Goal: Share content: Share content

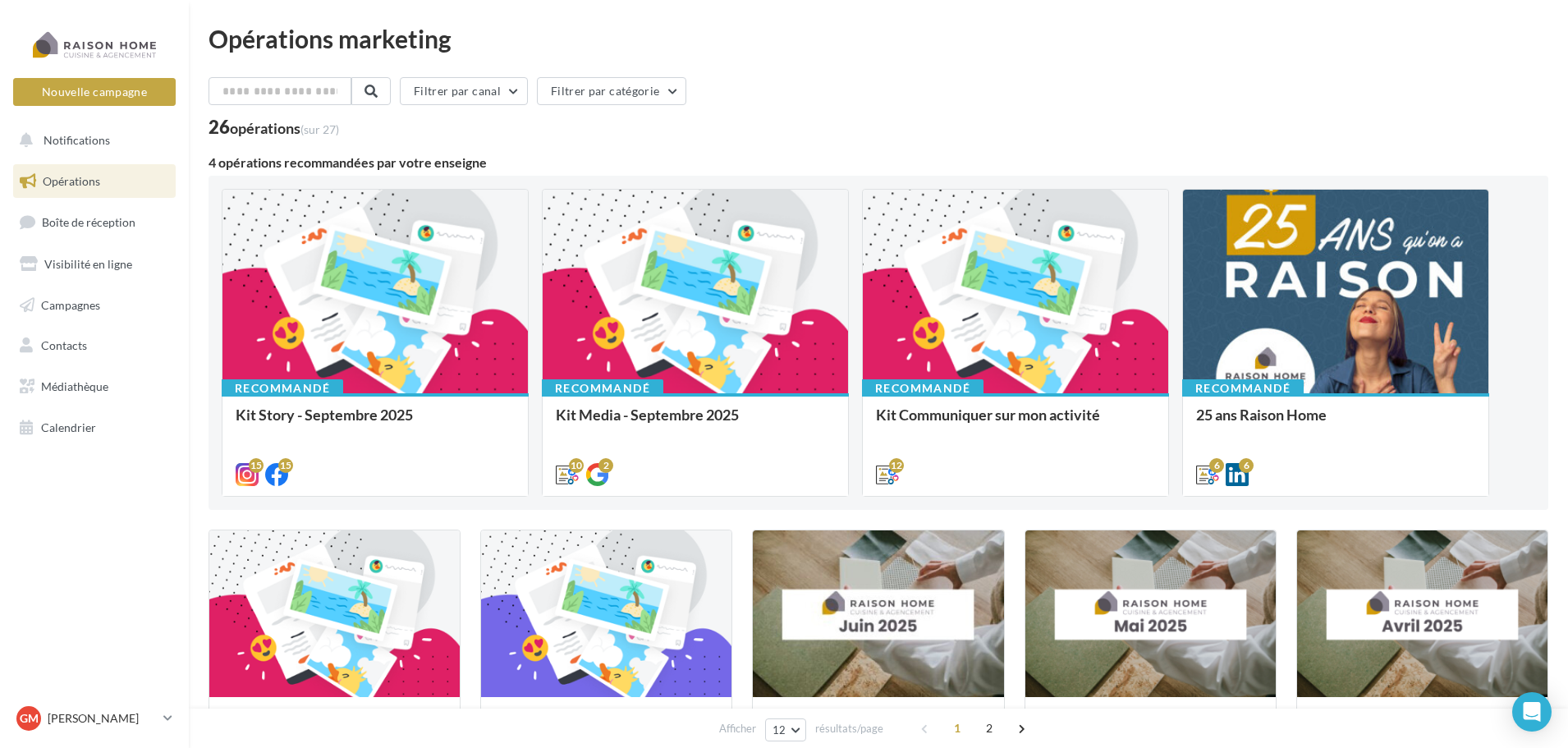
click at [102, 178] on link "Opérations" at bounding box center [94, 181] width 169 height 34
click at [95, 302] on span "Campagnes" at bounding box center [71, 304] width 59 height 14
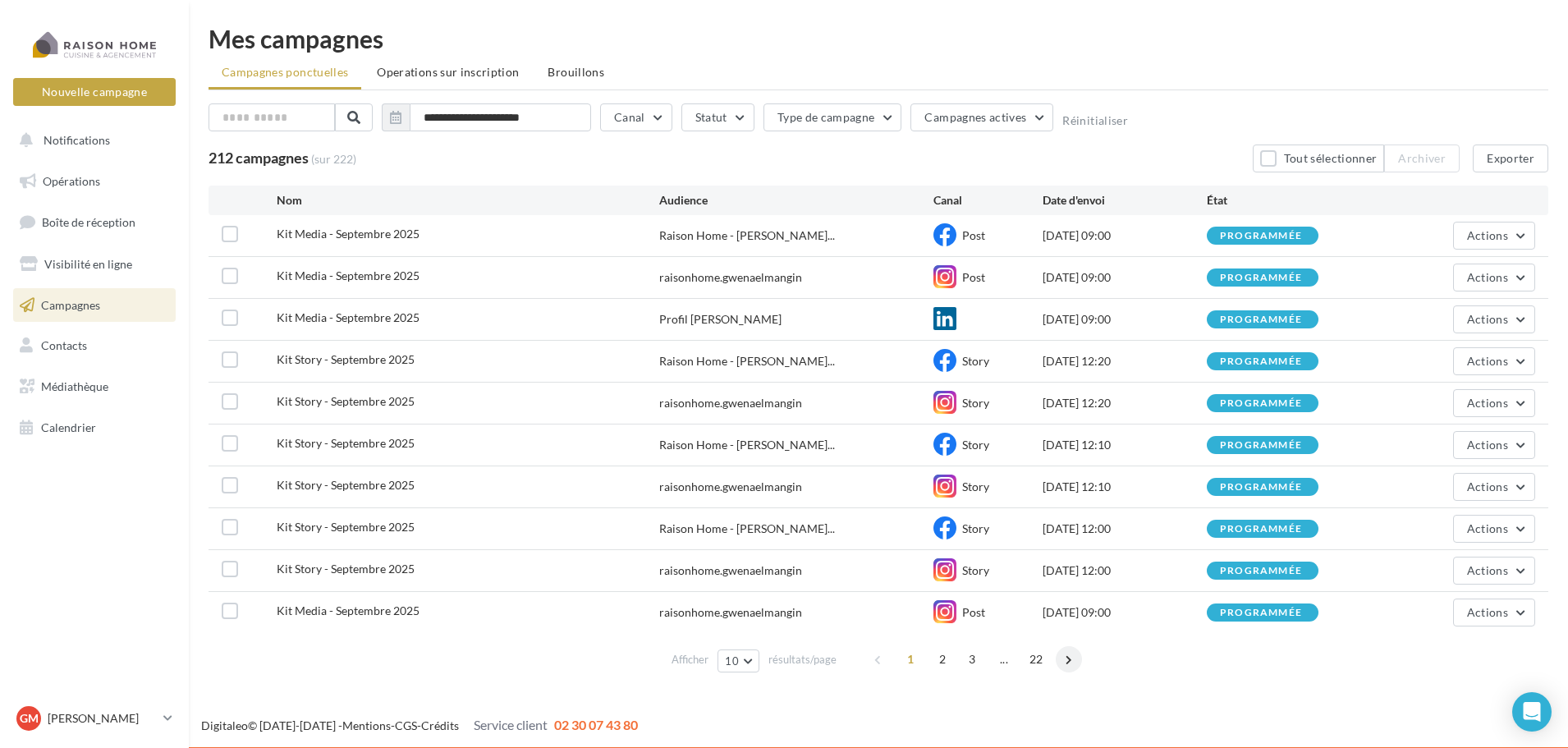
click at [1071, 666] on span at bounding box center [1068, 659] width 26 height 26
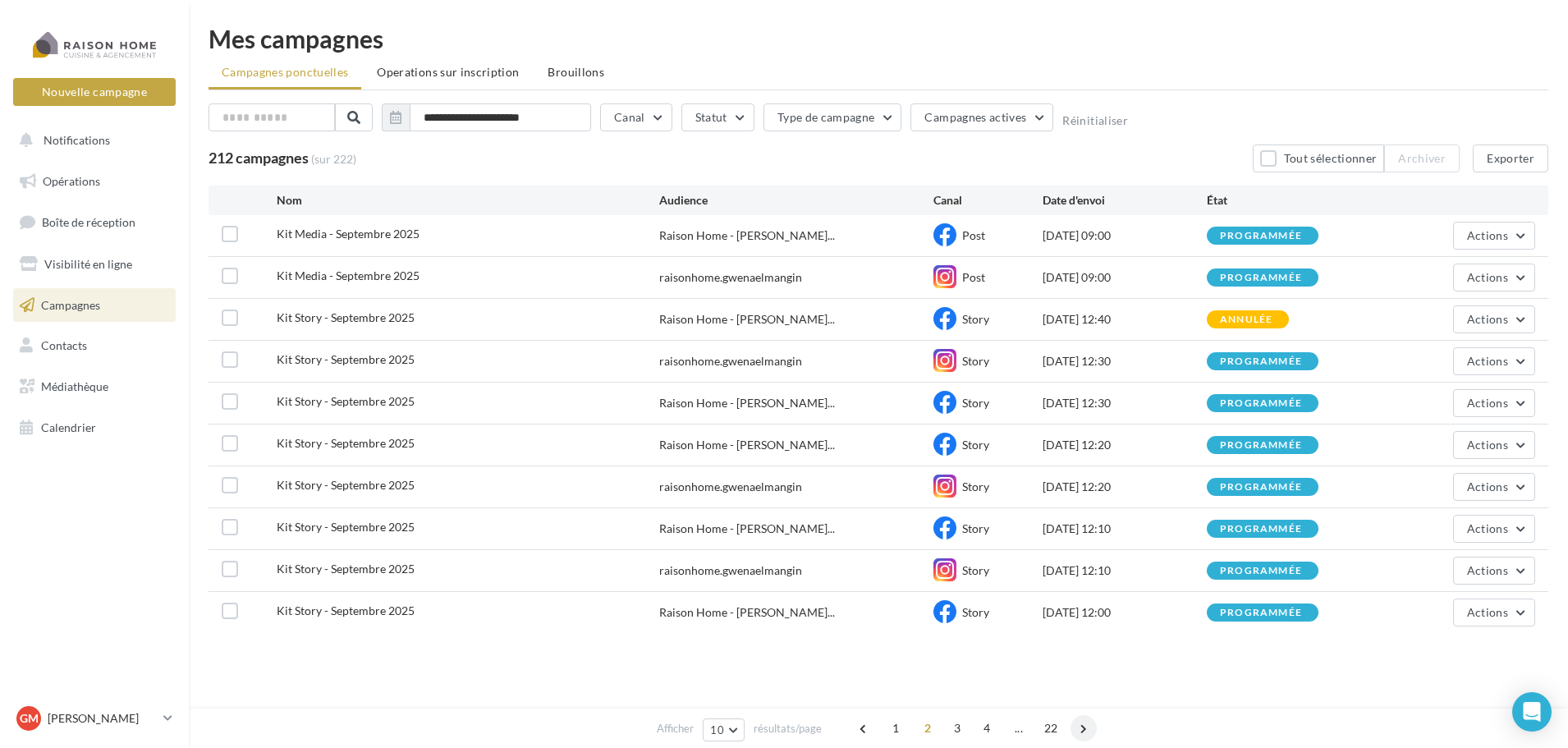
click at [1084, 732] on span at bounding box center [1083, 728] width 26 height 26
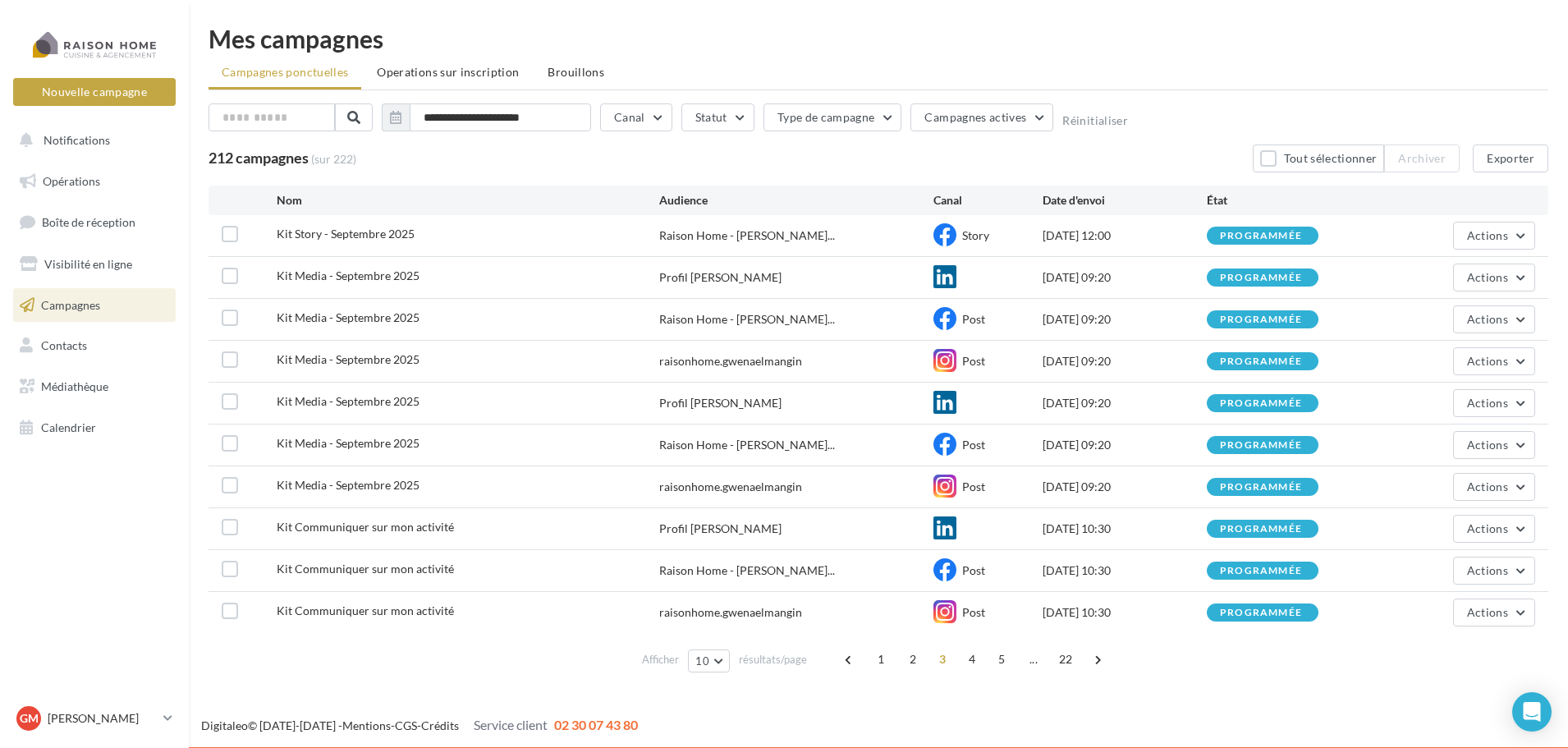
scroll to position [2, 0]
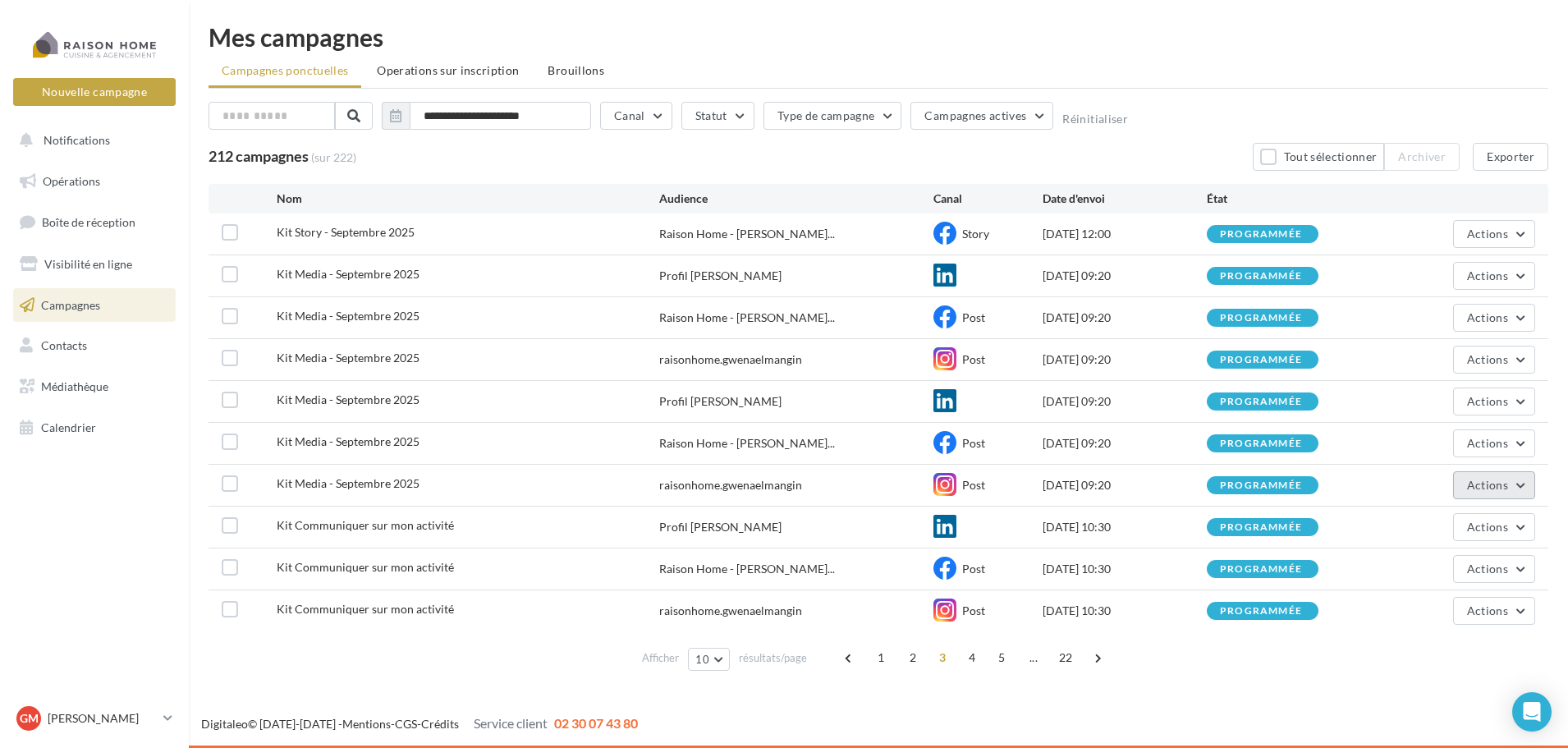
click at [1486, 491] on span "Actions" at bounding box center [1487, 485] width 41 height 14
click at [1465, 522] on button "Voir les résultats" at bounding box center [1452, 523] width 164 height 43
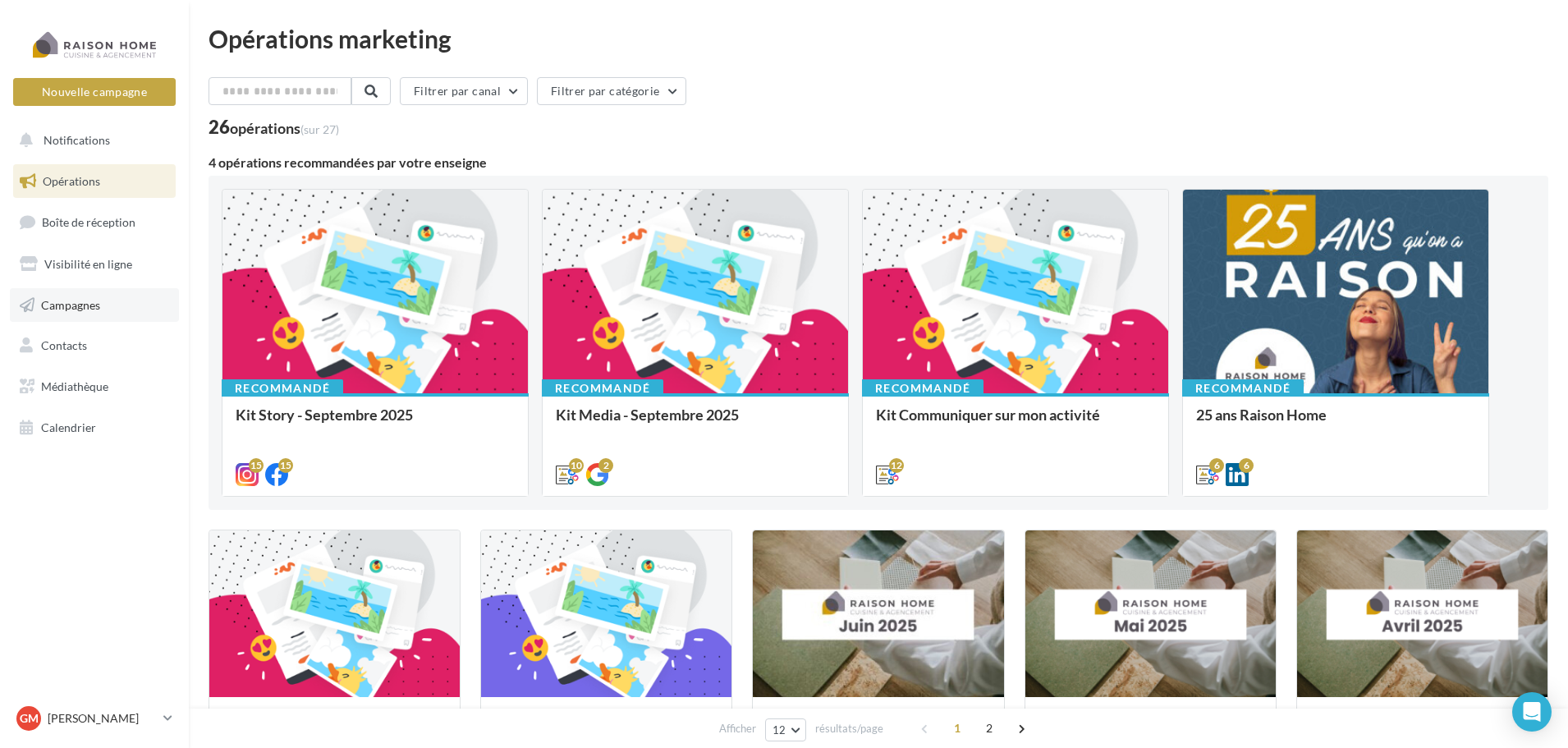
click at [97, 311] on span "Campagnes" at bounding box center [71, 304] width 59 height 14
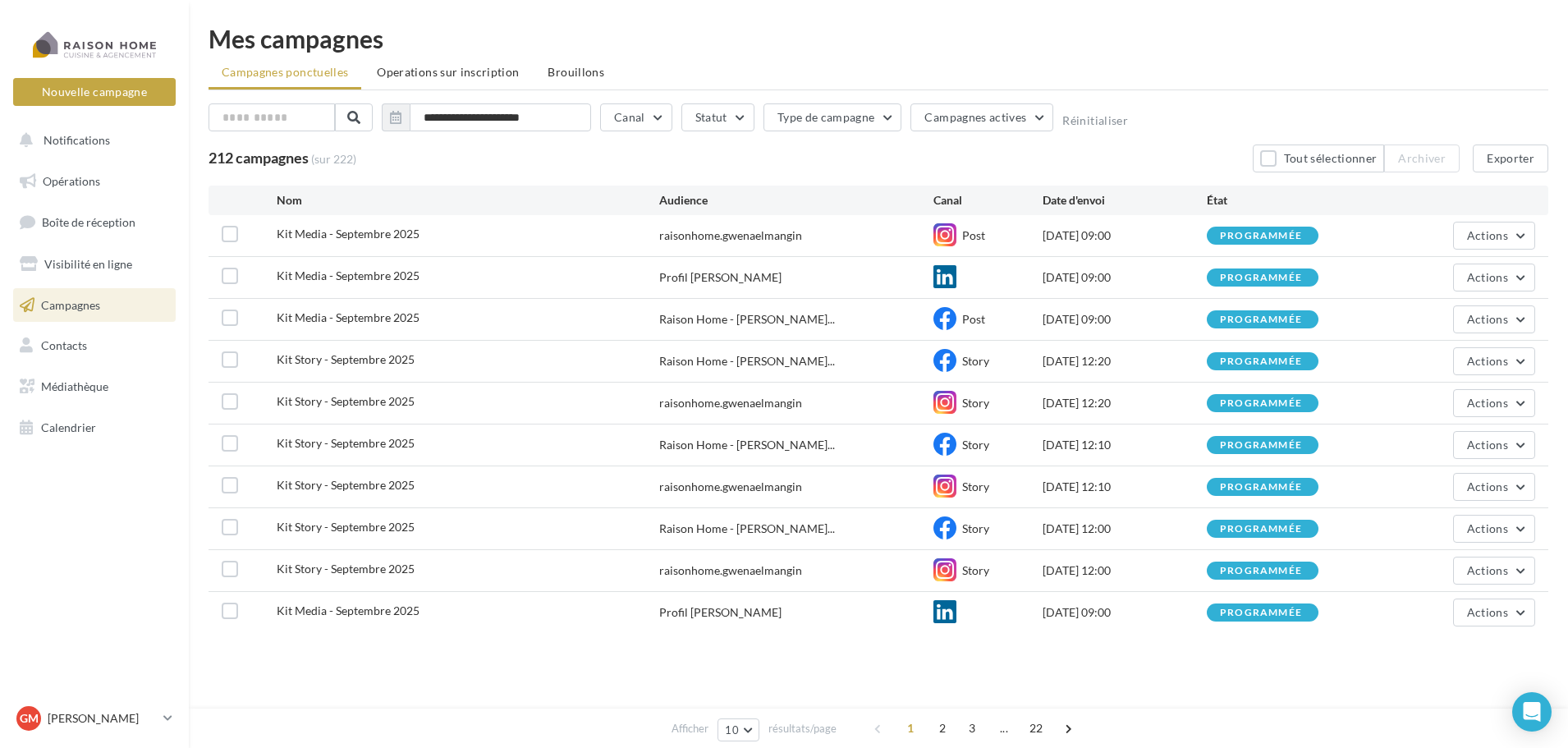
scroll to position [2, 0]
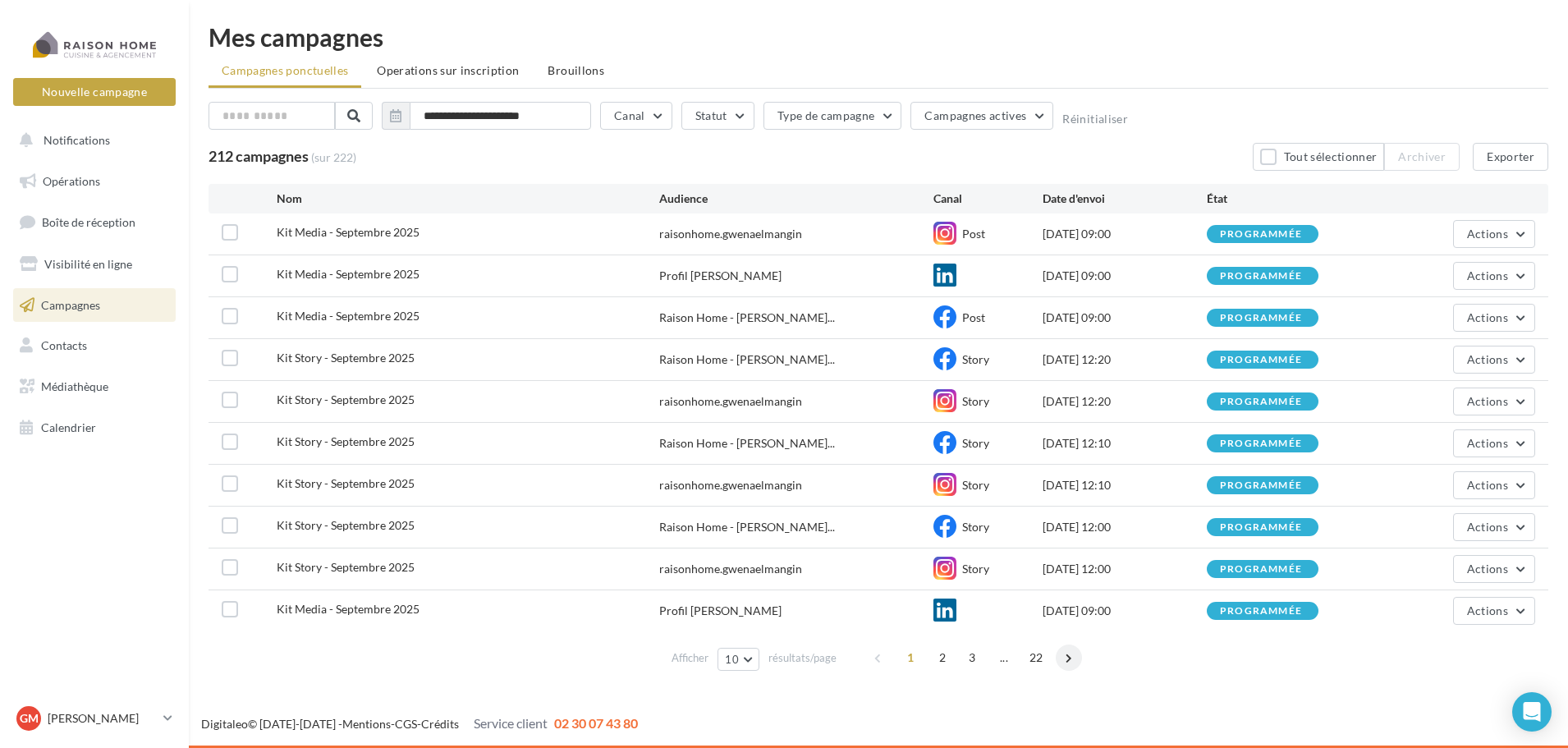
click at [1073, 656] on span at bounding box center [1068, 657] width 26 height 26
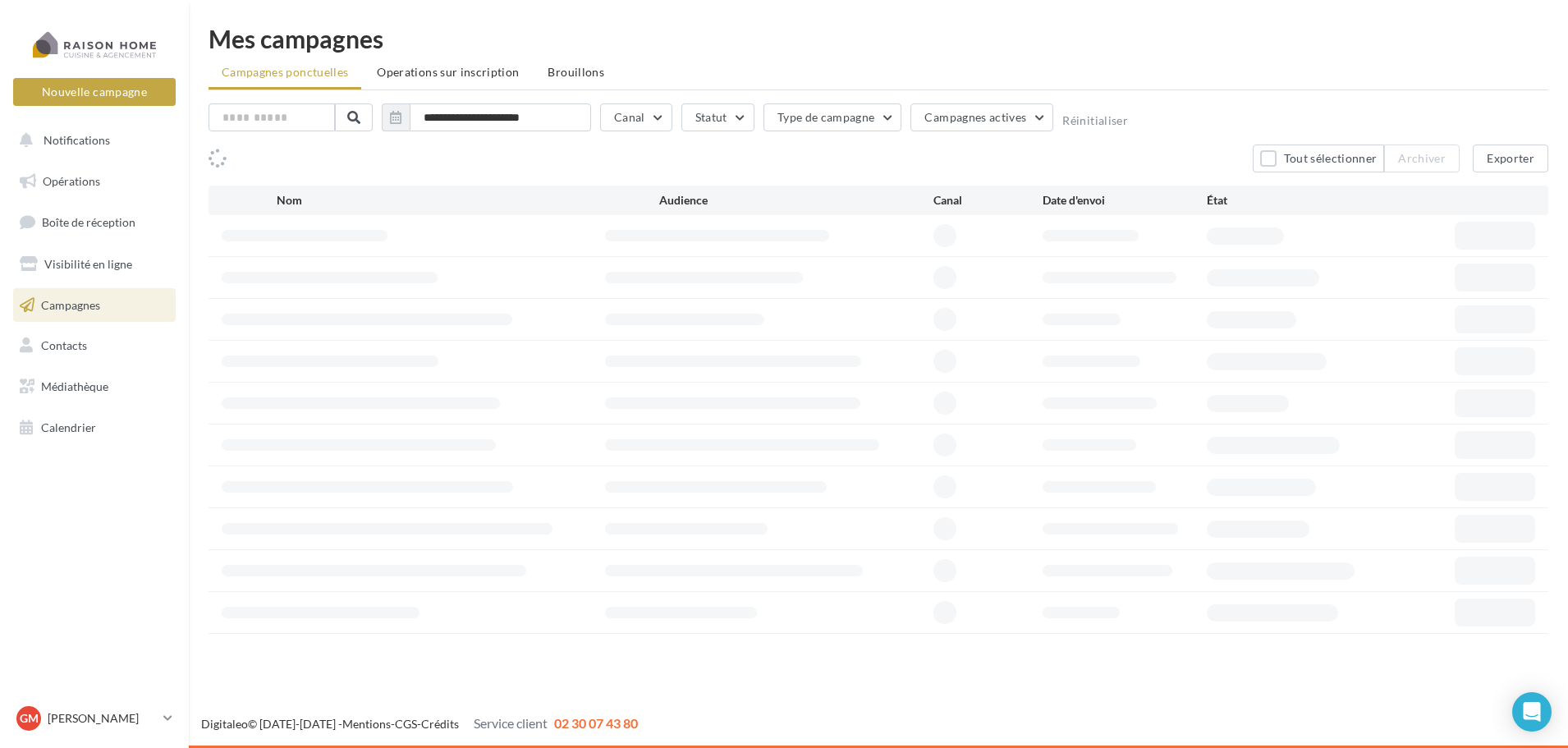
scroll to position [0, 0]
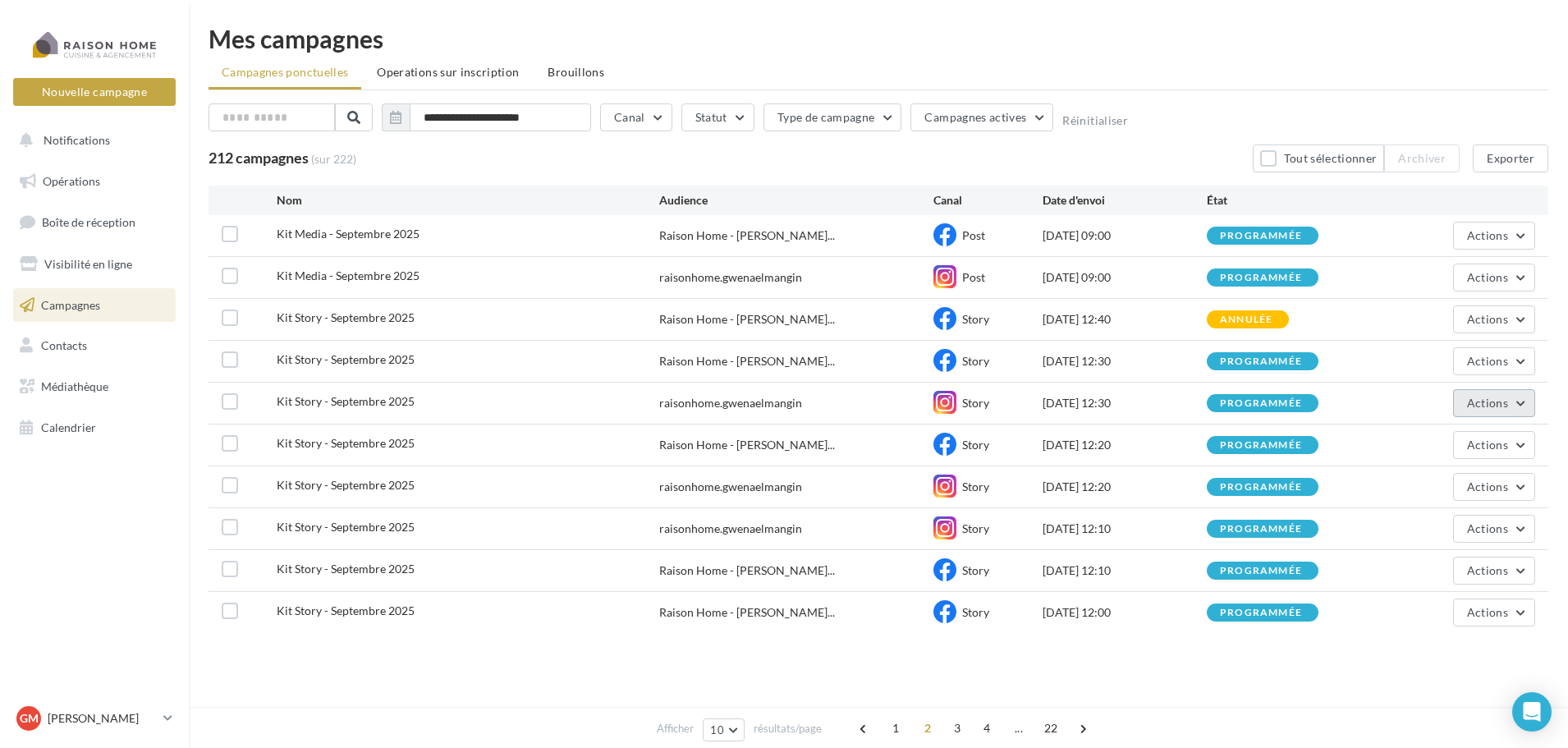
click at [1496, 406] on span "Actions" at bounding box center [1487, 402] width 41 height 14
click at [1420, 450] on button "Voir les résultats" at bounding box center [1452, 442] width 164 height 43
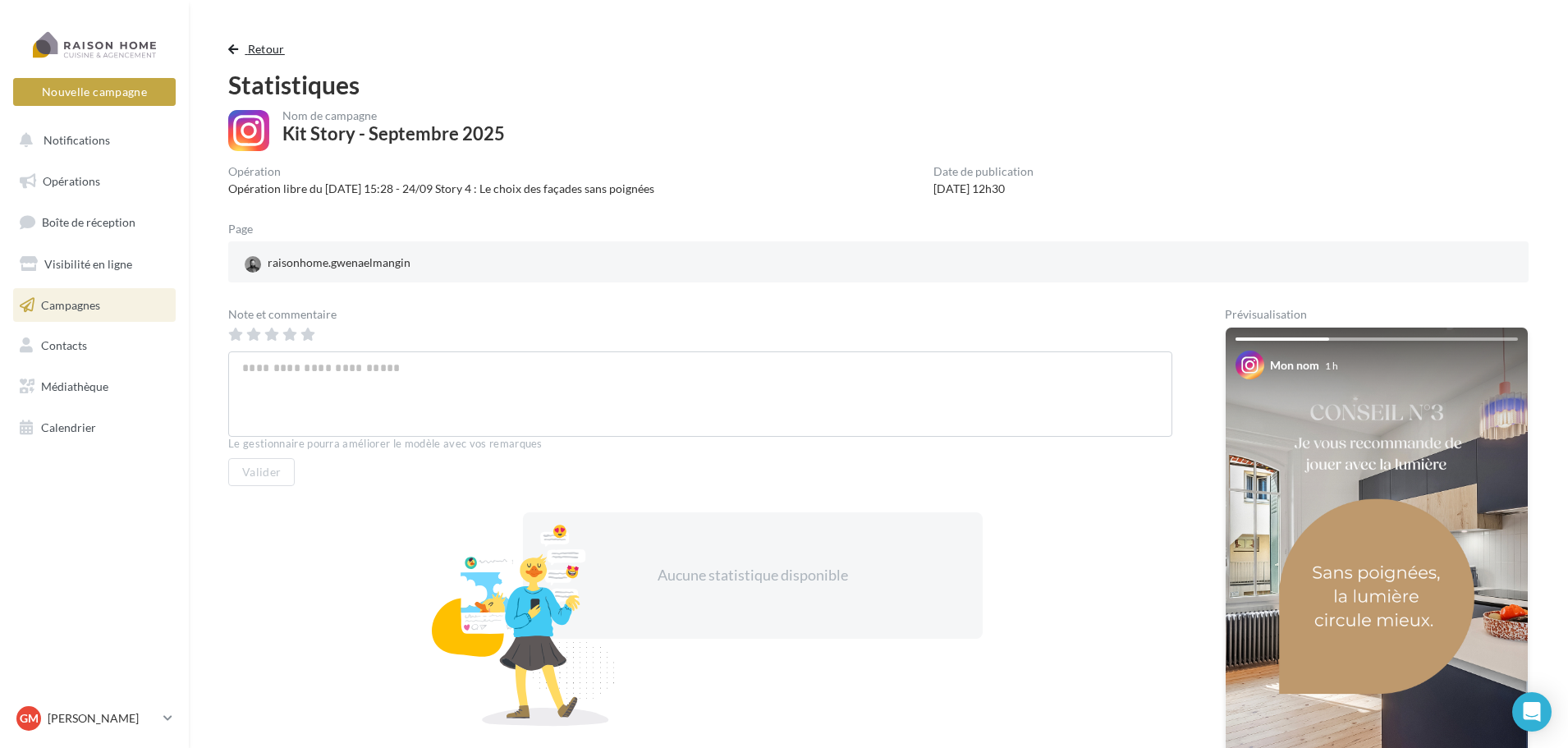
click at [243, 50] on button "Retour" at bounding box center [259, 49] width 63 height 19
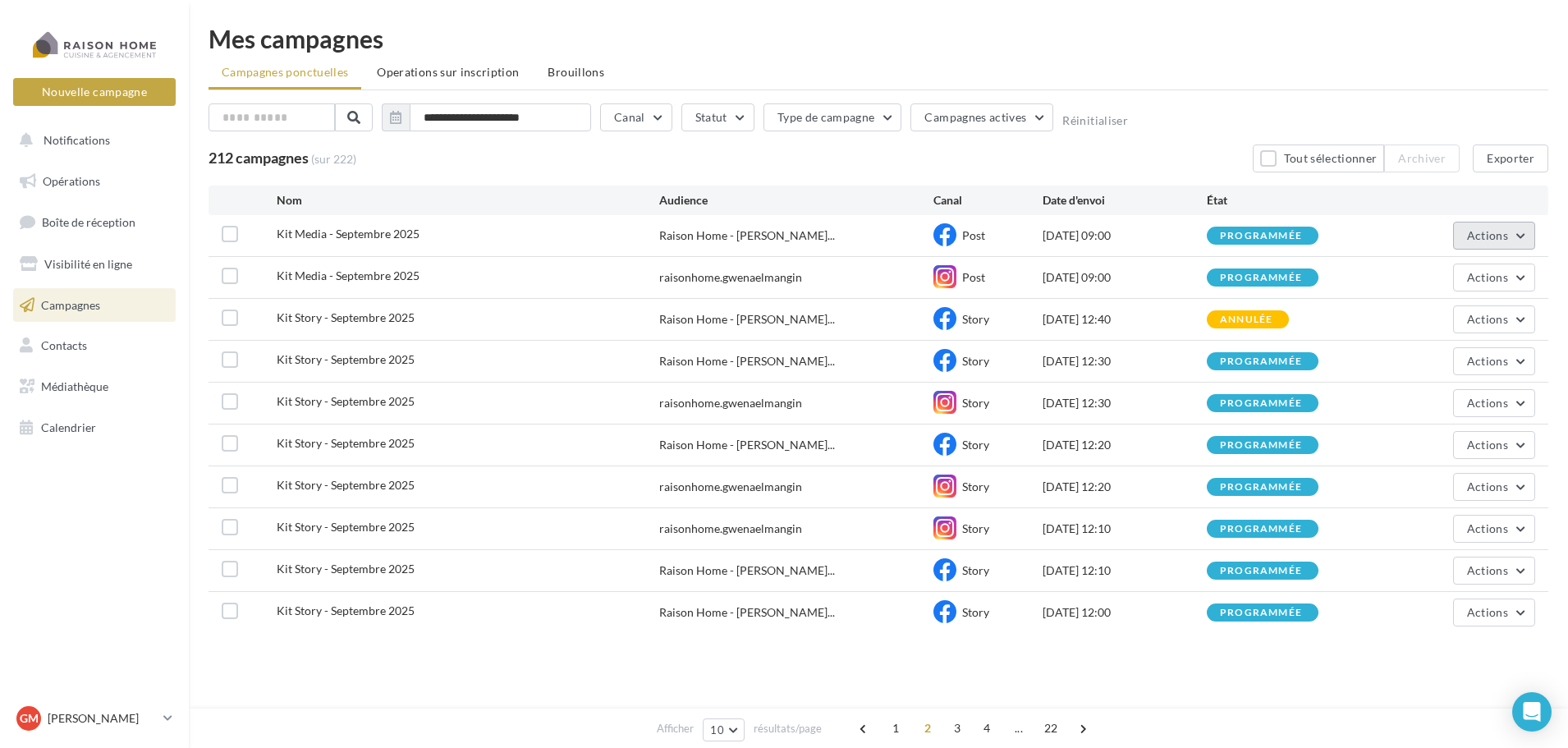
click at [1512, 241] on button "Actions" at bounding box center [1494, 235] width 82 height 28
click at [1481, 273] on button "Voir les résultats" at bounding box center [1452, 274] width 164 height 43
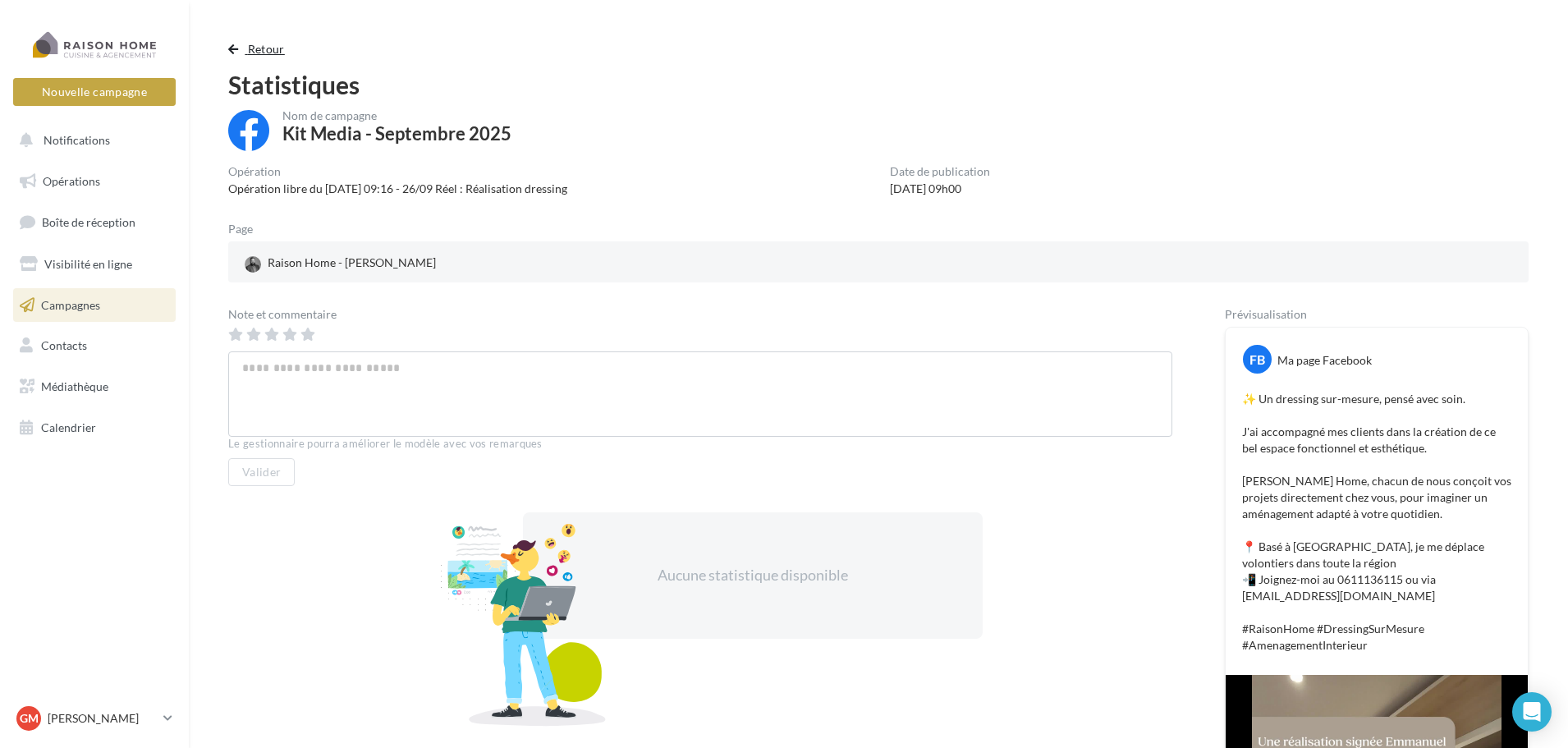
click at [259, 45] on span "Retour" at bounding box center [267, 49] width 37 height 14
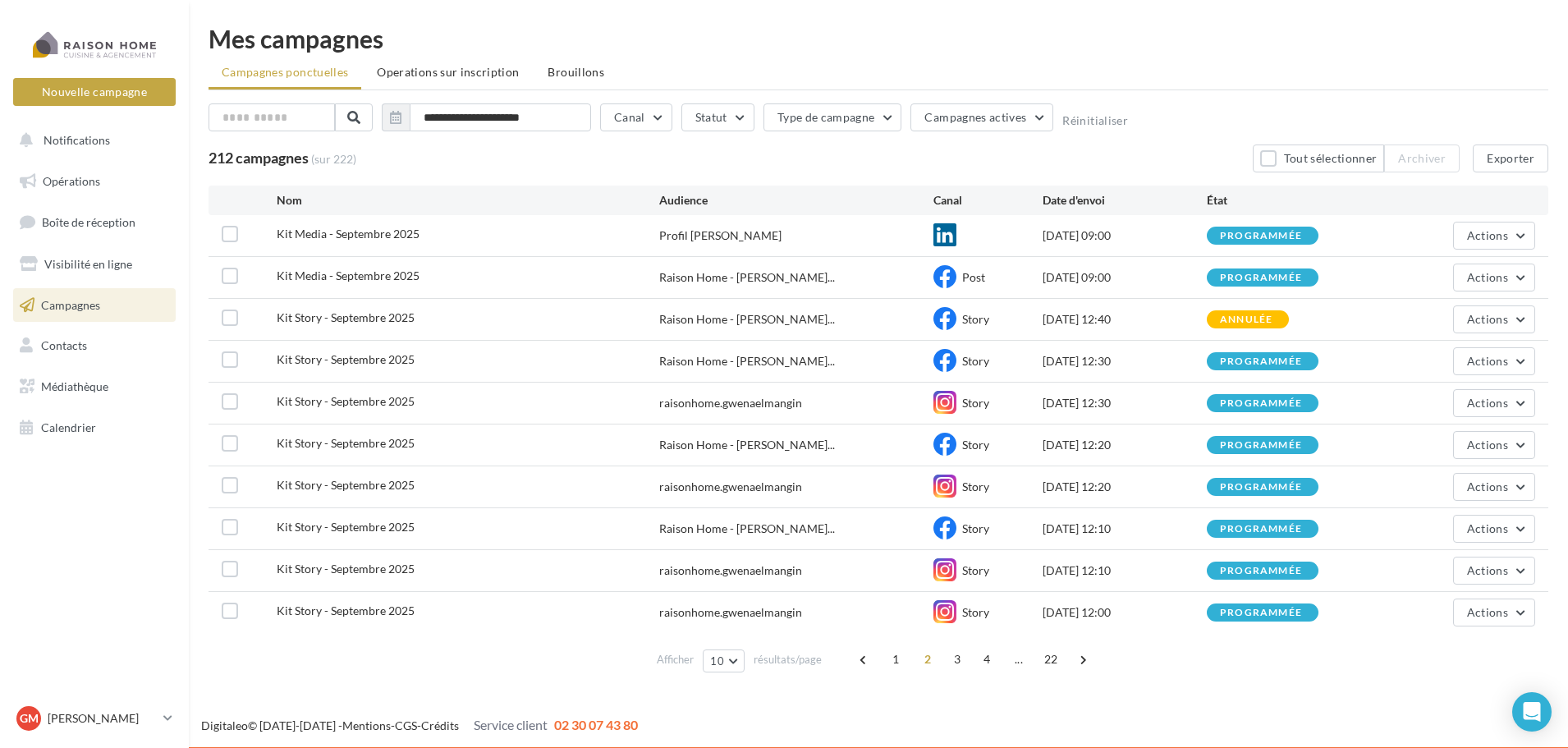
scroll to position [2, 0]
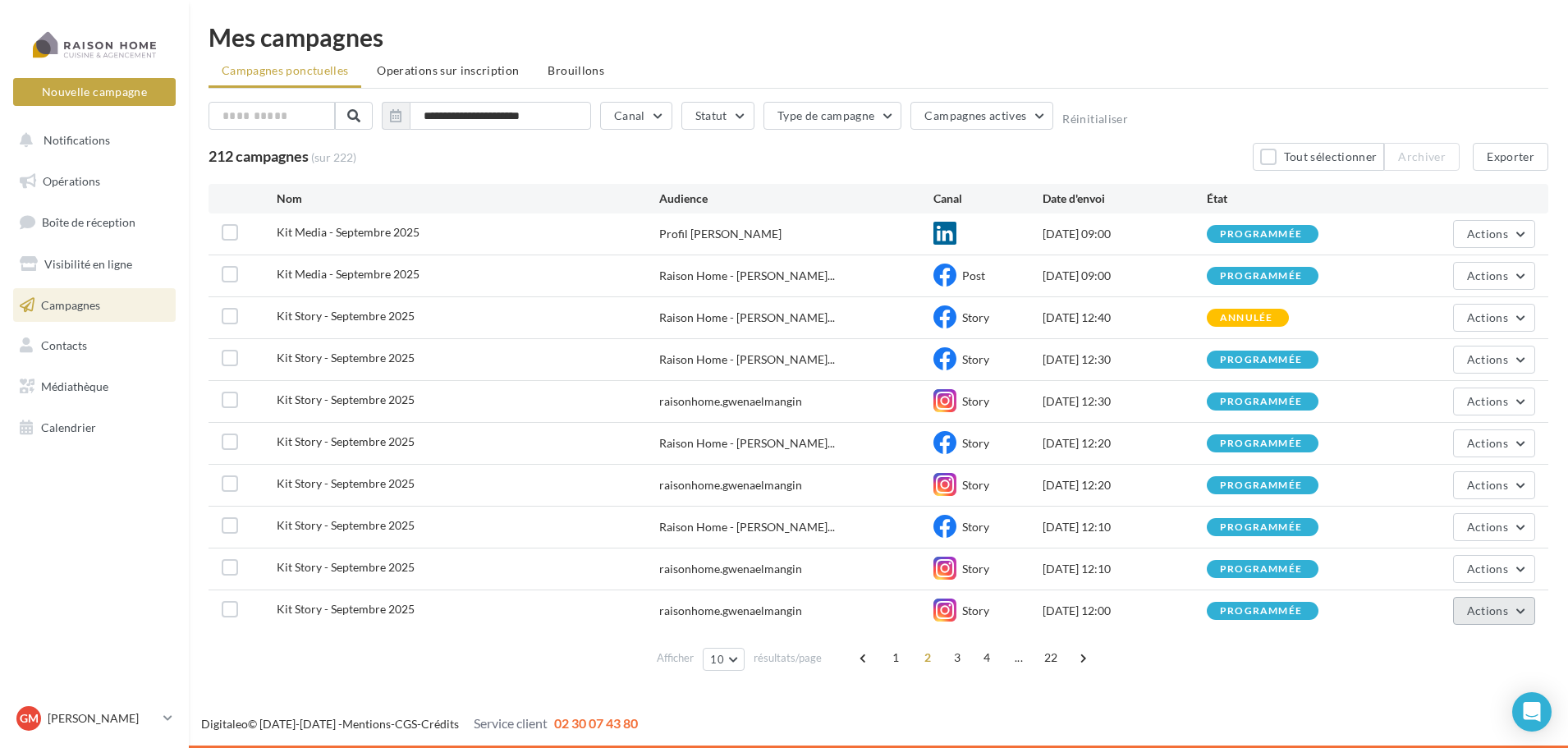
click at [1482, 612] on span "Actions" at bounding box center [1487, 610] width 41 height 14
click at [1457, 451] on button "Voir les résultats" at bounding box center [1452, 443] width 164 height 43
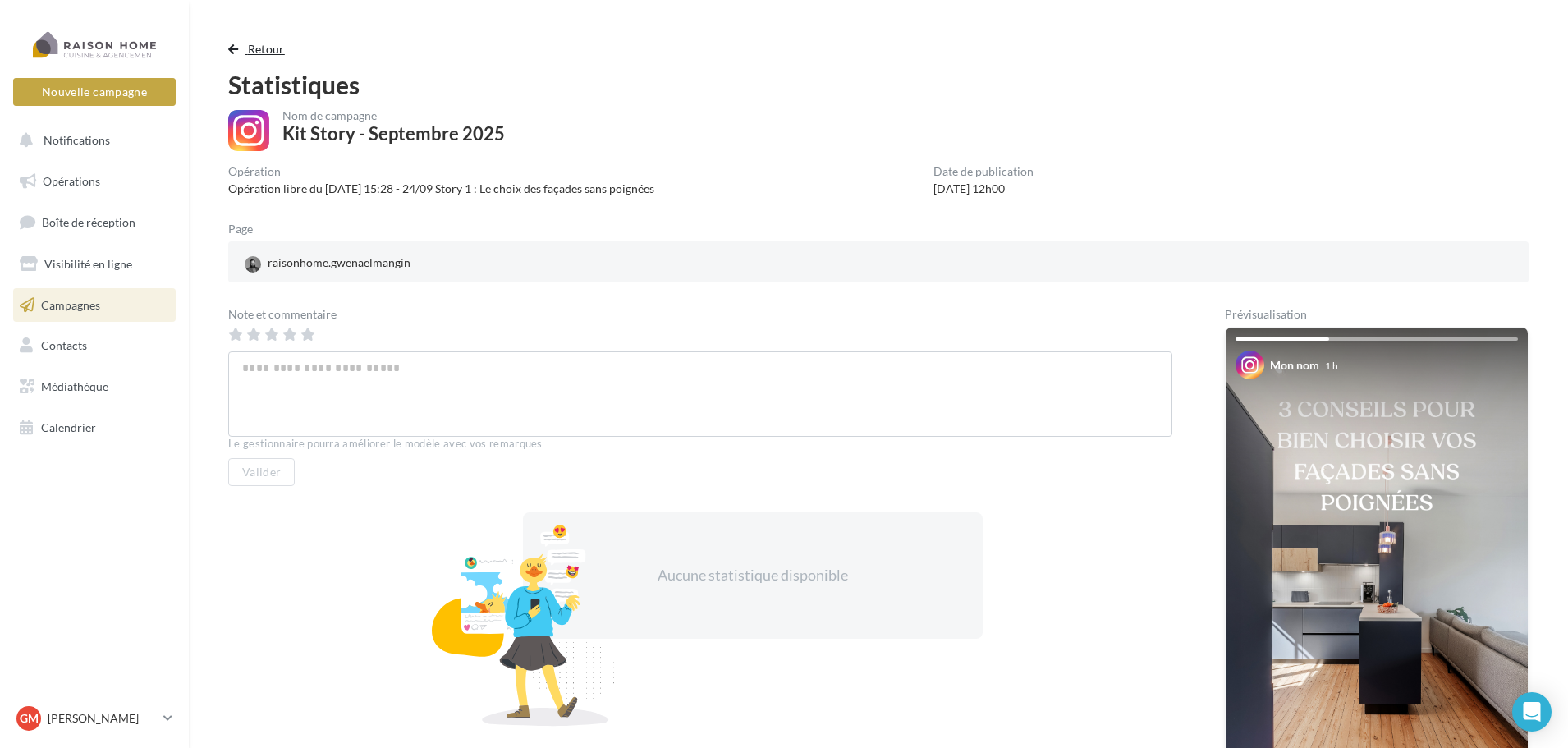
click at [268, 50] on span "Retour" at bounding box center [267, 49] width 37 height 14
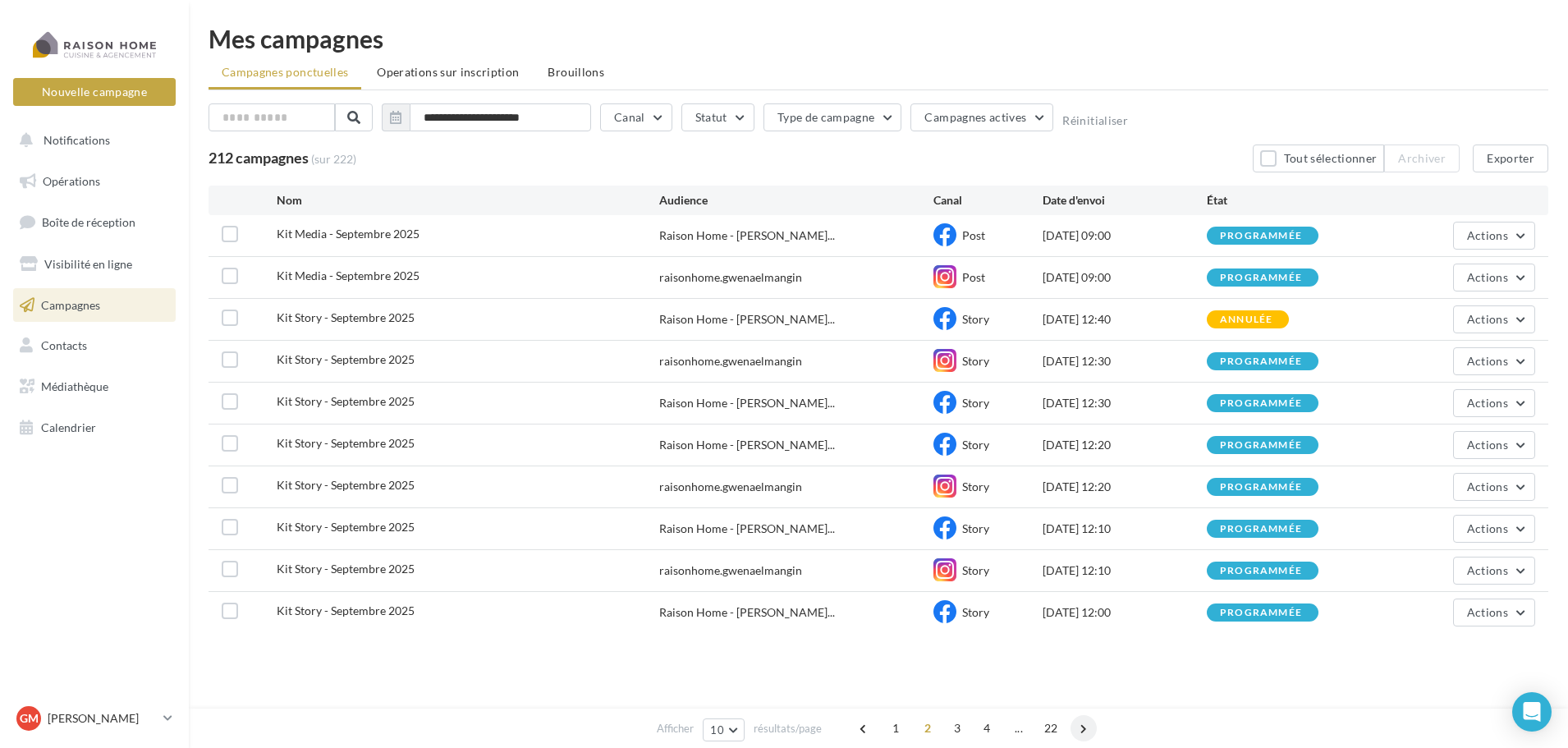
click at [1079, 735] on span at bounding box center [1083, 728] width 26 height 26
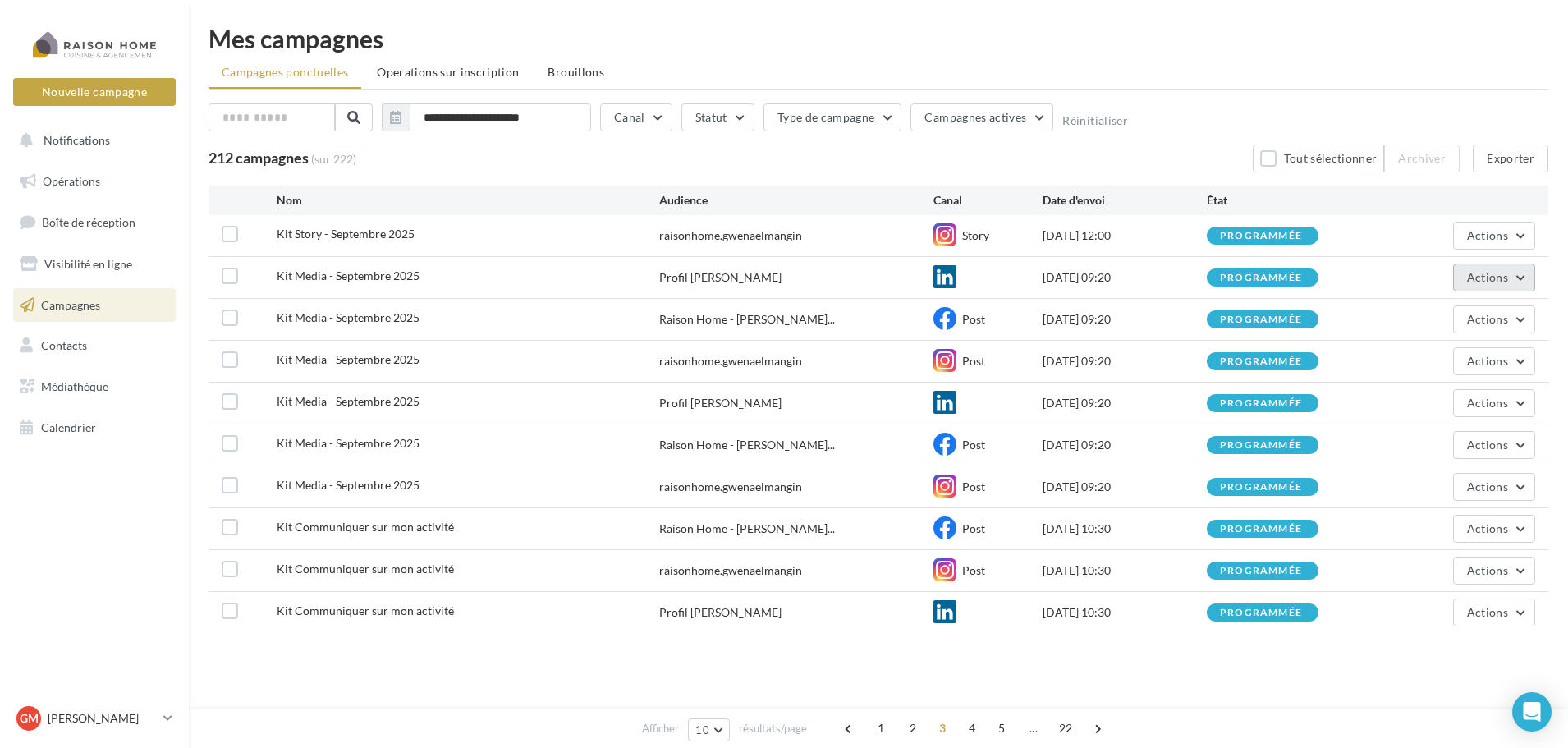
click at [1486, 279] on span "Actions" at bounding box center [1487, 277] width 41 height 14
click at [1459, 319] on button "Voir les résultats" at bounding box center [1452, 316] width 164 height 43
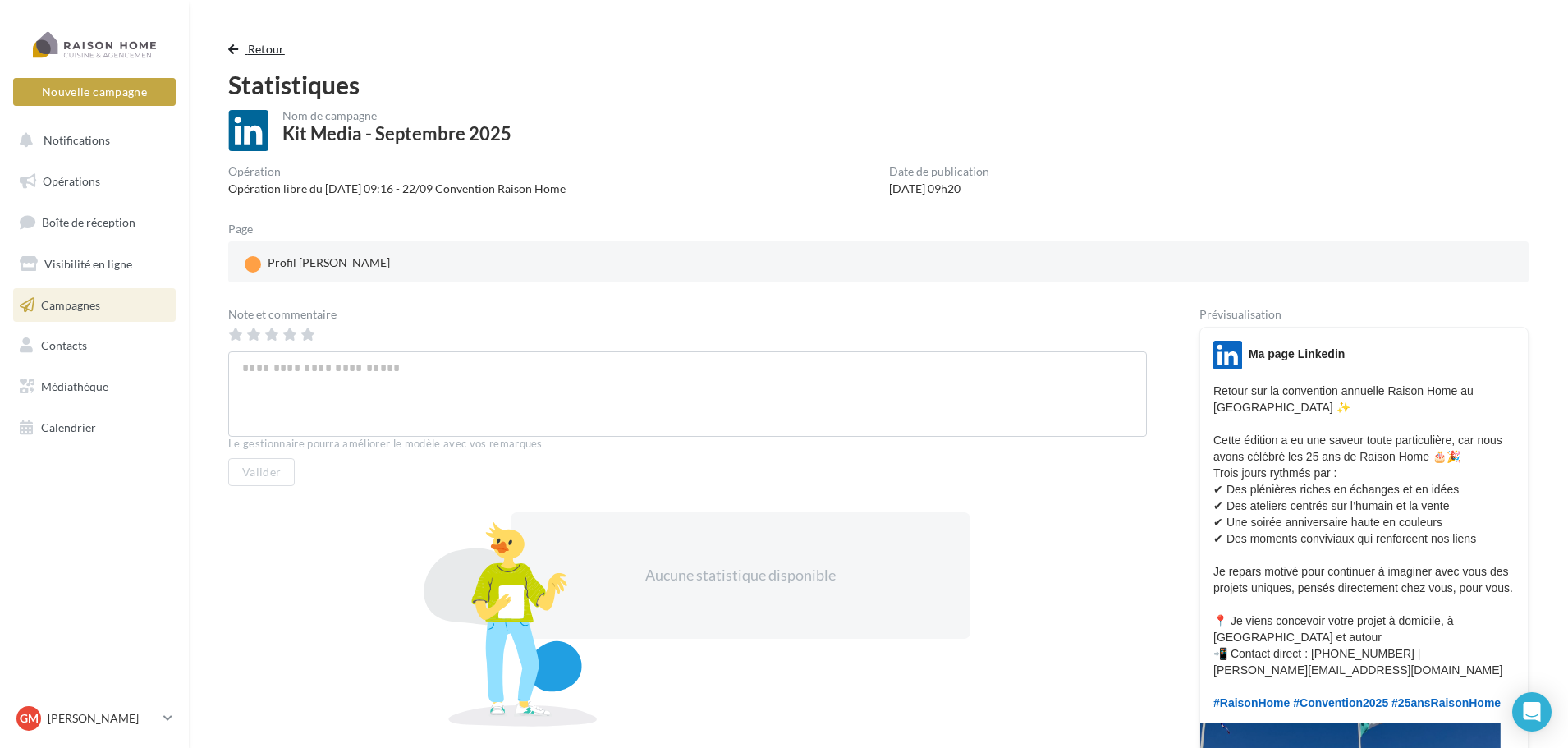
click at [242, 46] on button "Retour" at bounding box center [259, 49] width 63 height 19
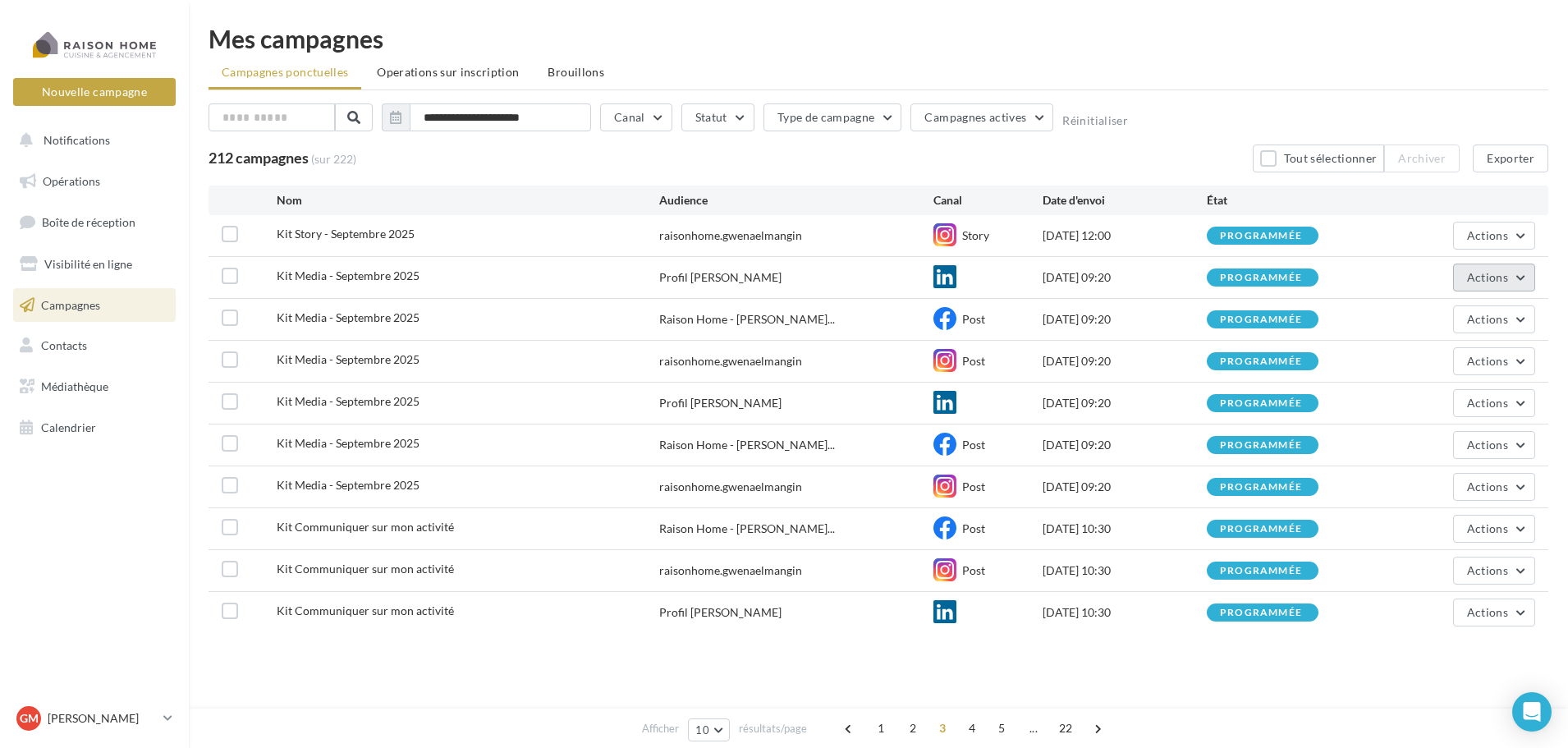
click at [1518, 279] on button "Actions" at bounding box center [1494, 277] width 82 height 28
click at [1454, 448] on button "Annuler" at bounding box center [1452, 443] width 164 height 43
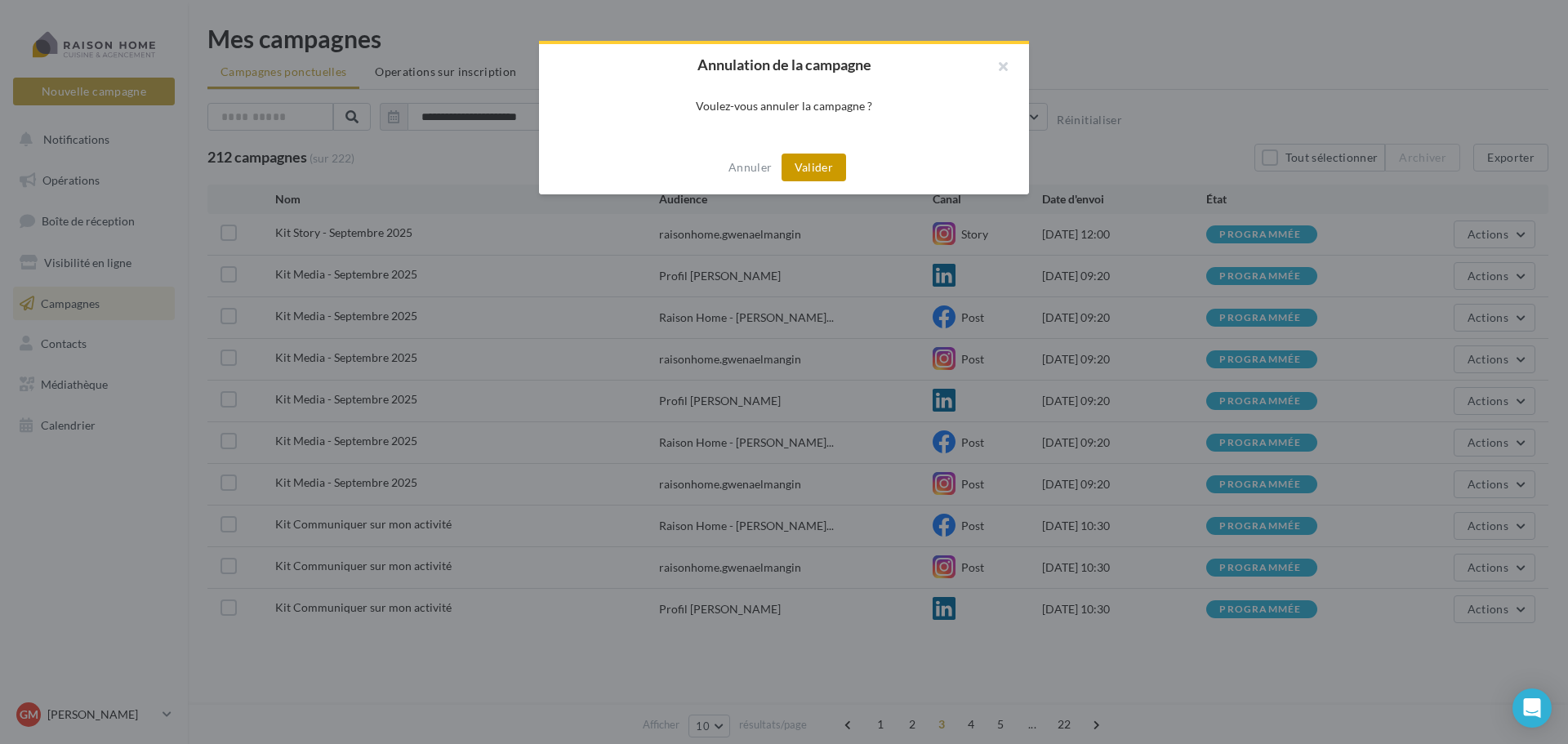
click at [795, 172] on button "Valider" at bounding box center [814, 167] width 64 height 28
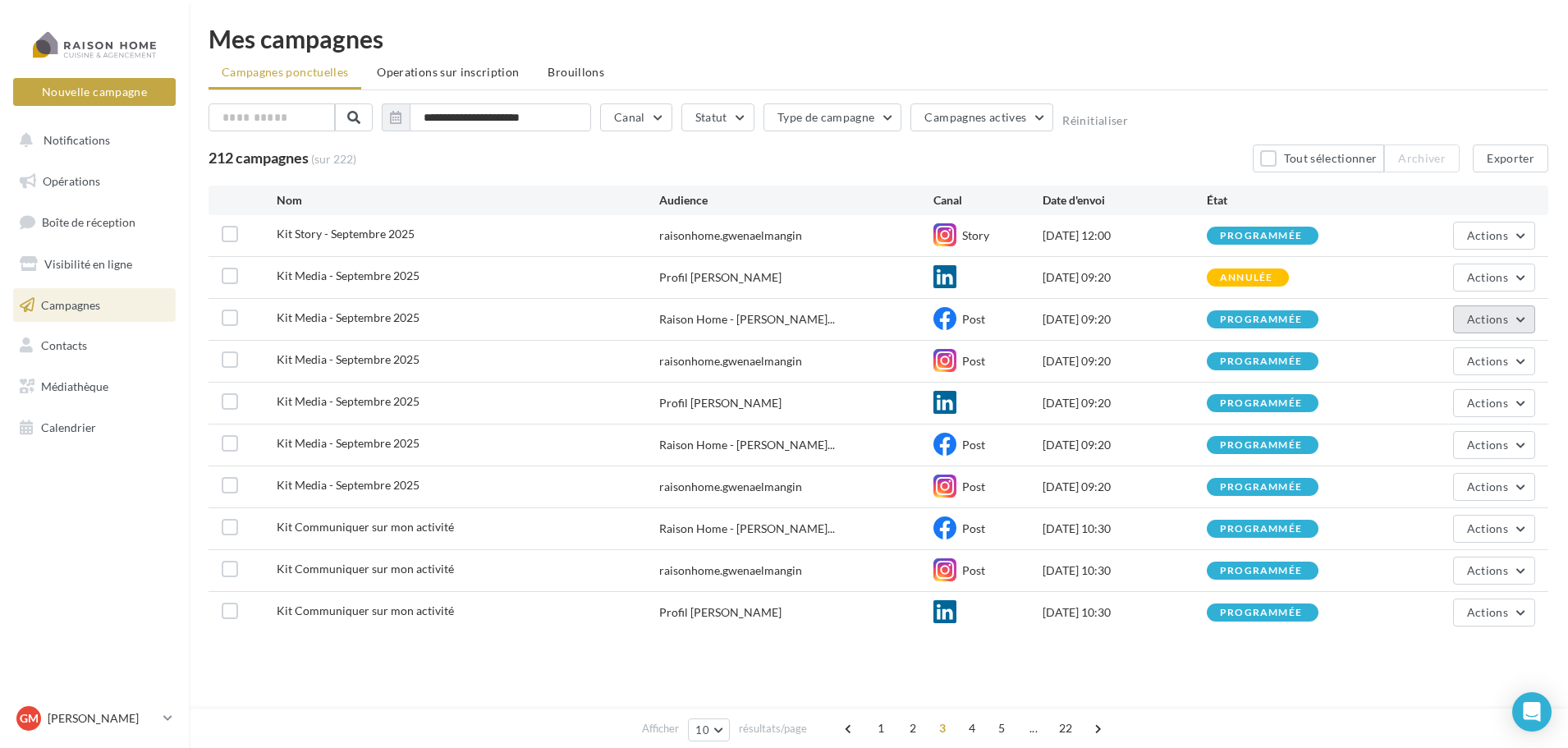
click at [1502, 321] on span "Actions" at bounding box center [1487, 319] width 41 height 14
click at [1439, 483] on button "Annuler" at bounding box center [1452, 485] width 164 height 43
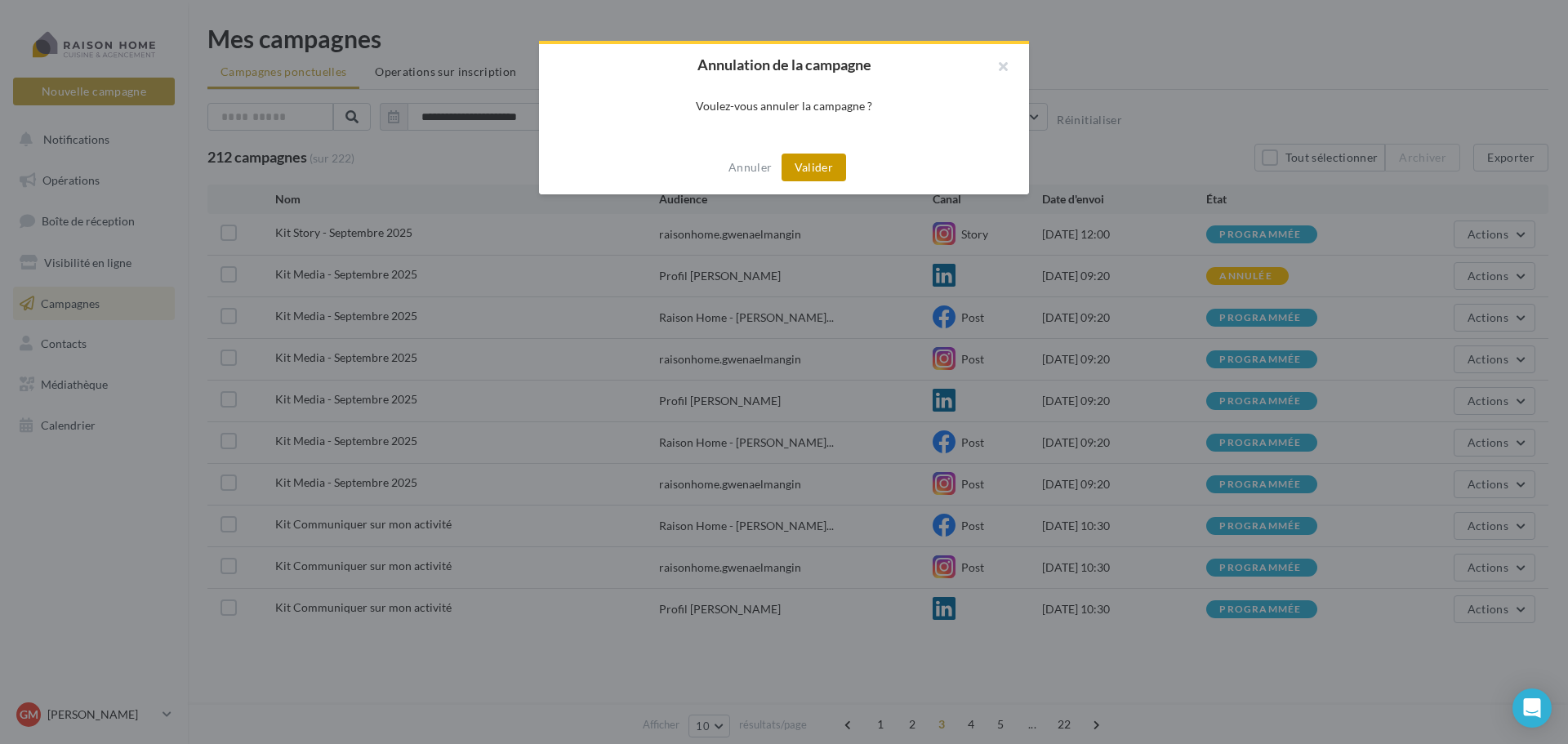
click at [813, 171] on button "Valider" at bounding box center [814, 167] width 64 height 28
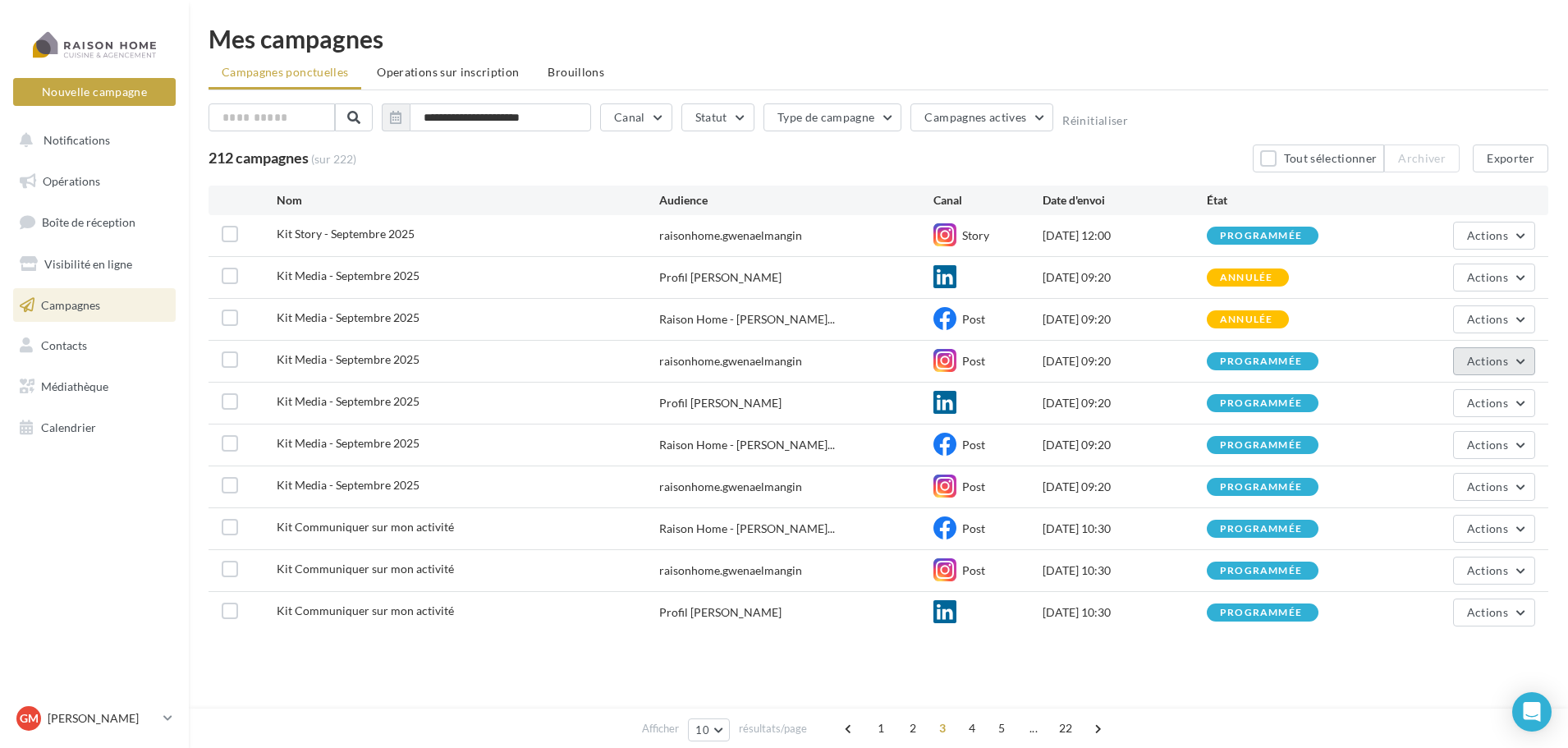
click at [1494, 362] on span "Actions" at bounding box center [1487, 361] width 41 height 14
click at [1433, 537] on button "Annuler" at bounding box center [1452, 528] width 164 height 43
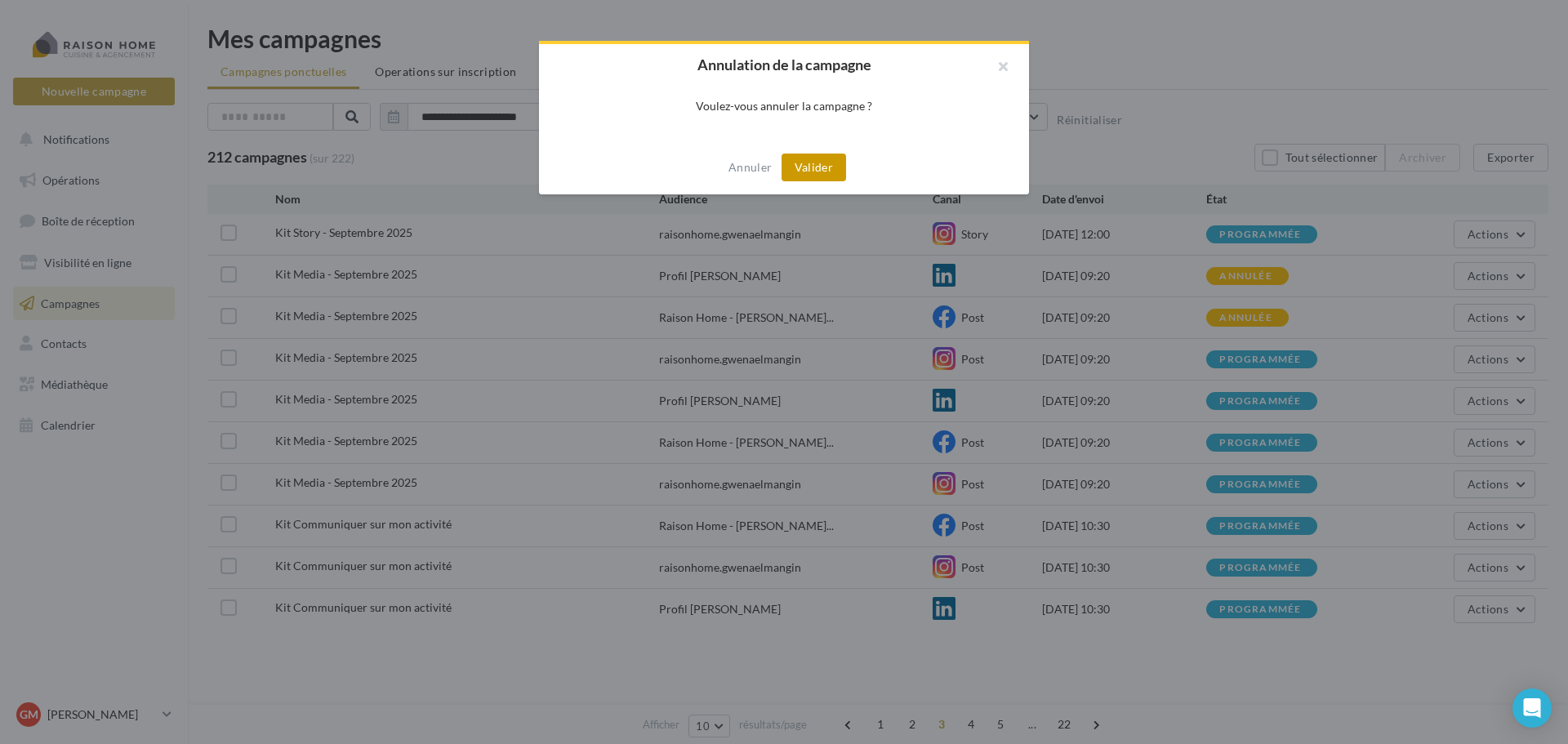
click at [800, 165] on button "Valider" at bounding box center [814, 167] width 64 height 28
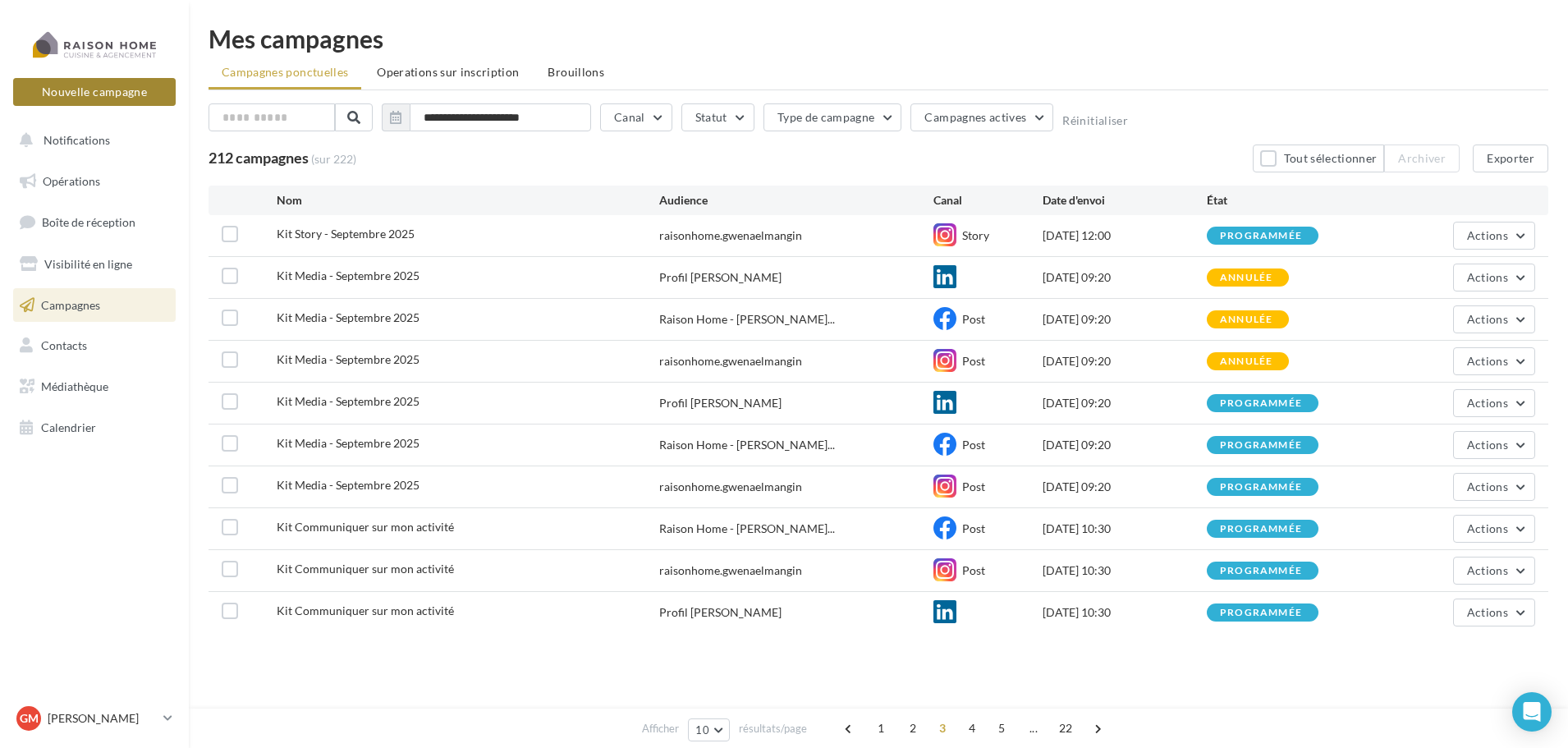
click at [114, 97] on button "Nouvelle campagne" at bounding box center [94, 92] width 162 height 28
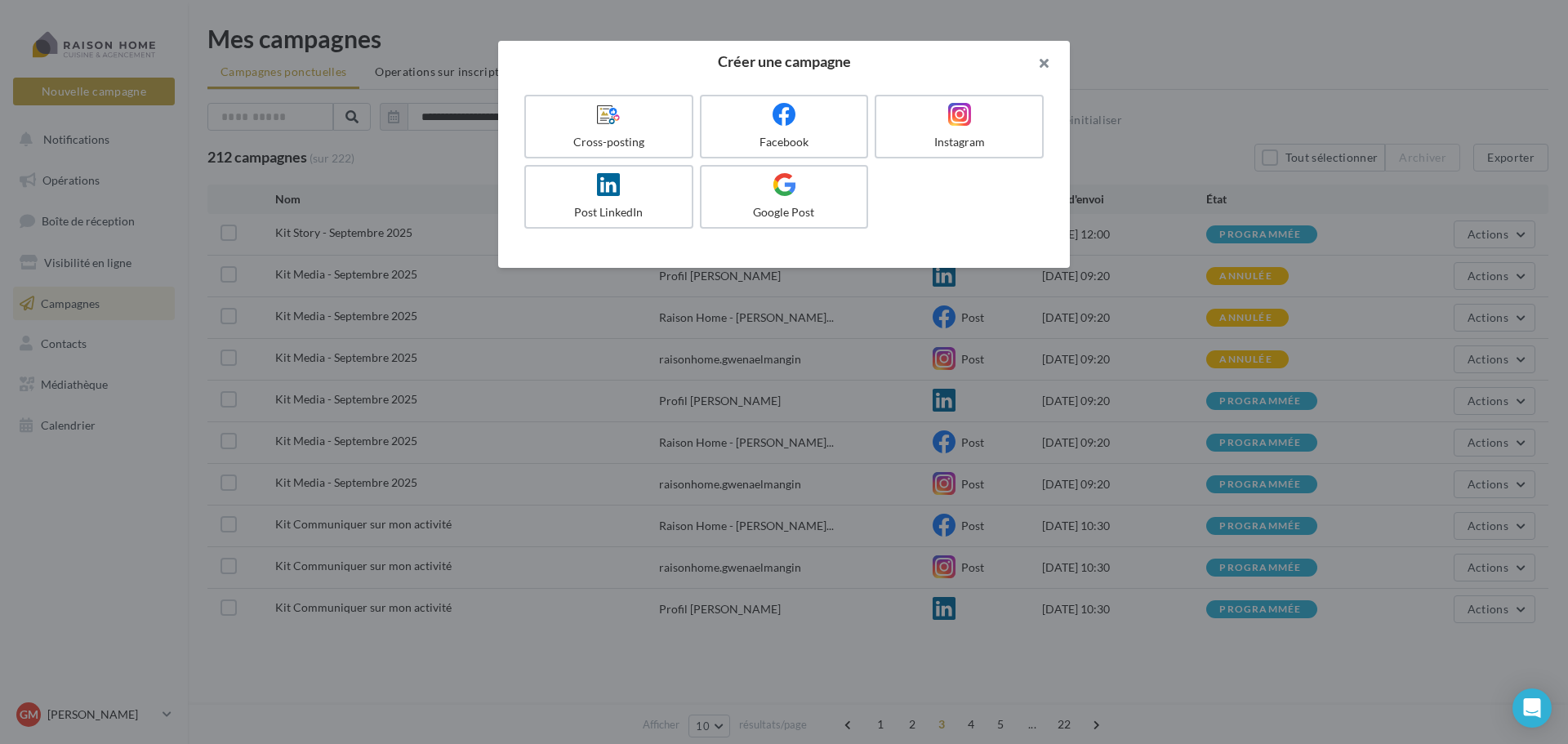
click at [1051, 53] on button "button" at bounding box center [1037, 65] width 65 height 49
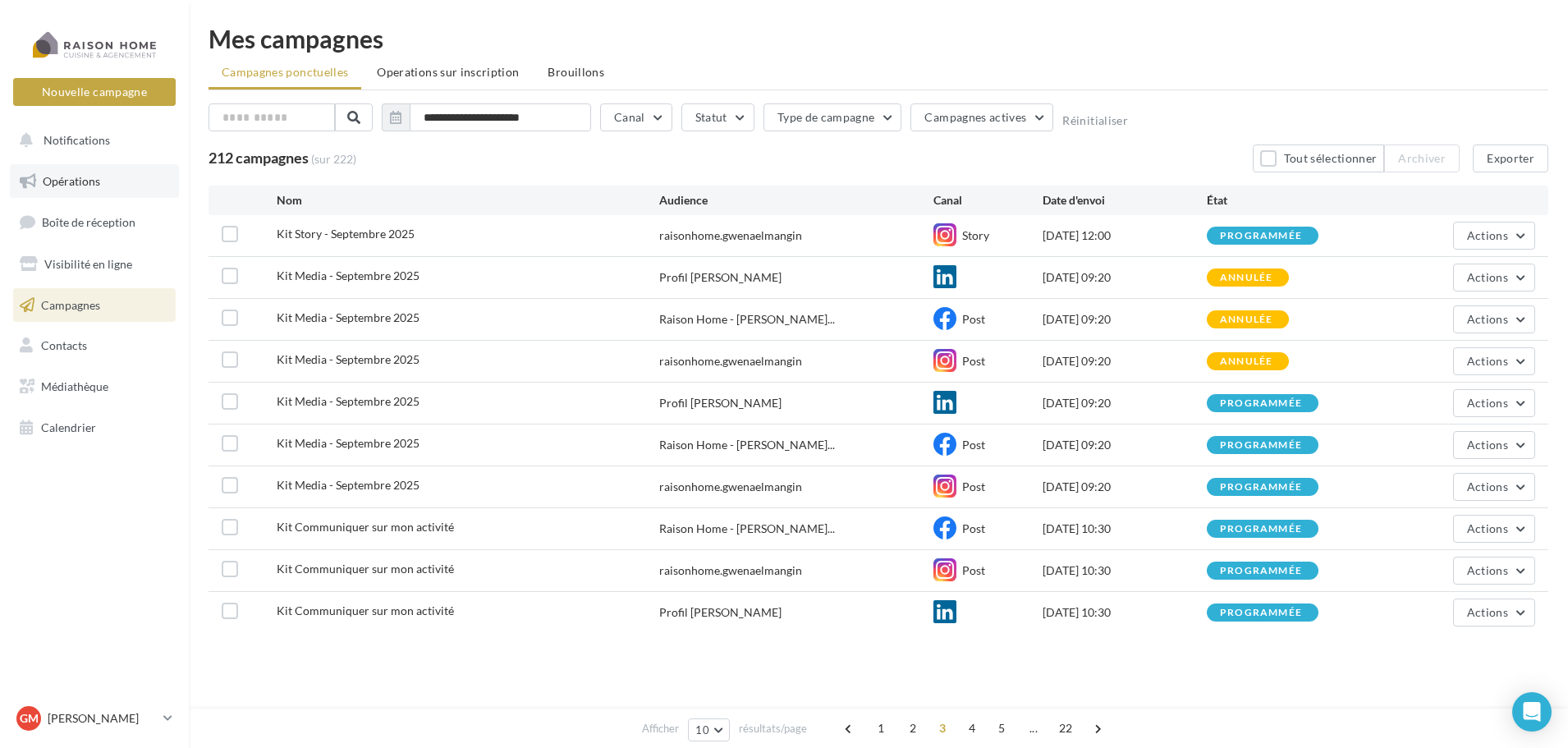
click at [119, 185] on link "Opérations" at bounding box center [94, 181] width 169 height 34
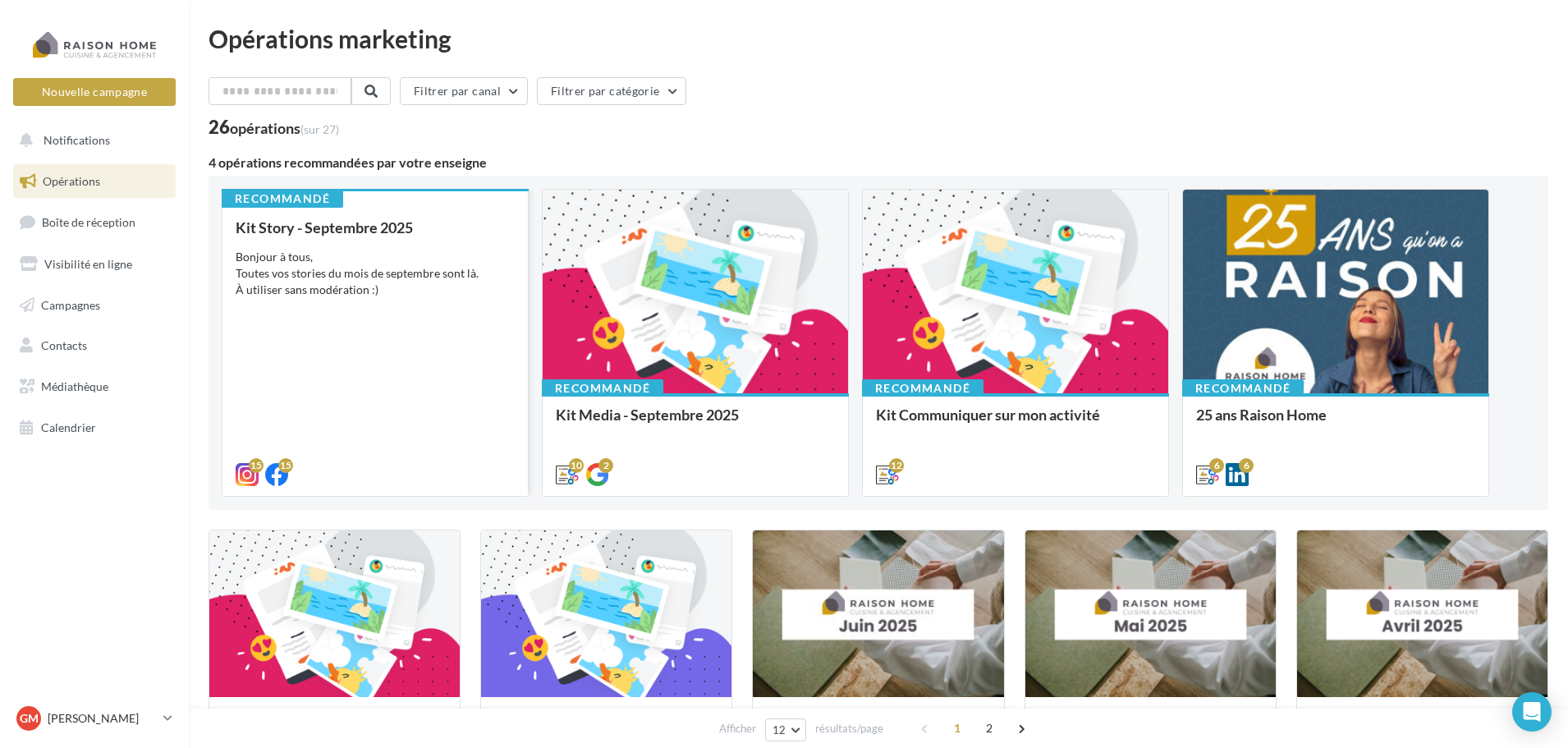
click at [351, 261] on div "Bonjour à tous, Toutes vos stories du mois de septembre sont là. À utiliser san…" at bounding box center [375, 273] width 279 height 50
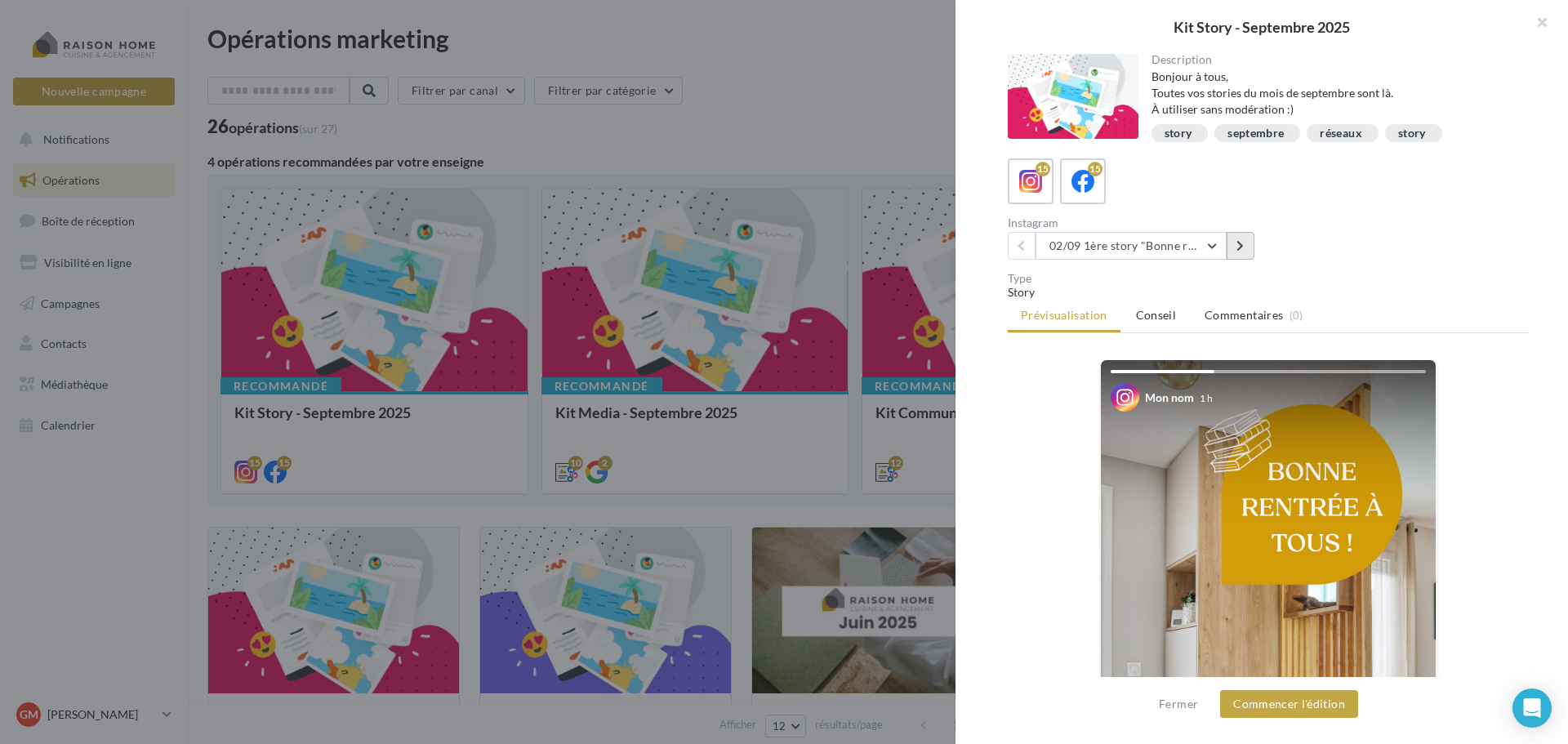
click at [1244, 251] on icon at bounding box center [1240, 246] width 8 height 12
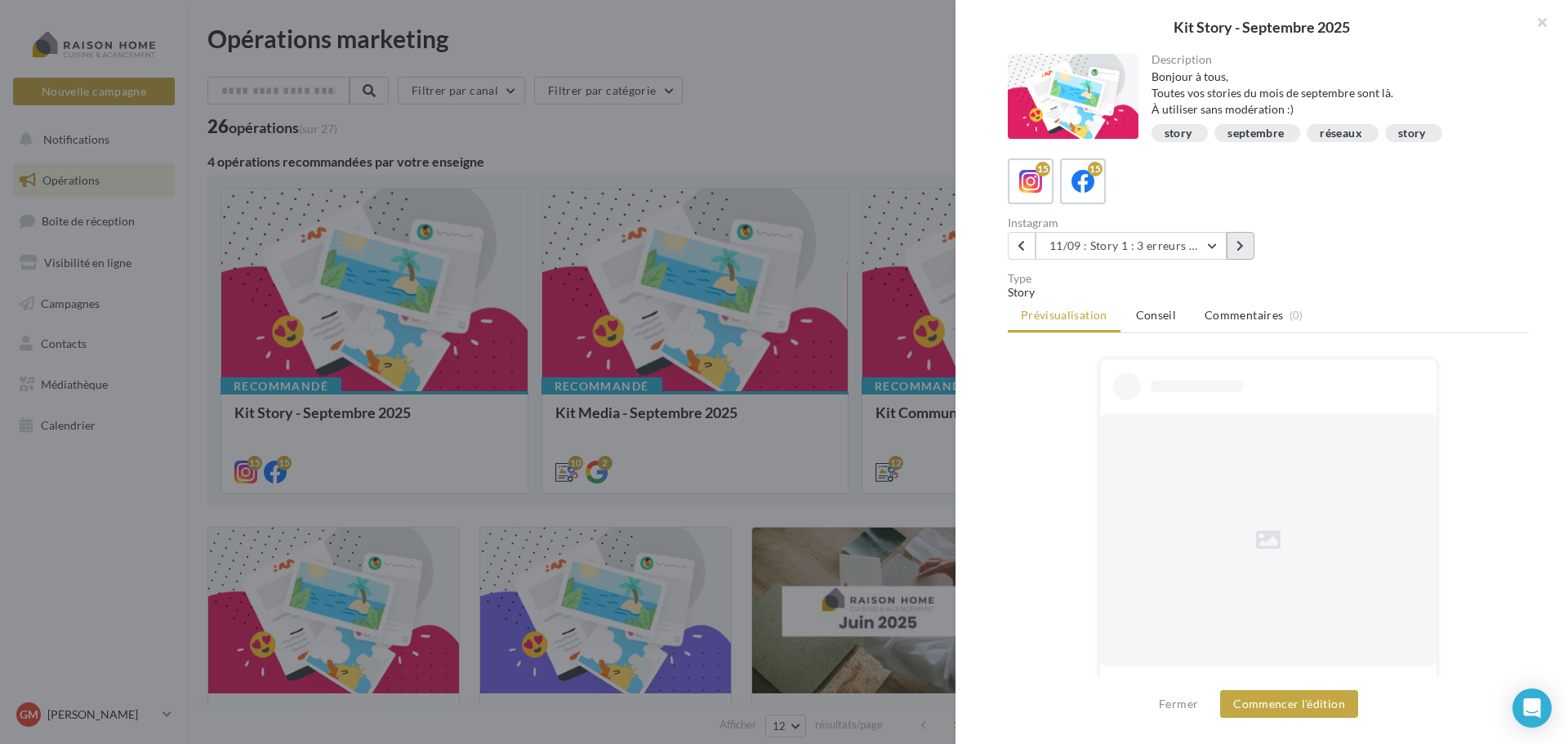
click at [1244, 251] on icon at bounding box center [1240, 246] width 8 height 12
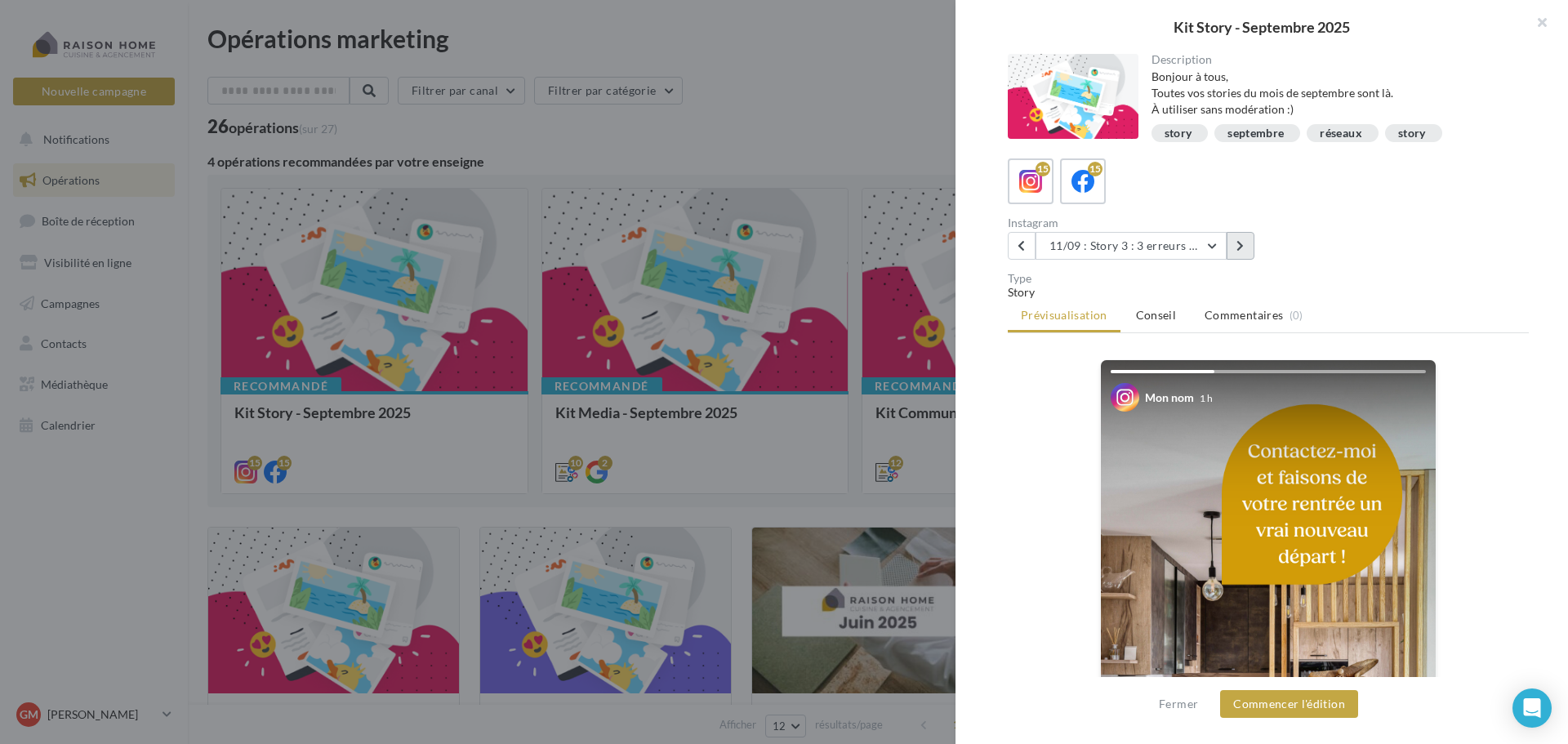
click at [1244, 251] on icon at bounding box center [1240, 246] width 8 height 12
click at [1019, 254] on button at bounding box center [1021, 245] width 28 height 28
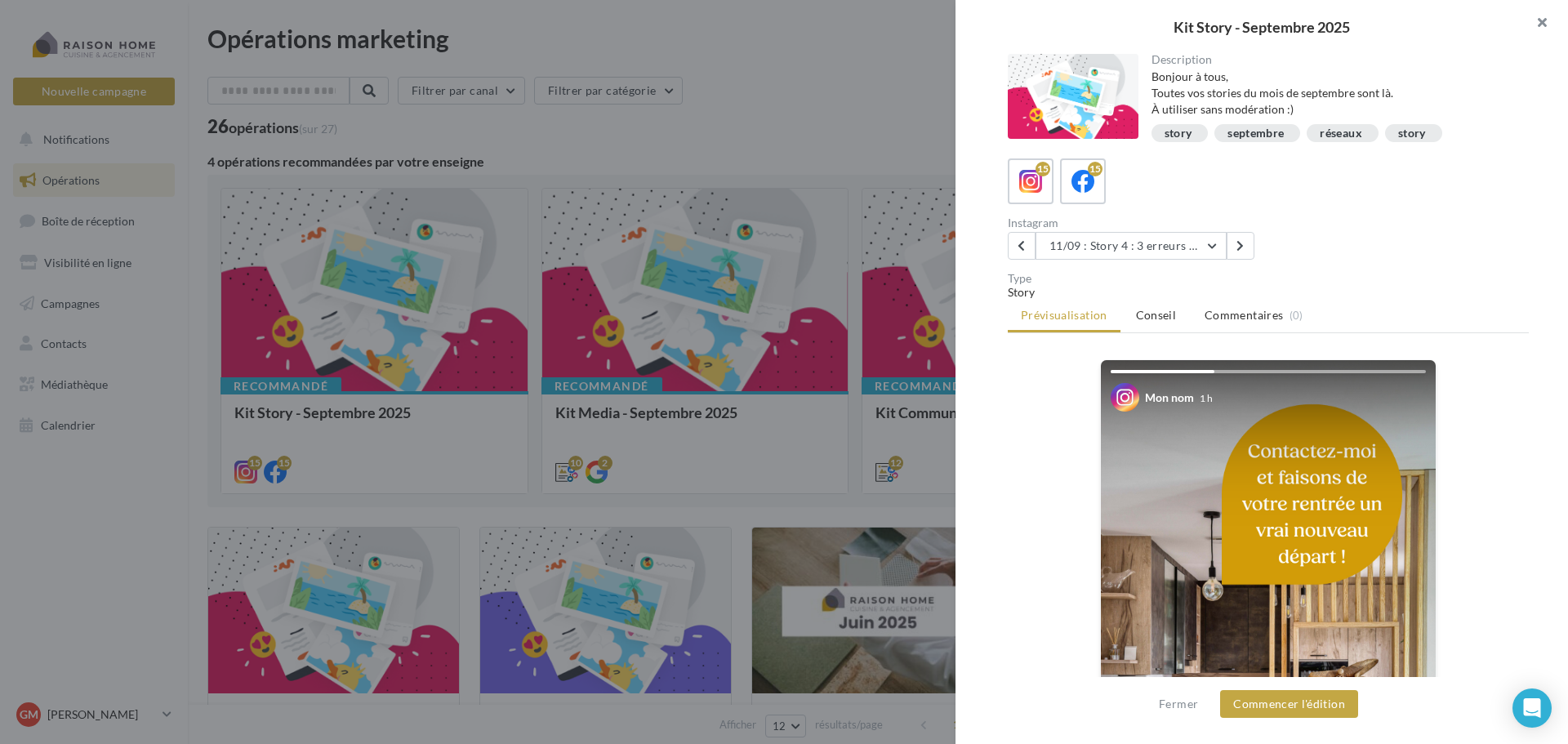
click at [1545, 13] on button "button" at bounding box center [1535, 24] width 65 height 49
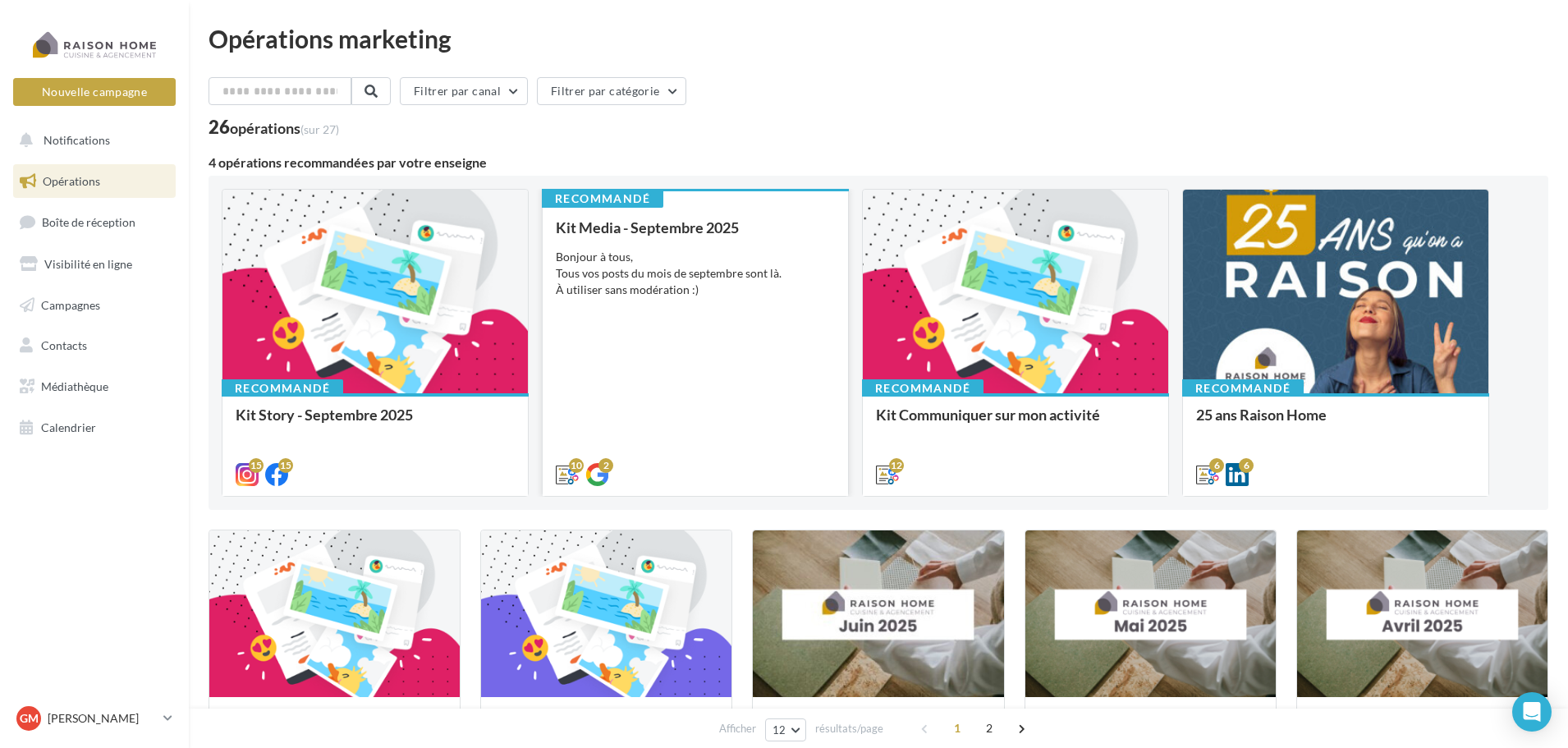
click at [787, 284] on div "Bonjour à tous, Tous vos posts du mois de septembre sont là. À utiliser sans mo…" at bounding box center [696, 273] width 279 height 50
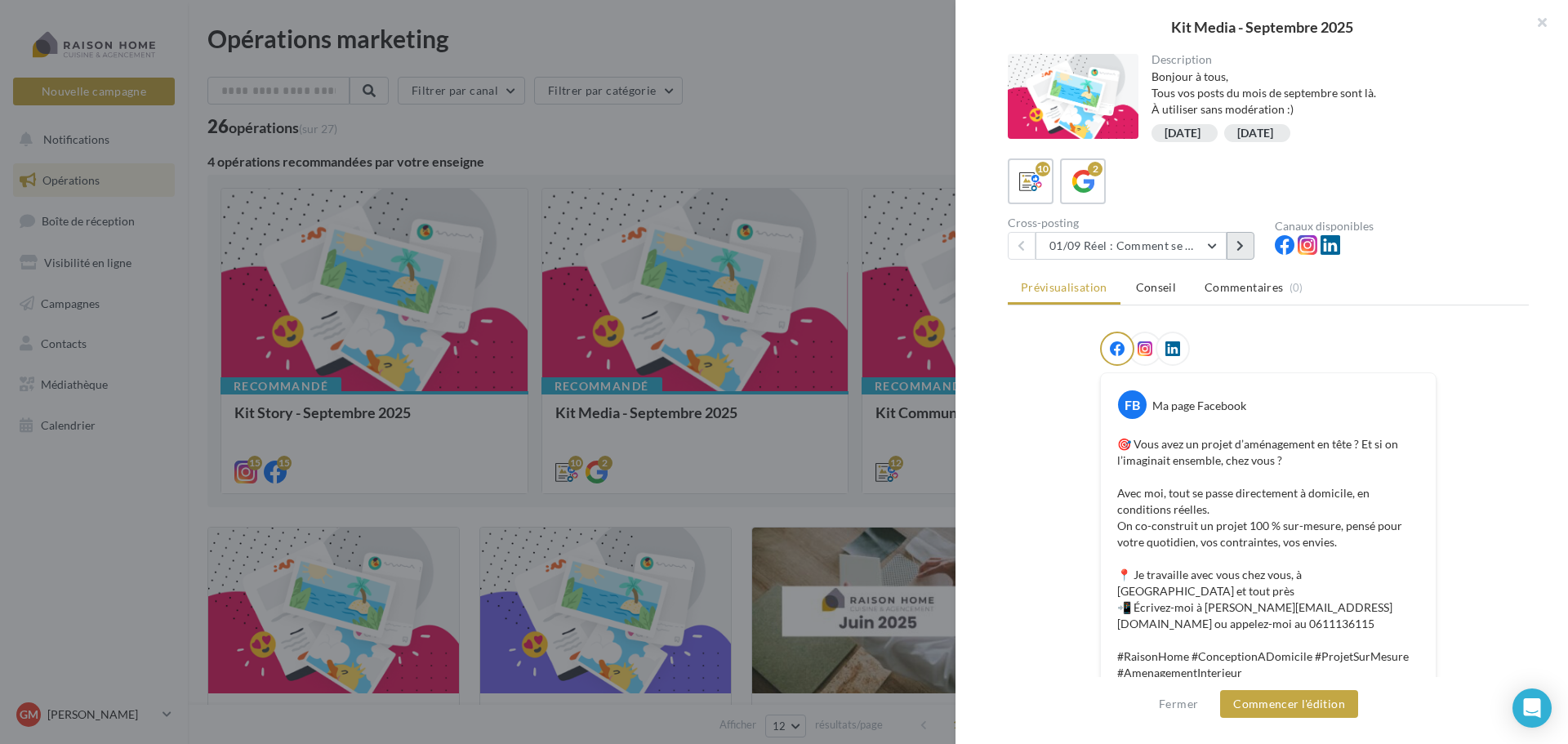
click at [1233, 248] on button at bounding box center [1241, 245] width 28 height 28
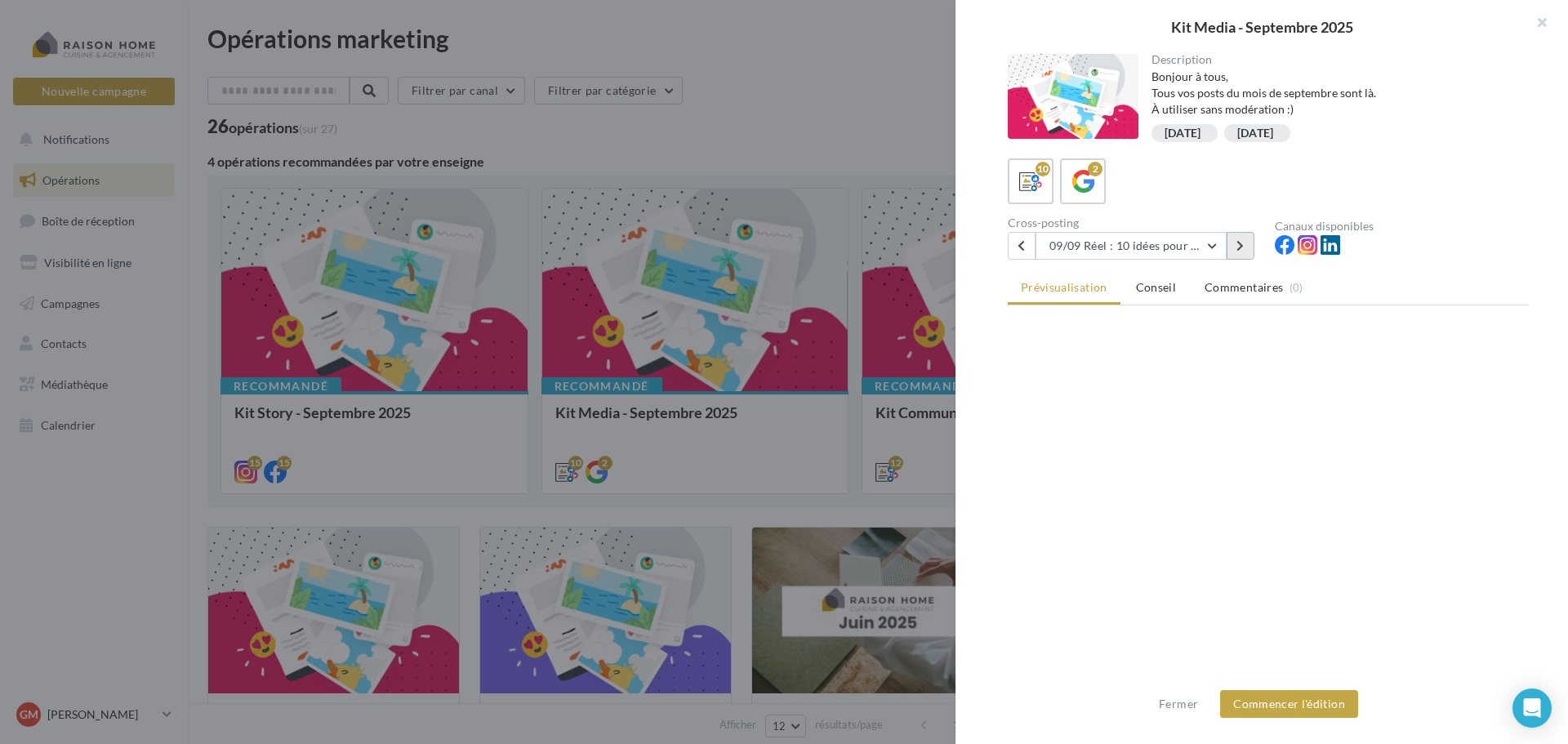
click at [1233, 248] on button at bounding box center [1241, 245] width 28 height 28
click at [1269, 712] on button "Commencer l'édition" at bounding box center [1289, 703] width 138 height 28
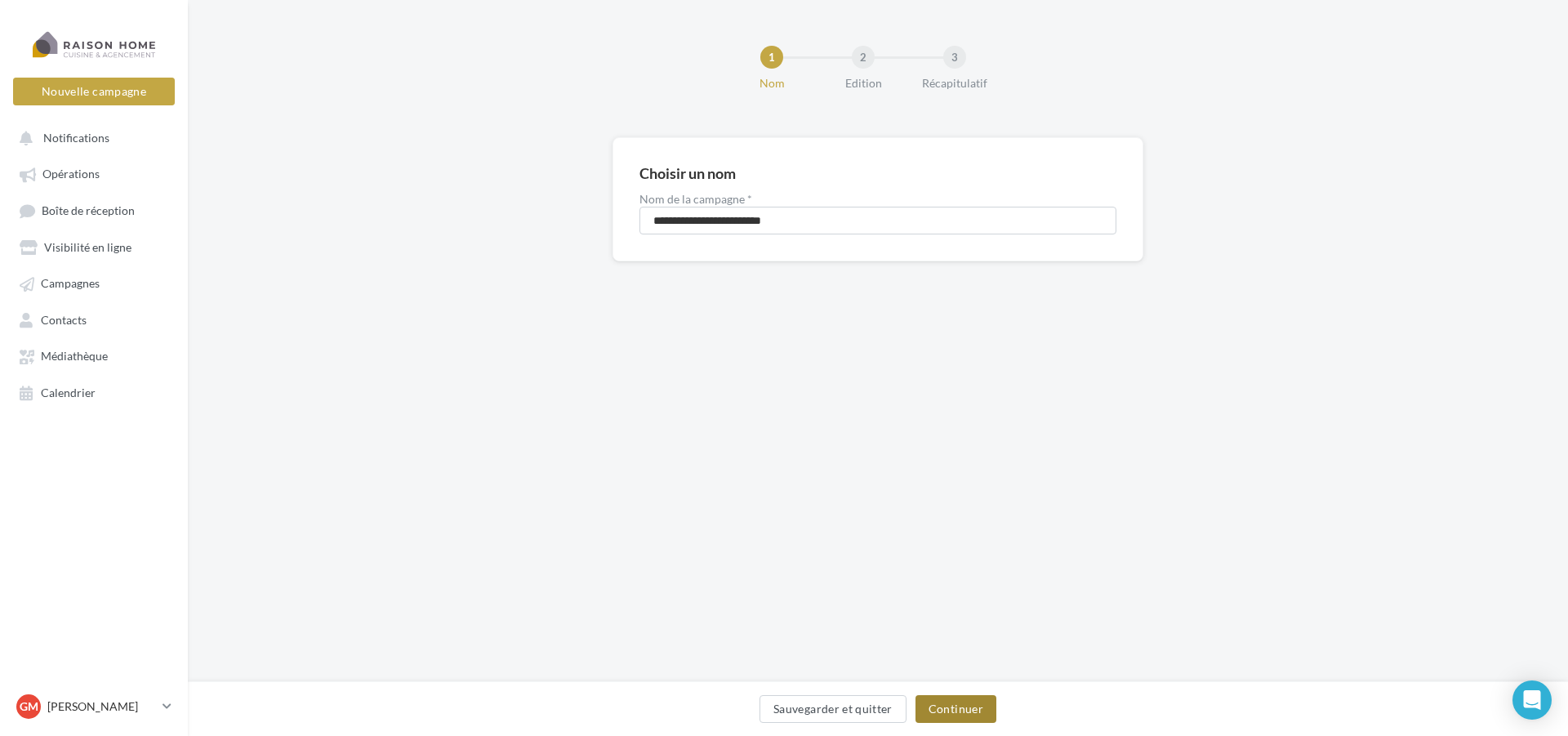
click at [981, 709] on button "Continuer" at bounding box center [956, 708] width 81 height 28
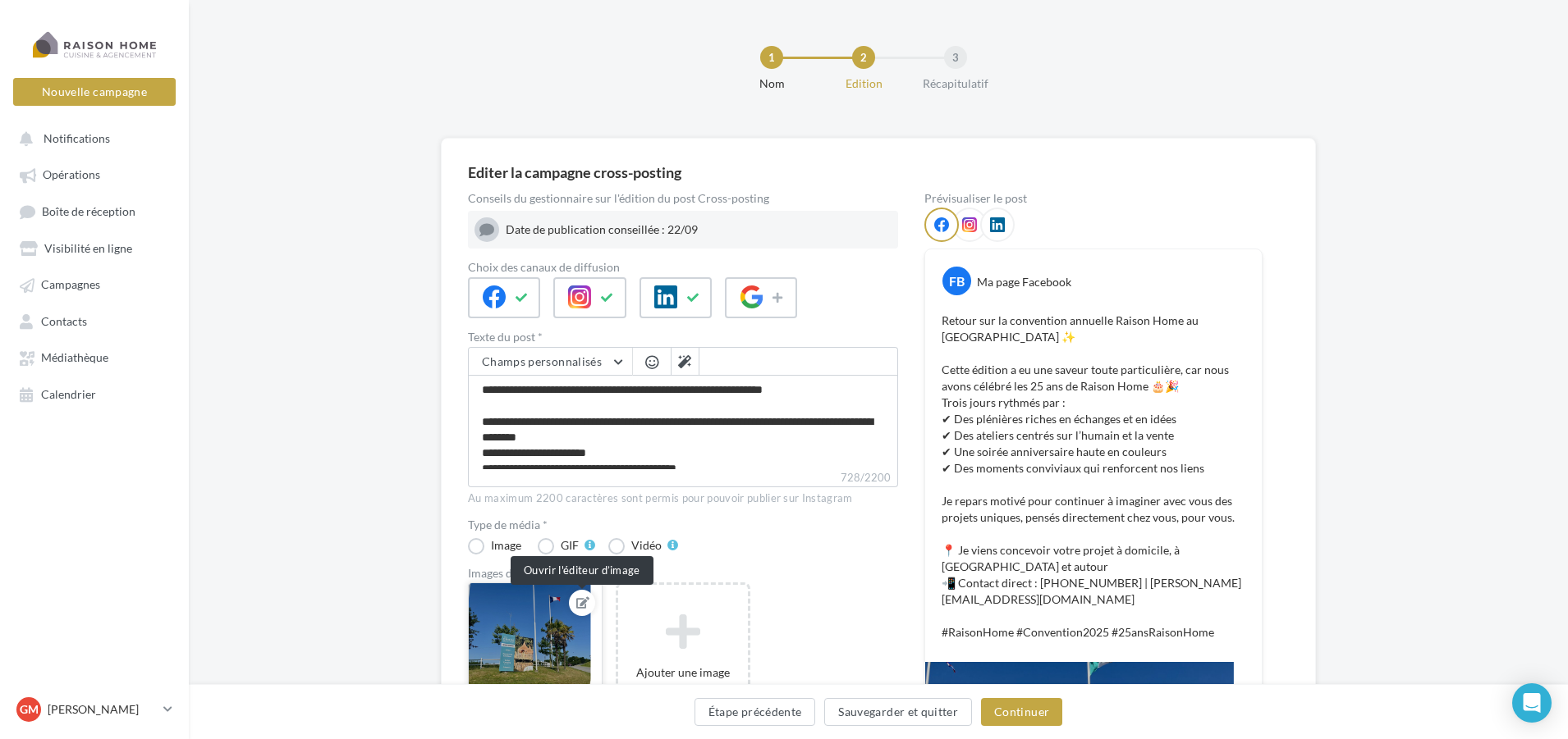
click at [581, 606] on icon at bounding box center [583, 603] width 13 height 12
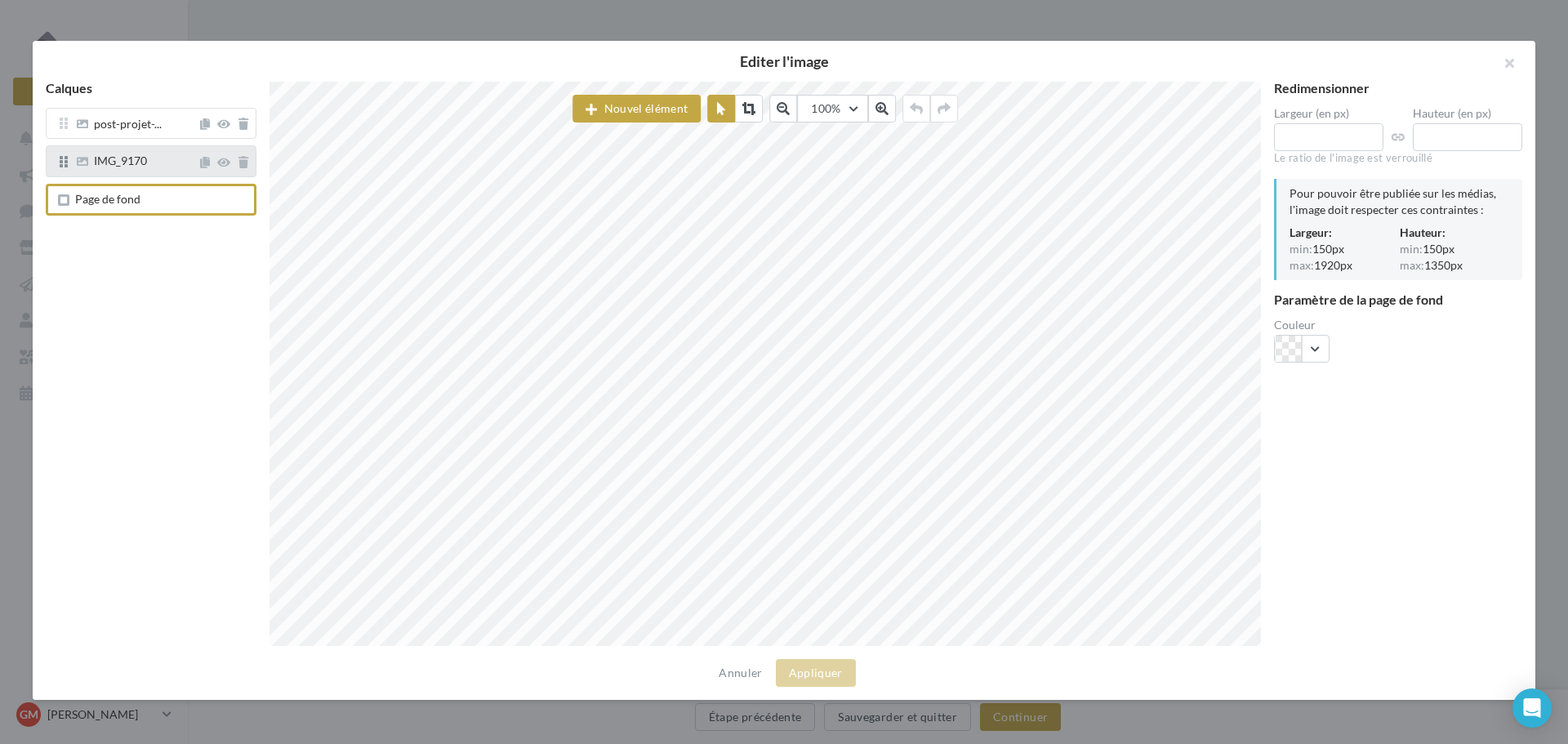
click at [146, 170] on div "IMG_9170" at bounding box center [120, 162] width 53 height 15
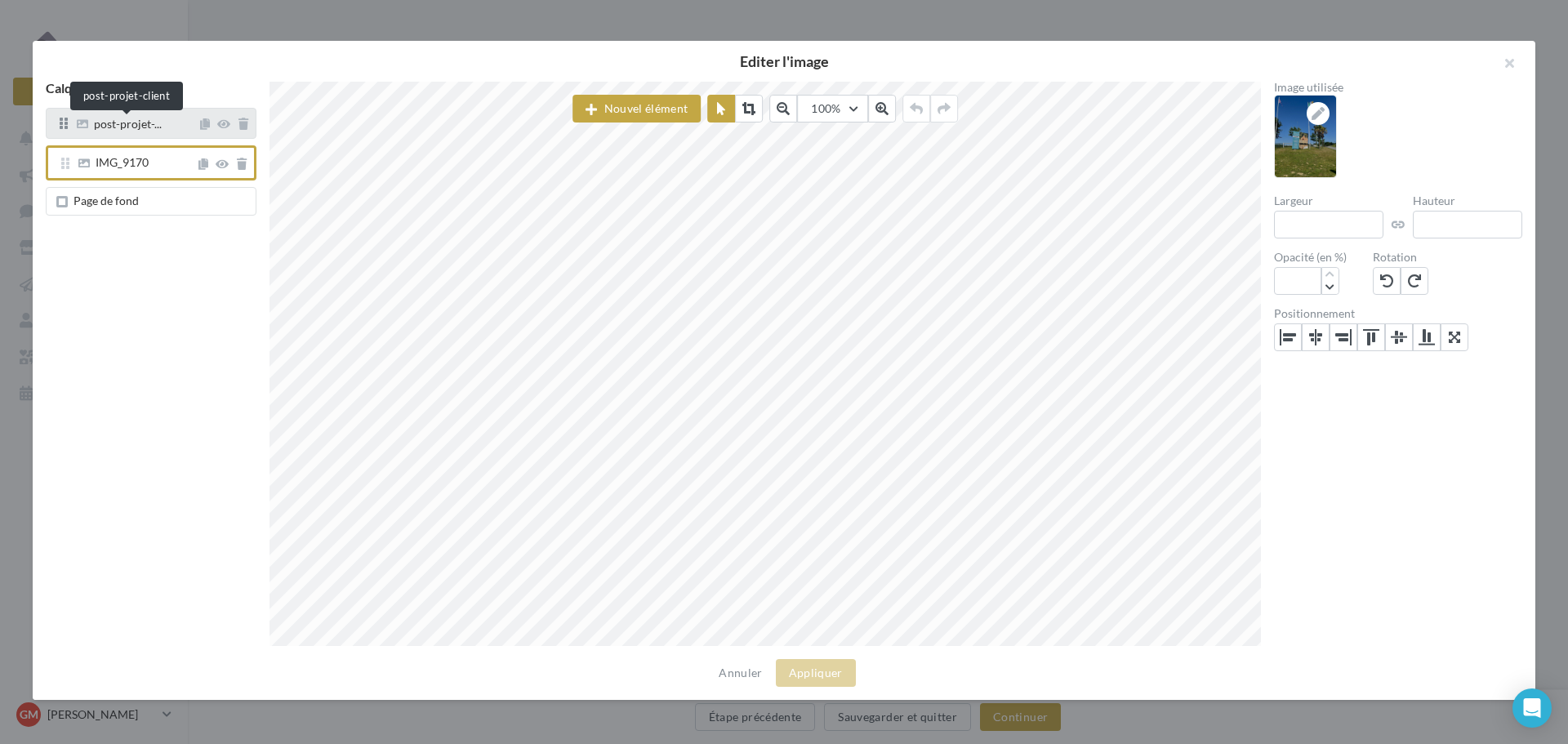
click at [141, 131] on span "post-projet-..." at bounding box center [127, 126] width 68 height 15
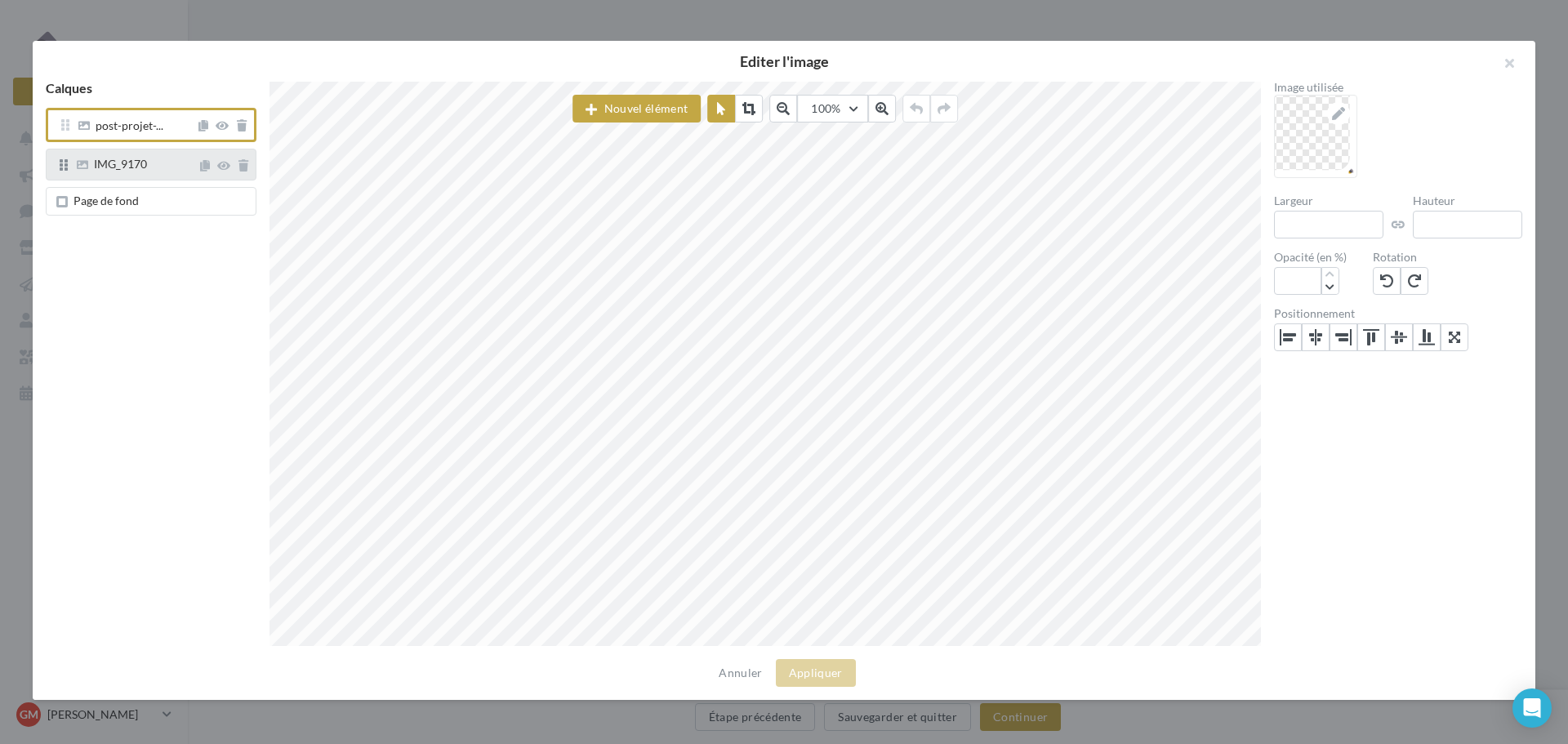
click at [143, 168] on span "IMG_9170" at bounding box center [120, 163] width 53 height 14
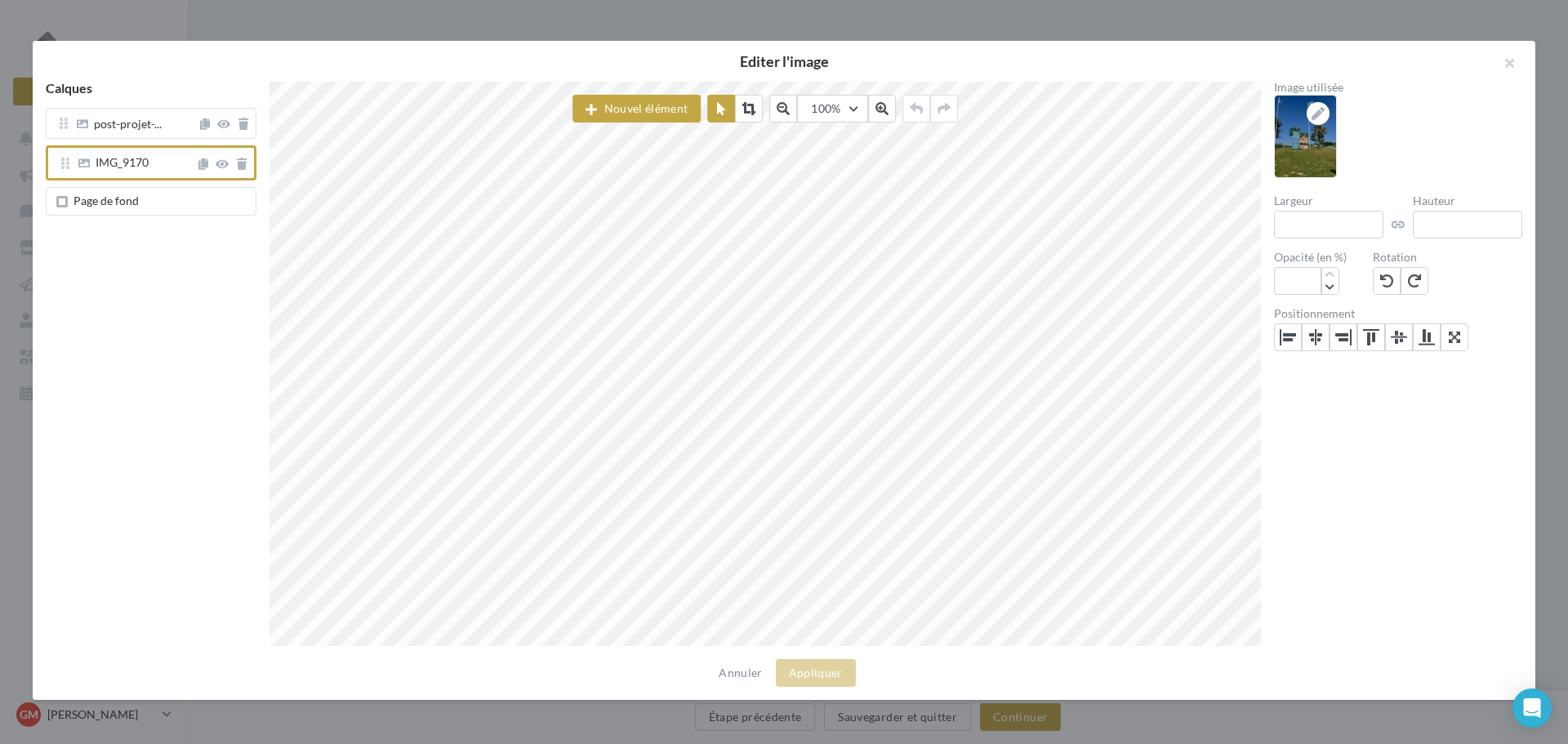
click at [141, 199] on span "Page de fond" at bounding box center [154, 201] width 189 height 13
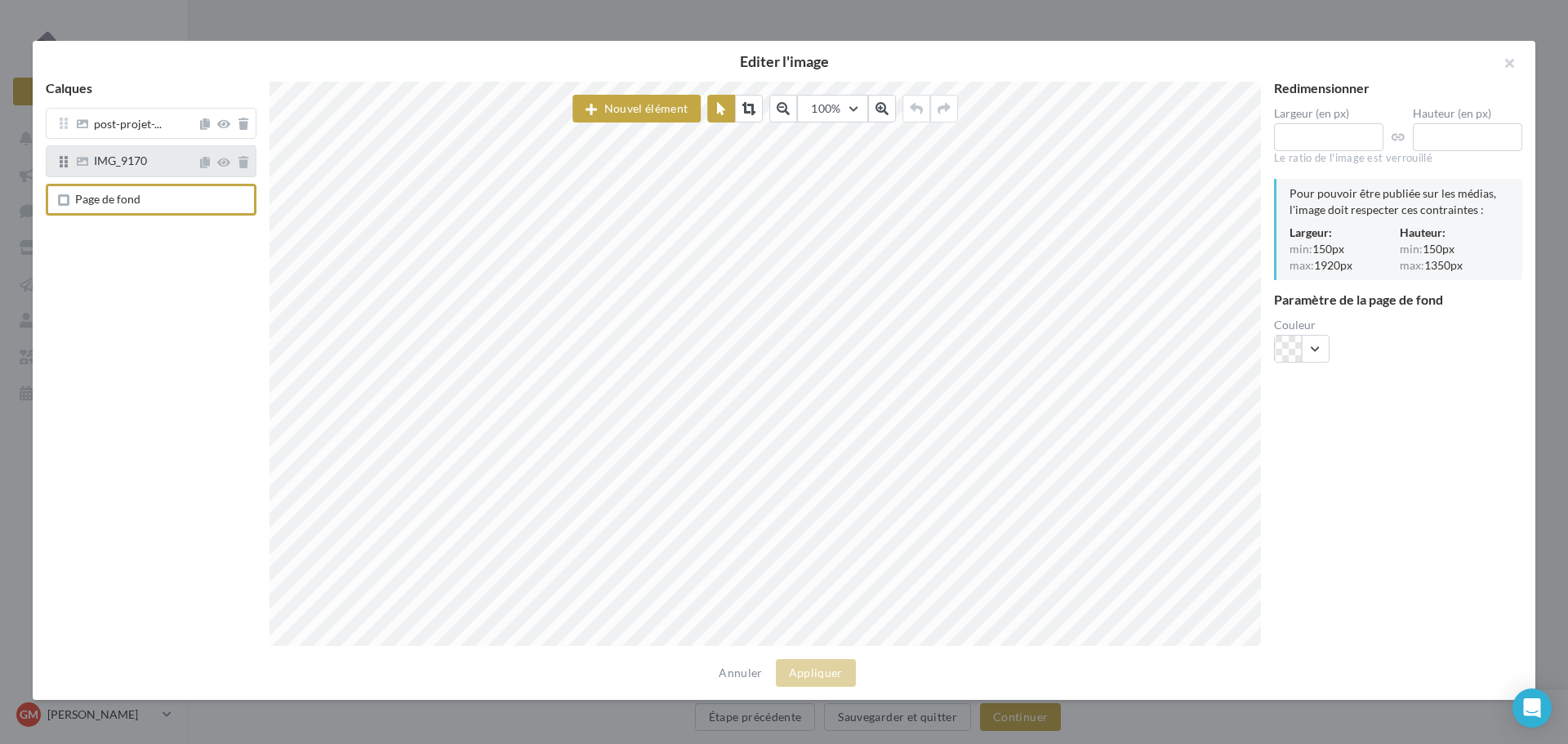
click at [139, 166] on span "IMG_9170" at bounding box center [120, 160] width 53 height 14
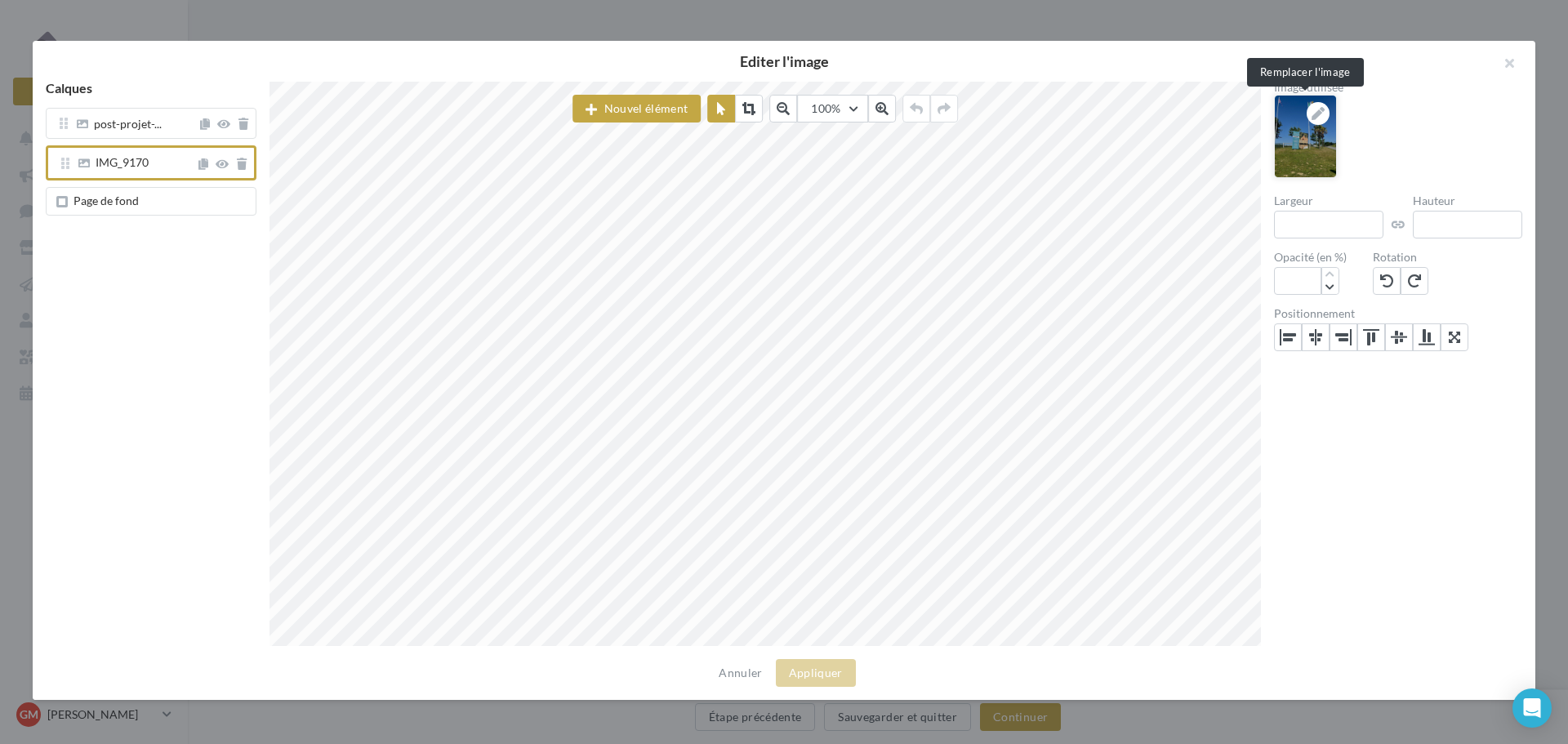
click at [1329, 110] on div at bounding box center [1318, 113] width 23 height 23
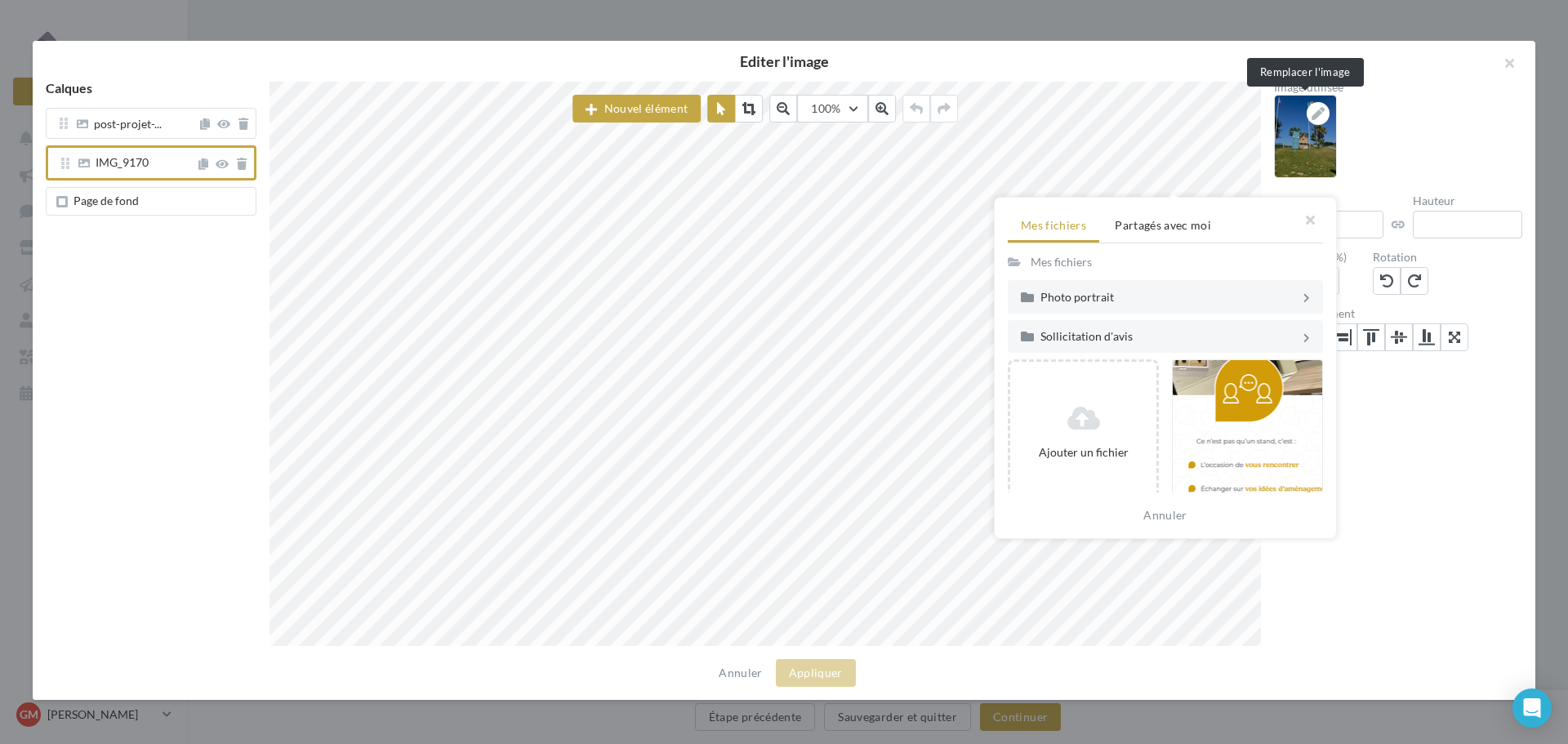
click at [1029, 265] on div "Mes fichiers" at bounding box center [1061, 262] width 68 height 23
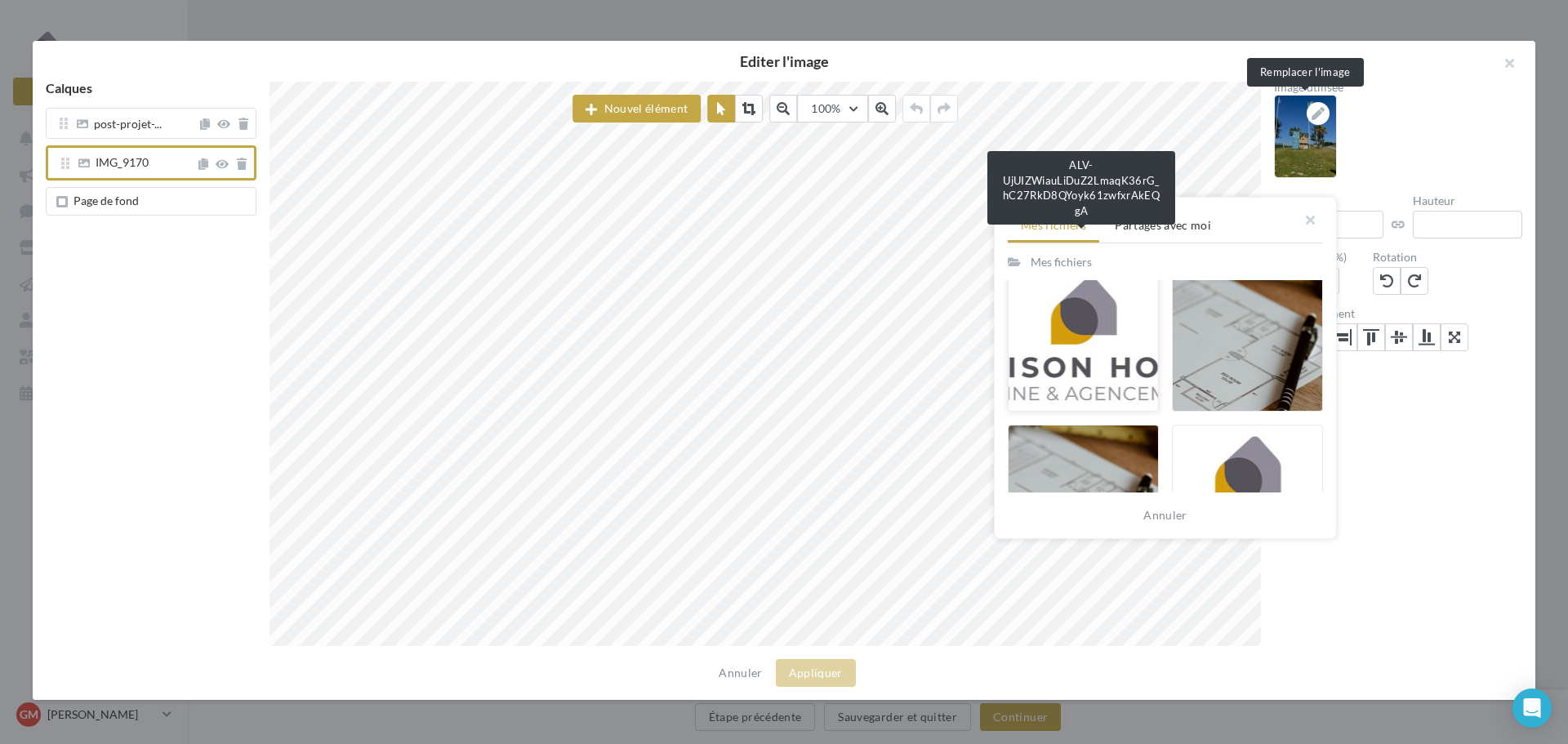
scroll to position [827, 0]
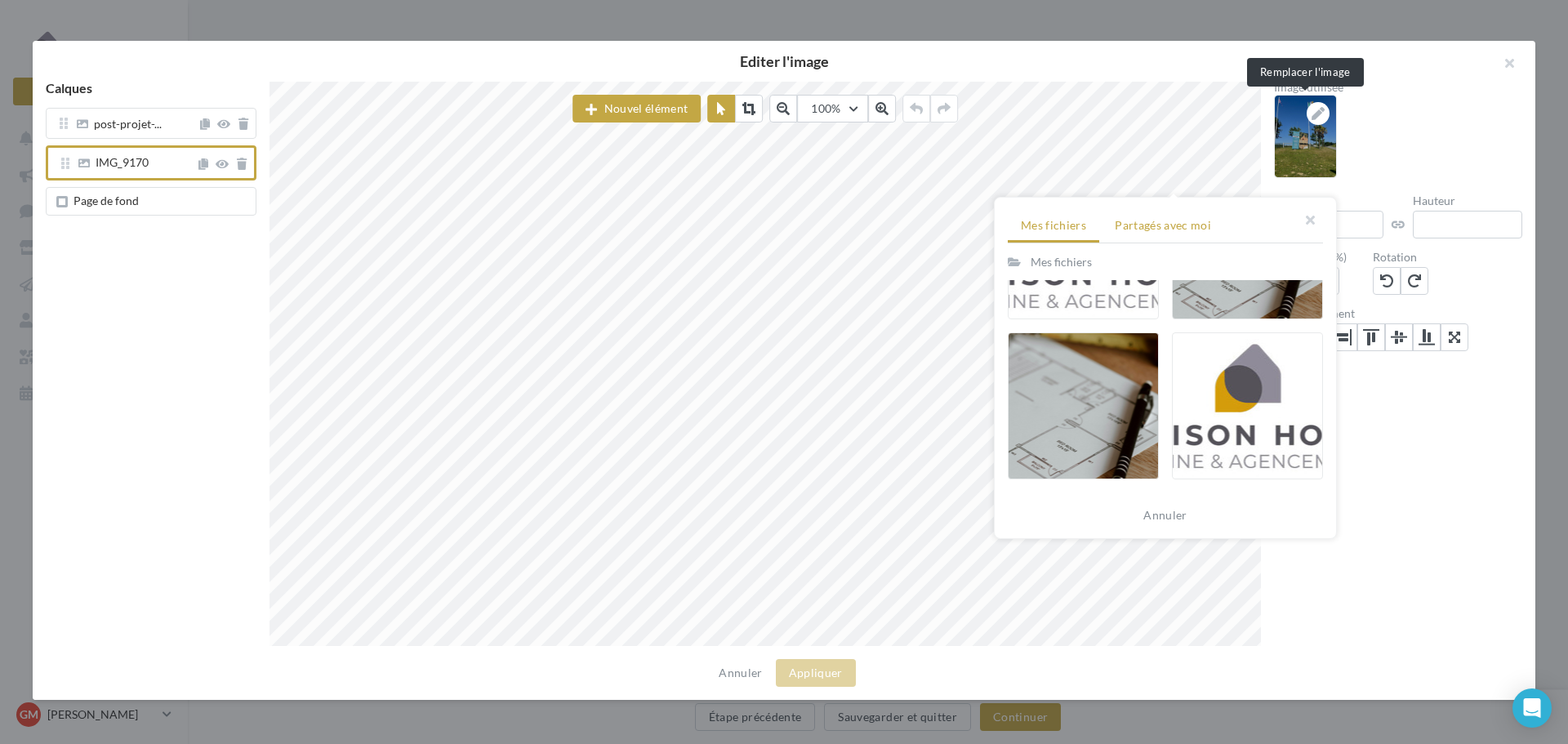
click at [1155, 222] on span "Partagés avec moi" at bounding box center [1163, 225] width 96 height 14
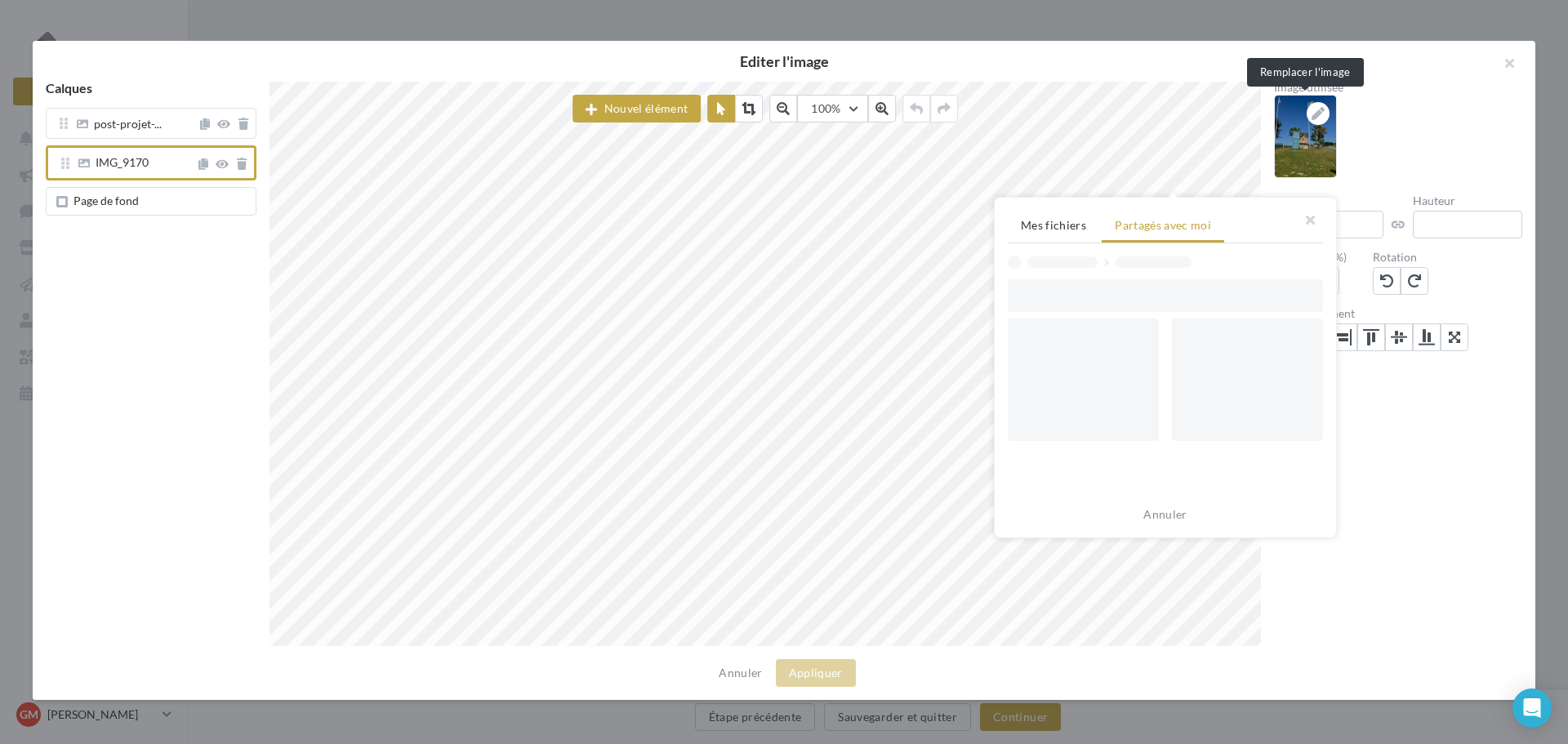
scroll to position [0, 0]
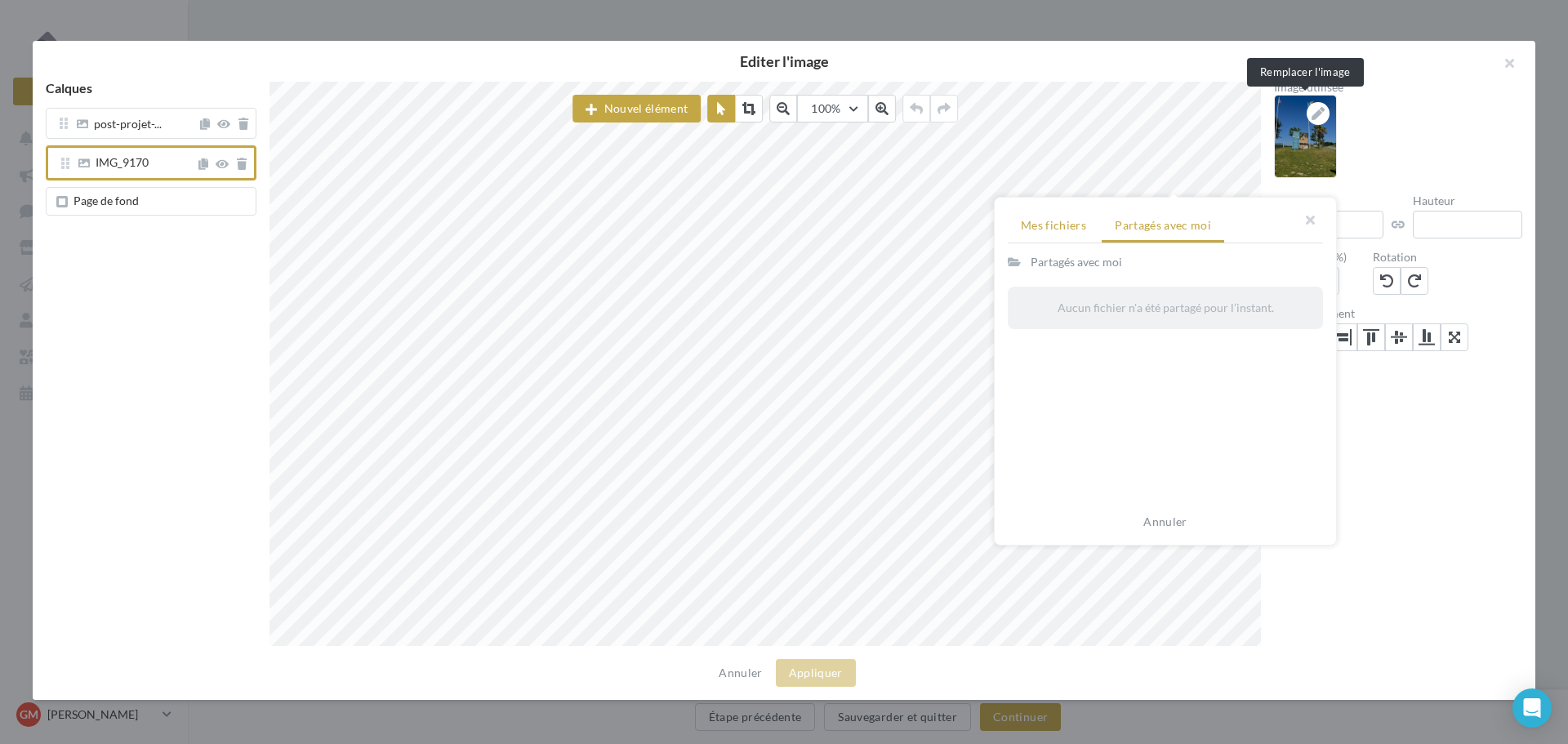
click at [1041, 233] on li "Mes fichiers" at bounding box center [1053, 225] width 91 height 29
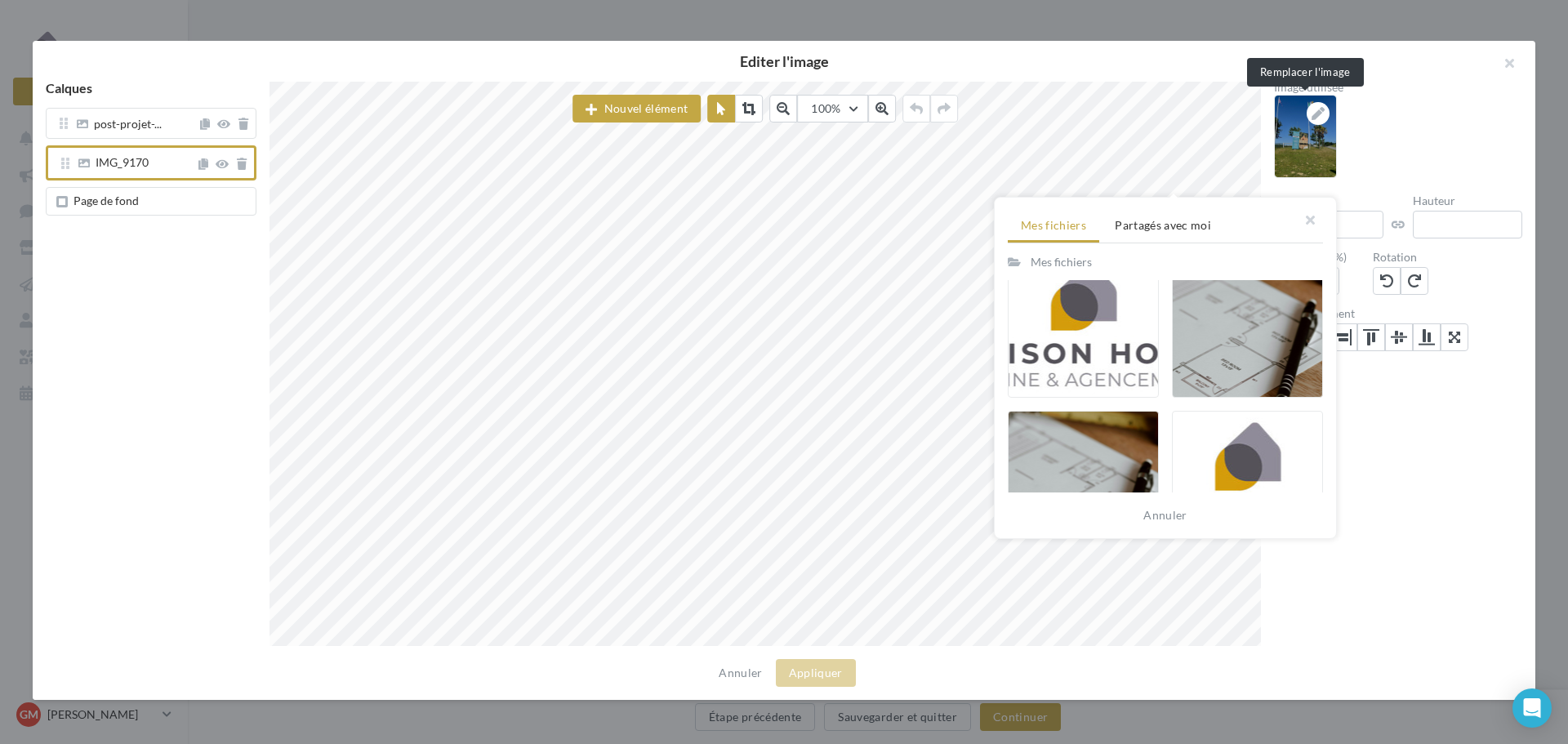
scroll to position [827, 0]
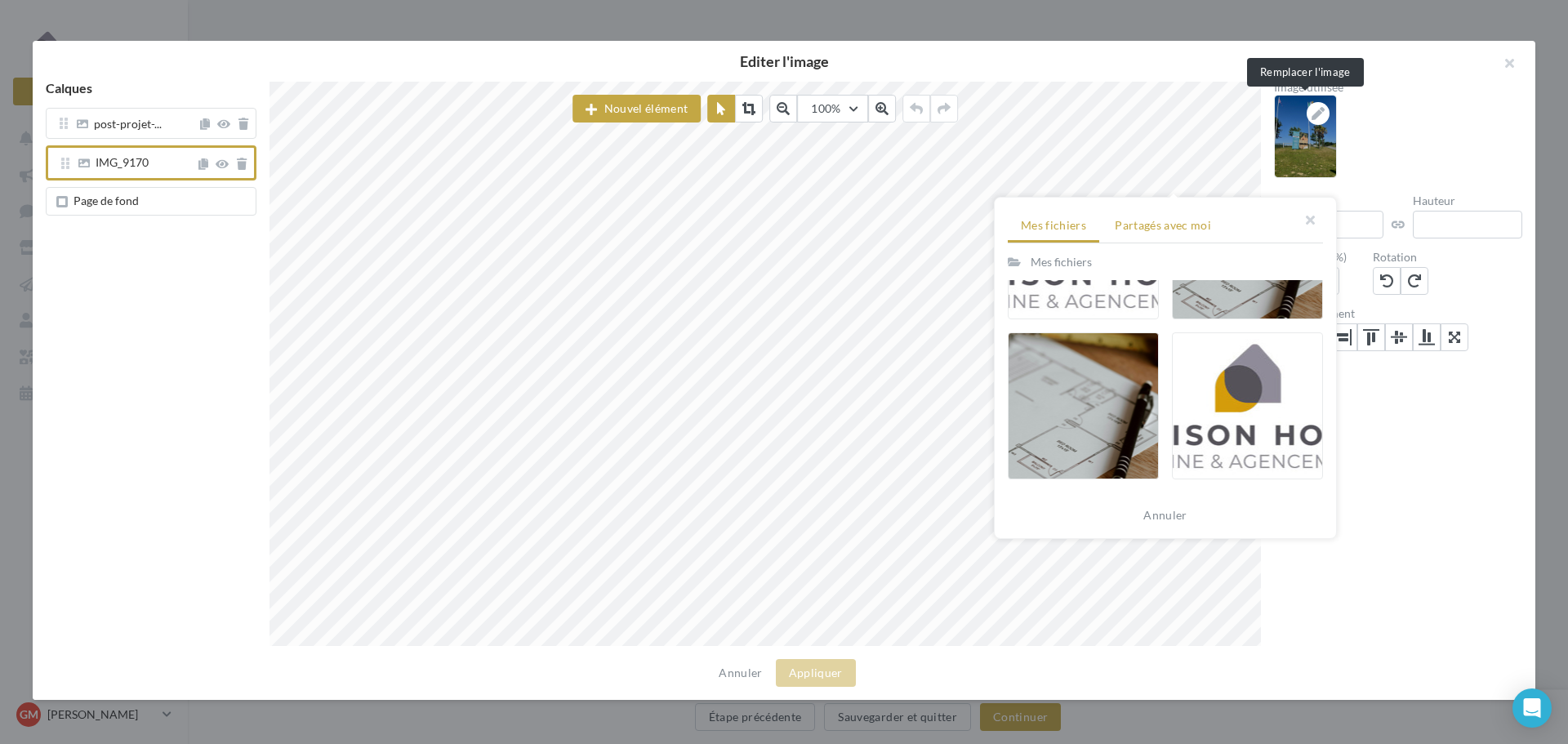
click at [1196, 233] on li "Partagés avec moi" at bounding box center [1163, 225] width 122 height 29
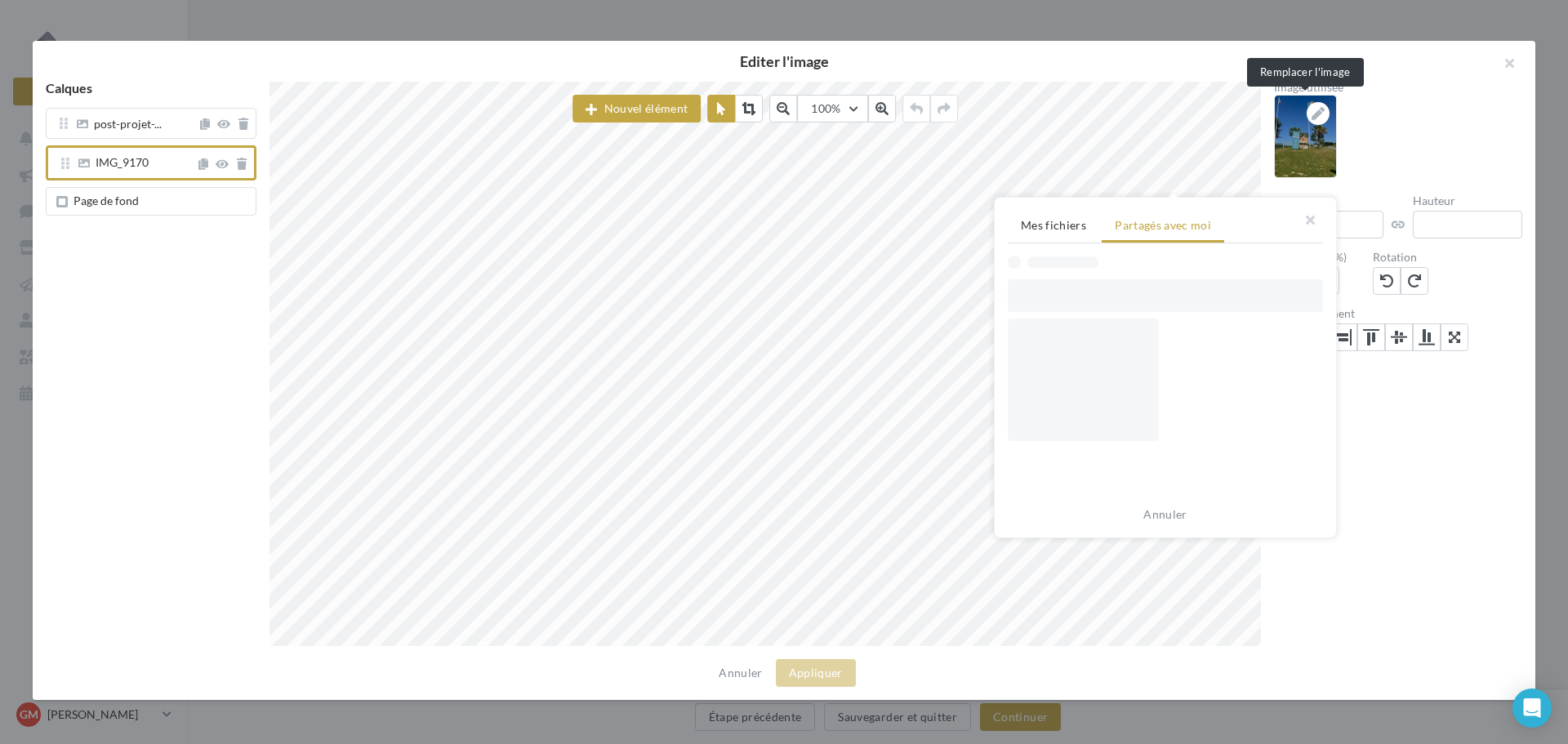
scroll to position [0, 0]
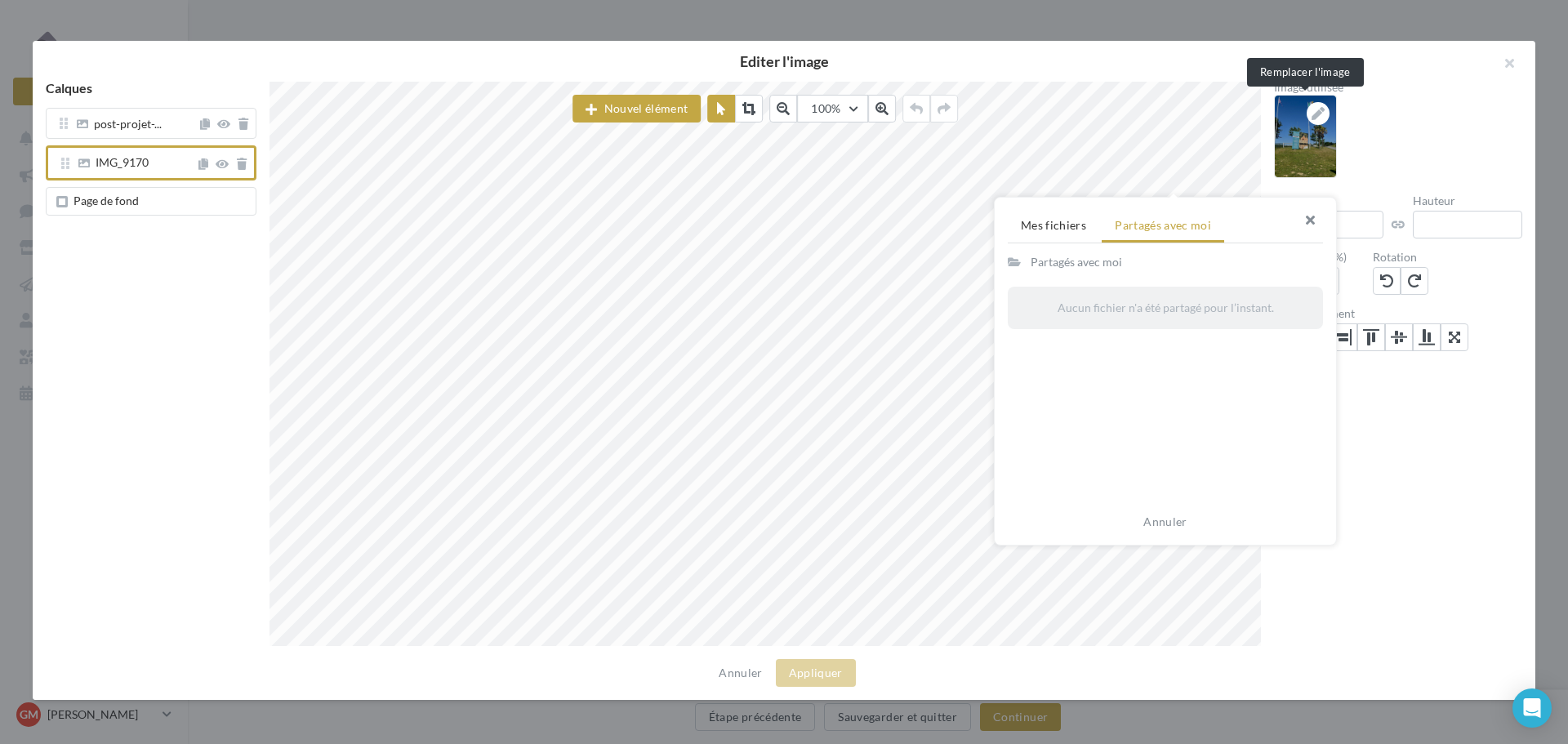
click at [1313, 220] on button "button" at bounding box center [1303, 222] width 65 height 49
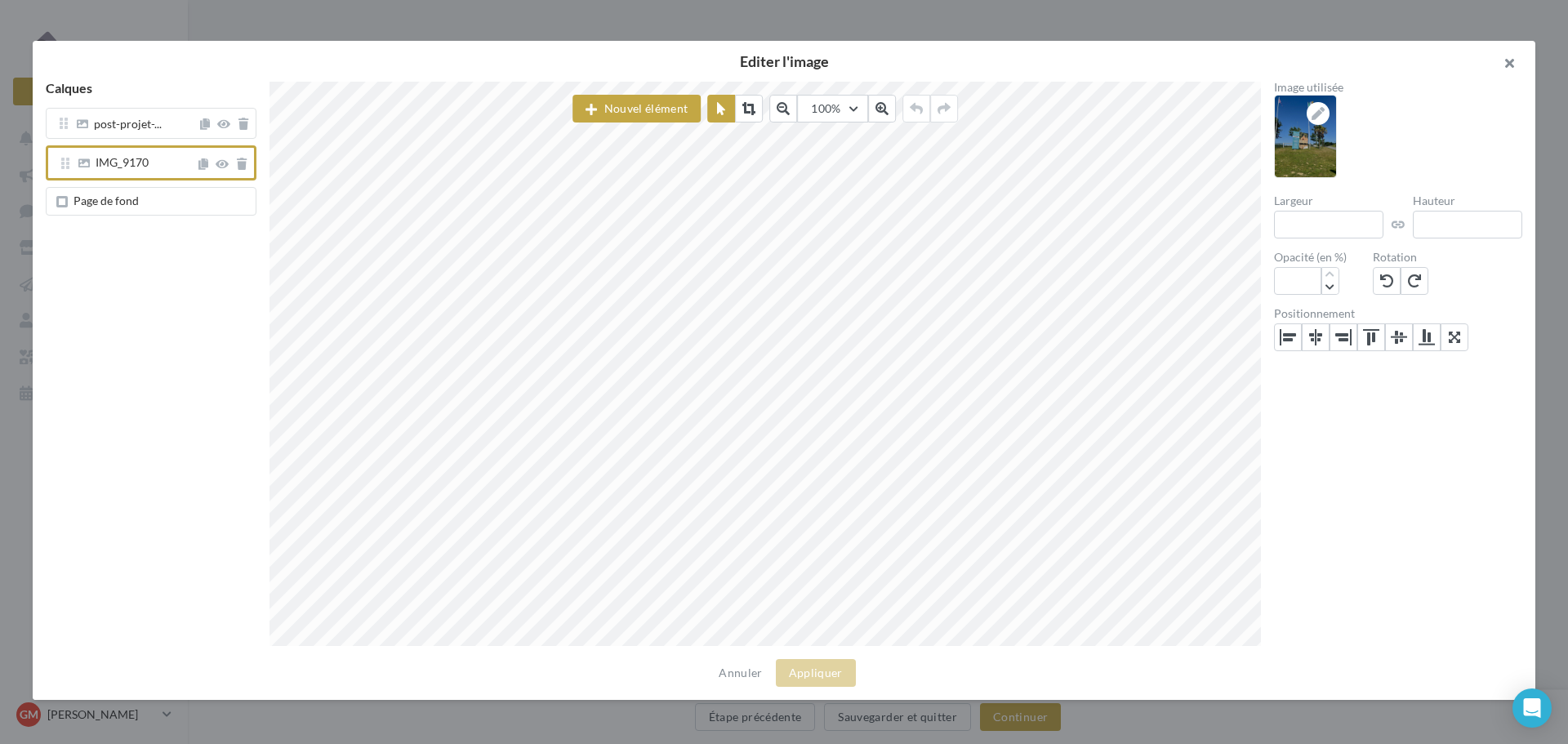
click at [1511, 64] on button "button" at bounding box center [1503, 65] width 65 height 49
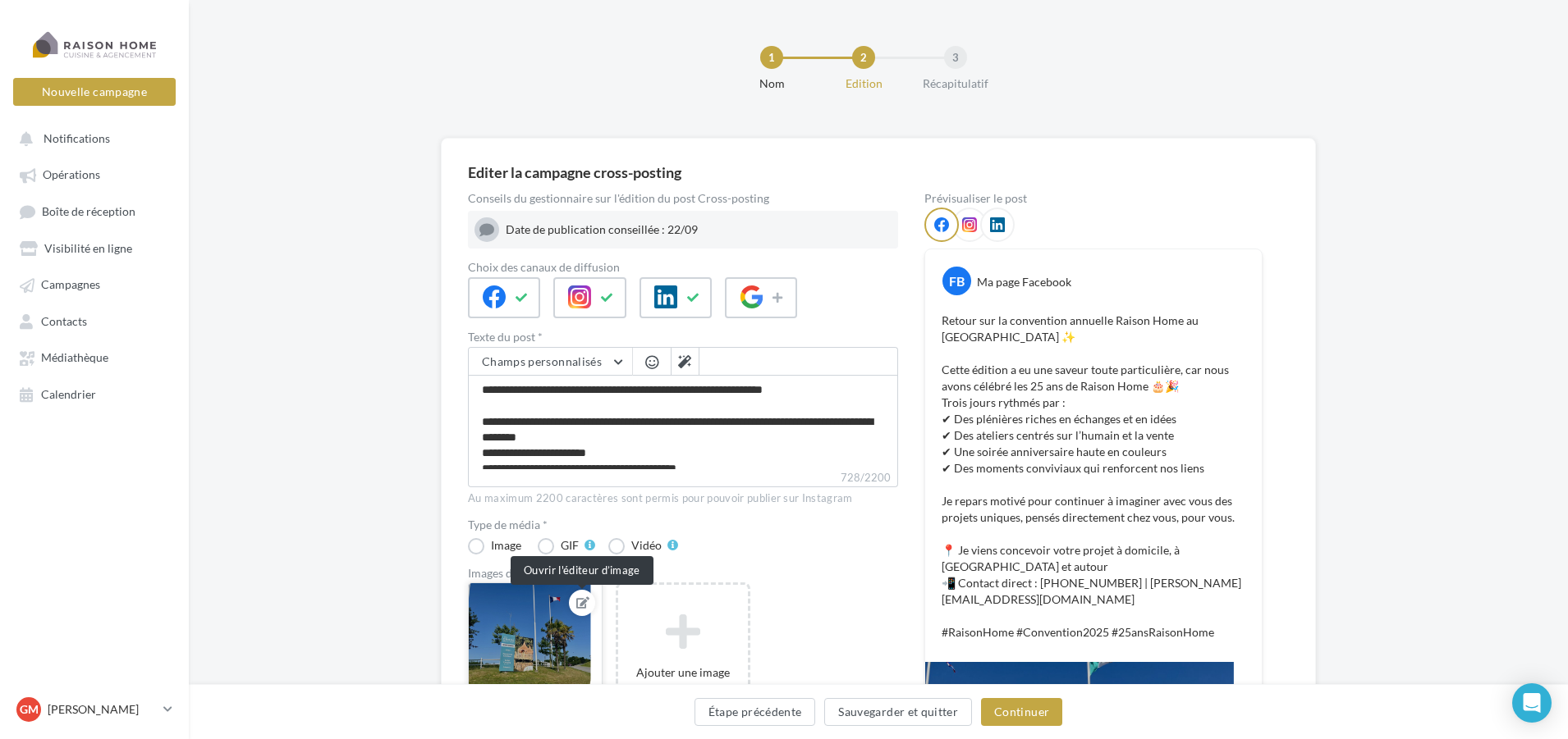
click at [580, 602] on icon at bounding box center [583, 603] width 13 height 12
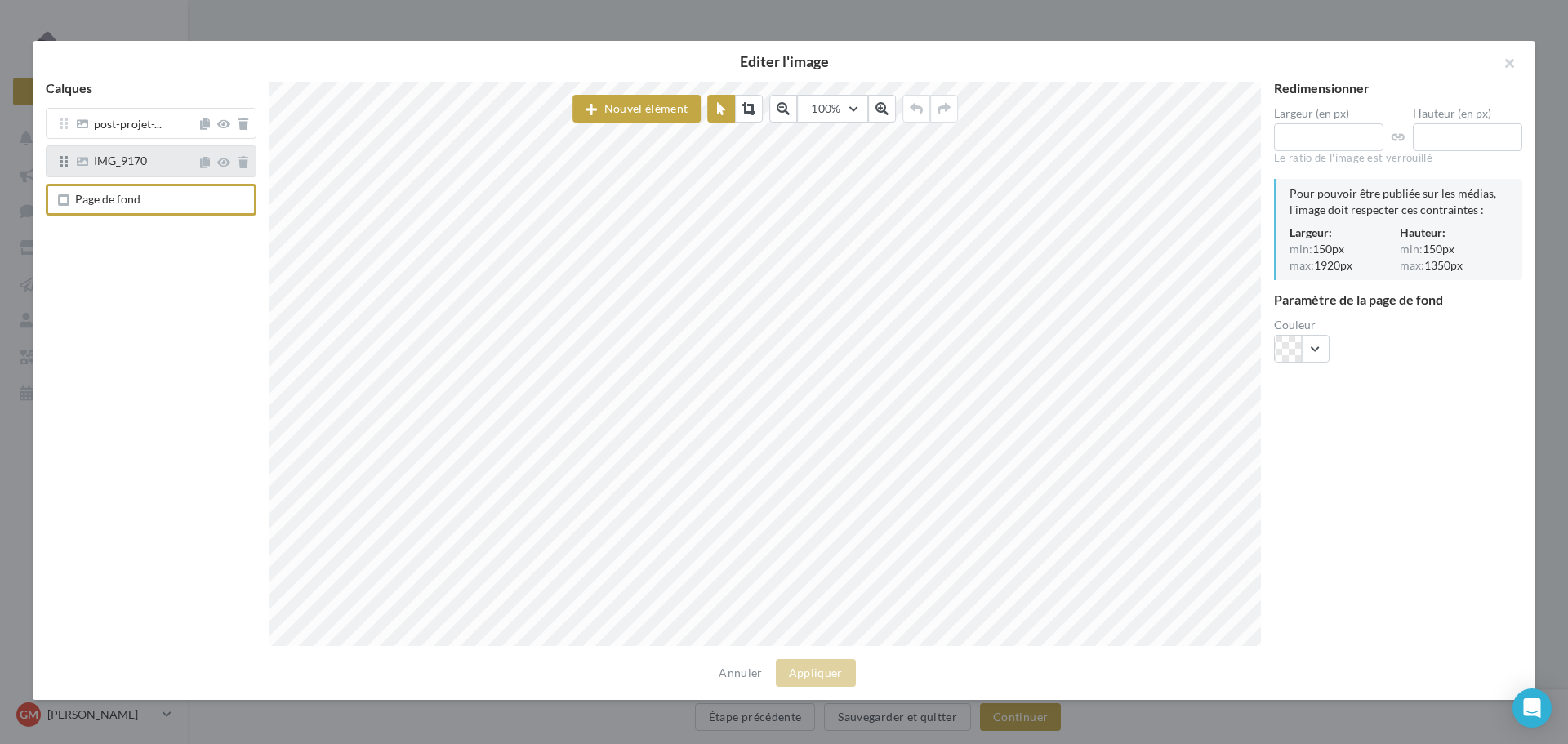
click at [128, 171] on div "IMG_9170" at bounding box center [120, 163] width 53 height 17
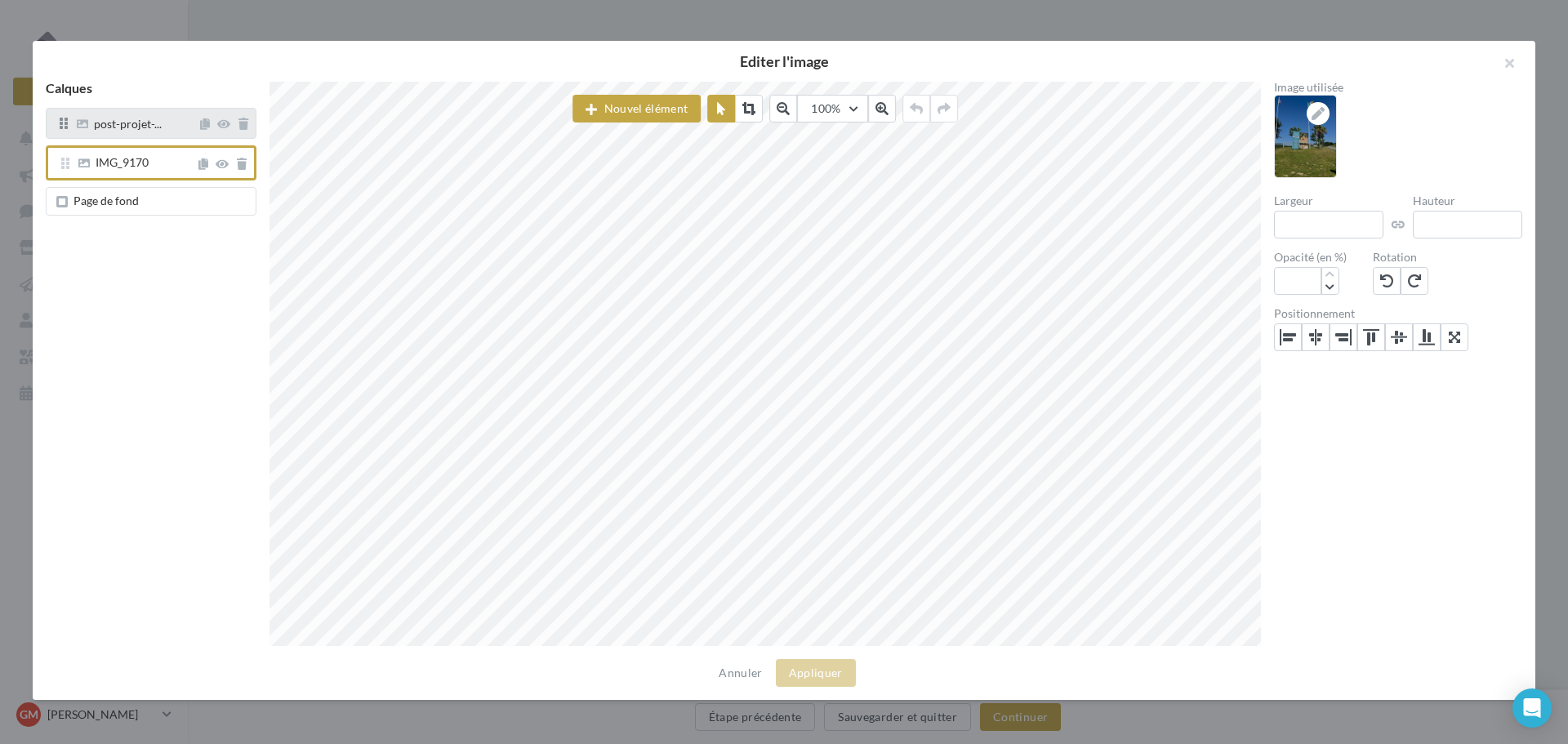
click at [126, 138] on div "post-projet-..." at bounding box center [152, 123] width 211 height 31
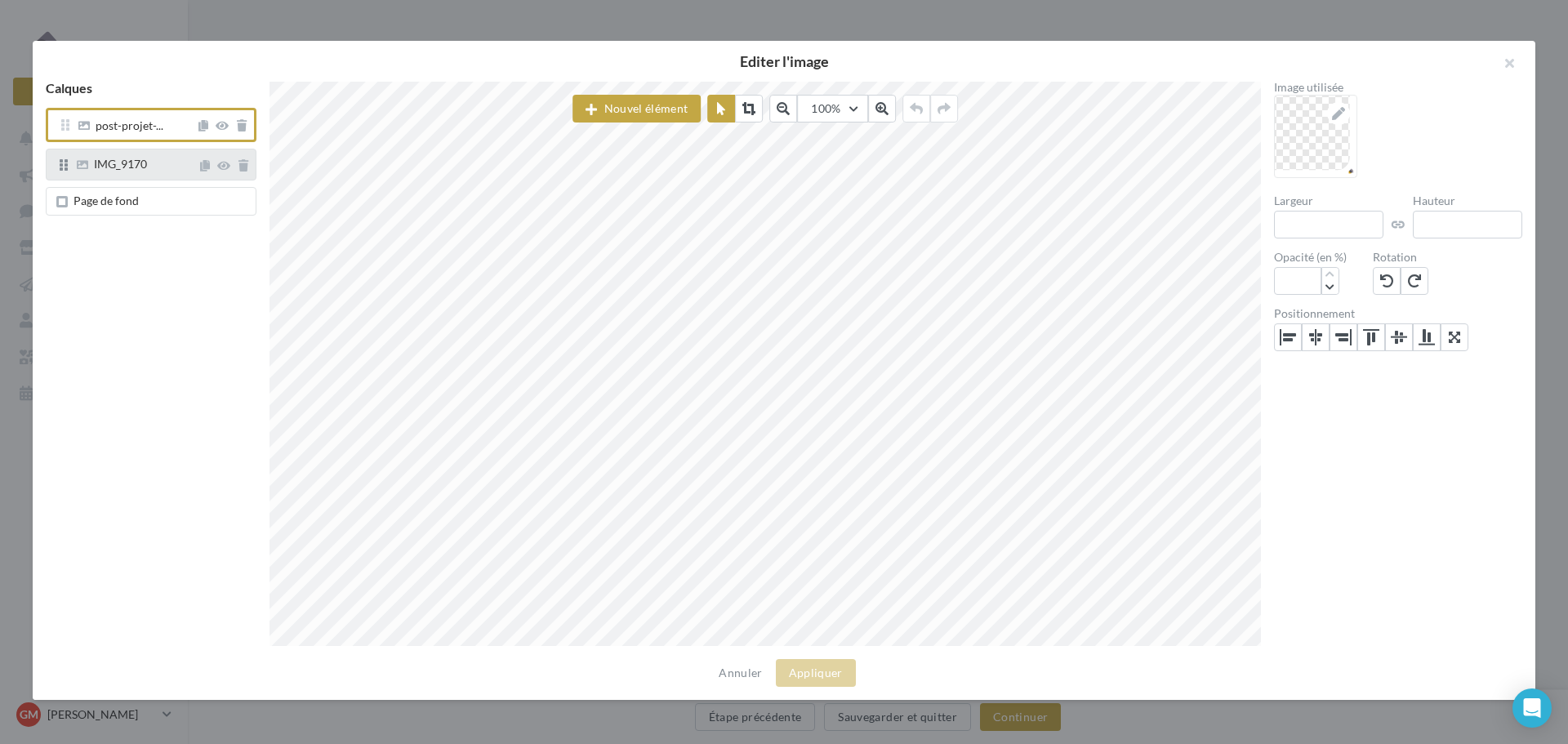
click at [129, 159] on span "IMG_9170" at bounding box center [120, 163] width 53 height 14
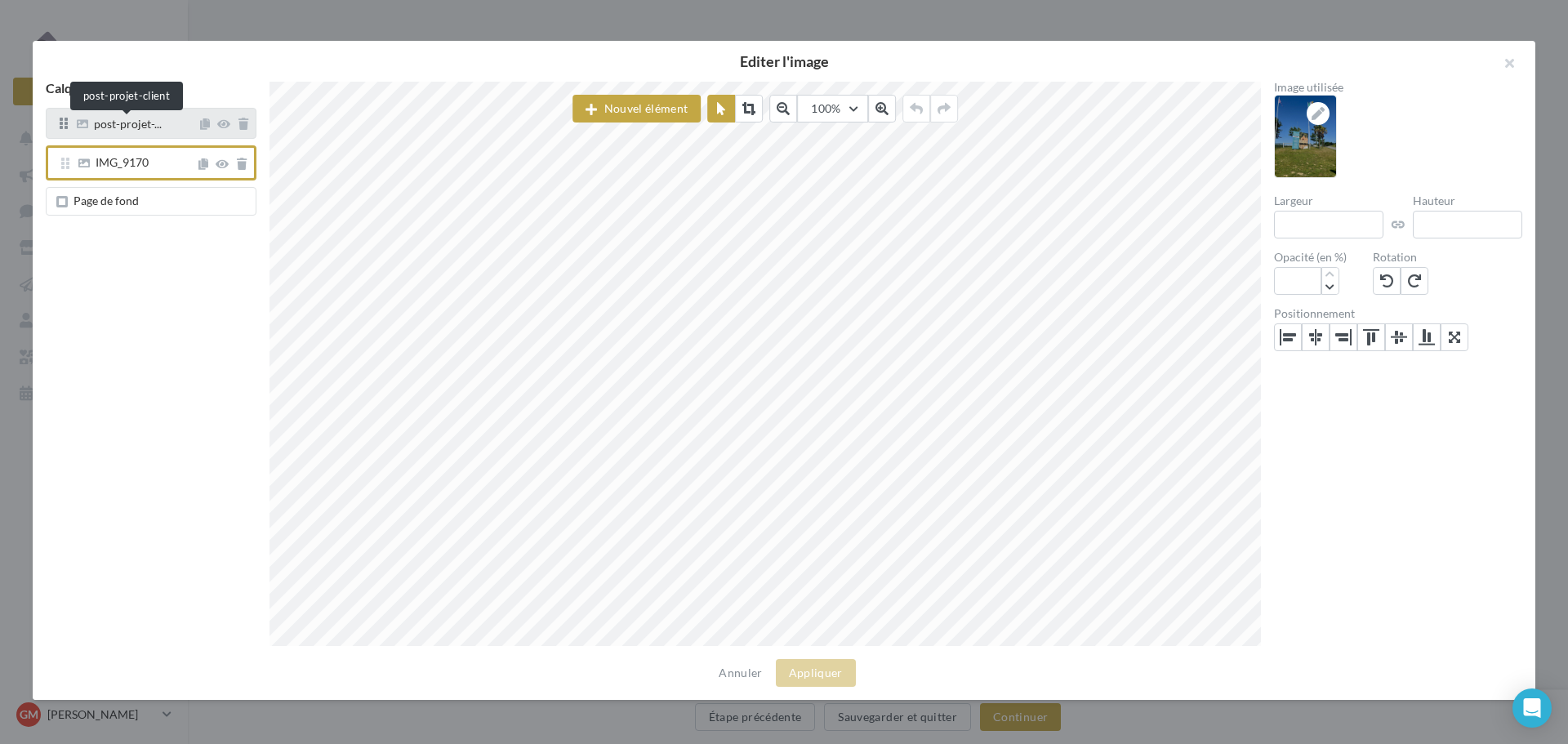
click at [131, 131] on span "post-projet-..." at bounding box center [127, 126] width 68 height 15
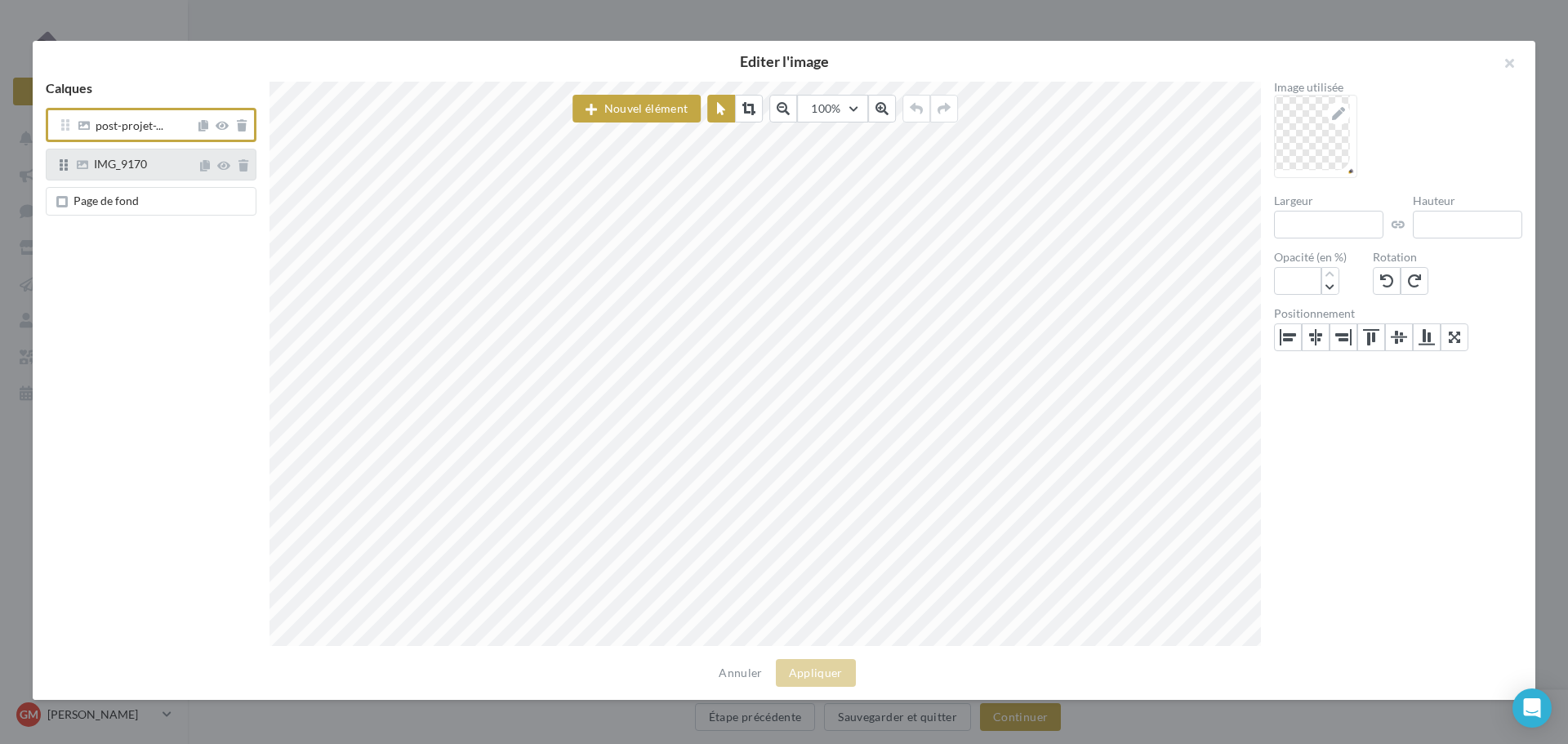
click at [136, 164] on span "IMG_9170" at bounding box center [120, 163] width 53 height 14
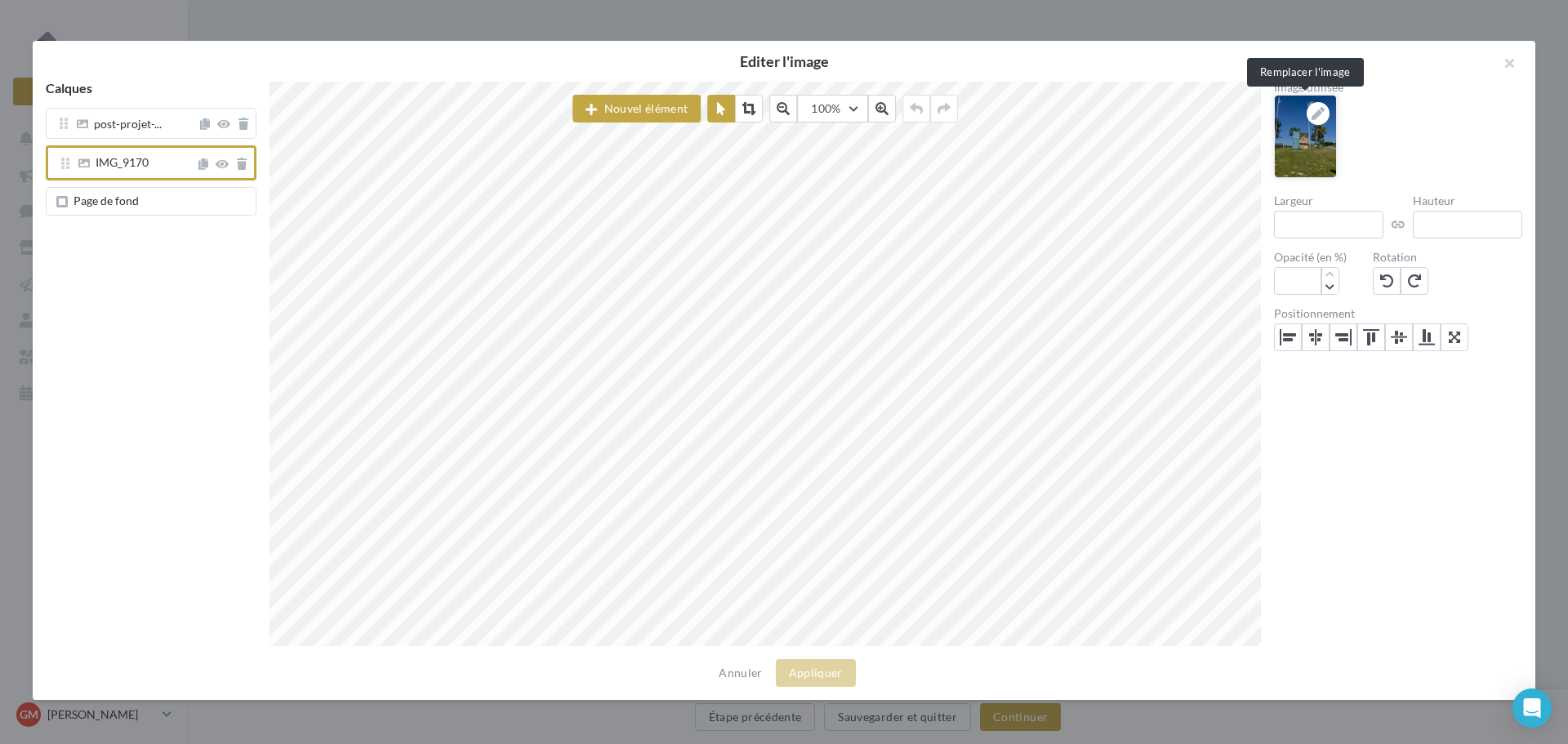
click at [1327, 109] on div at bounding box center [1318, 113] width 23 height 23
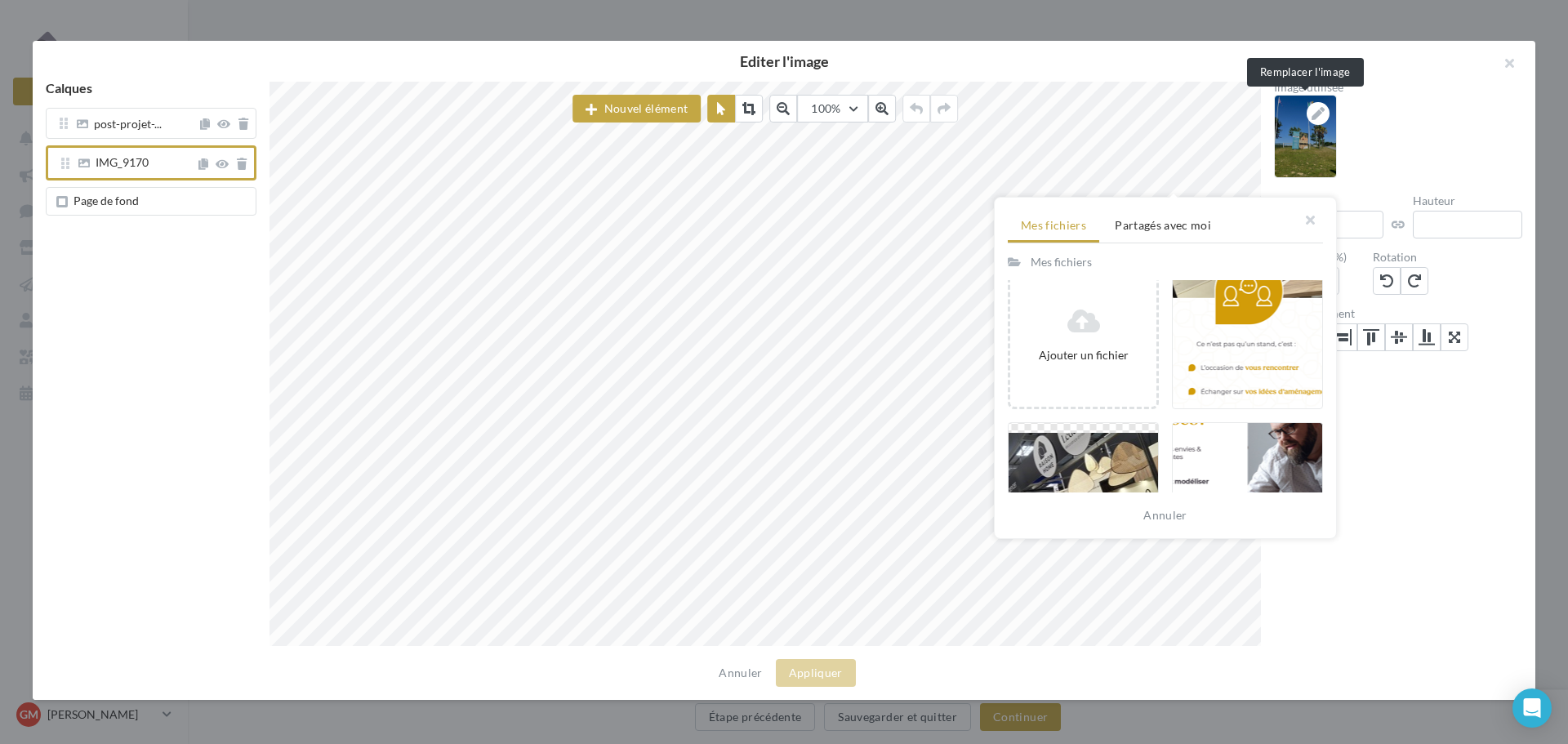
scroll to position [115, 0]
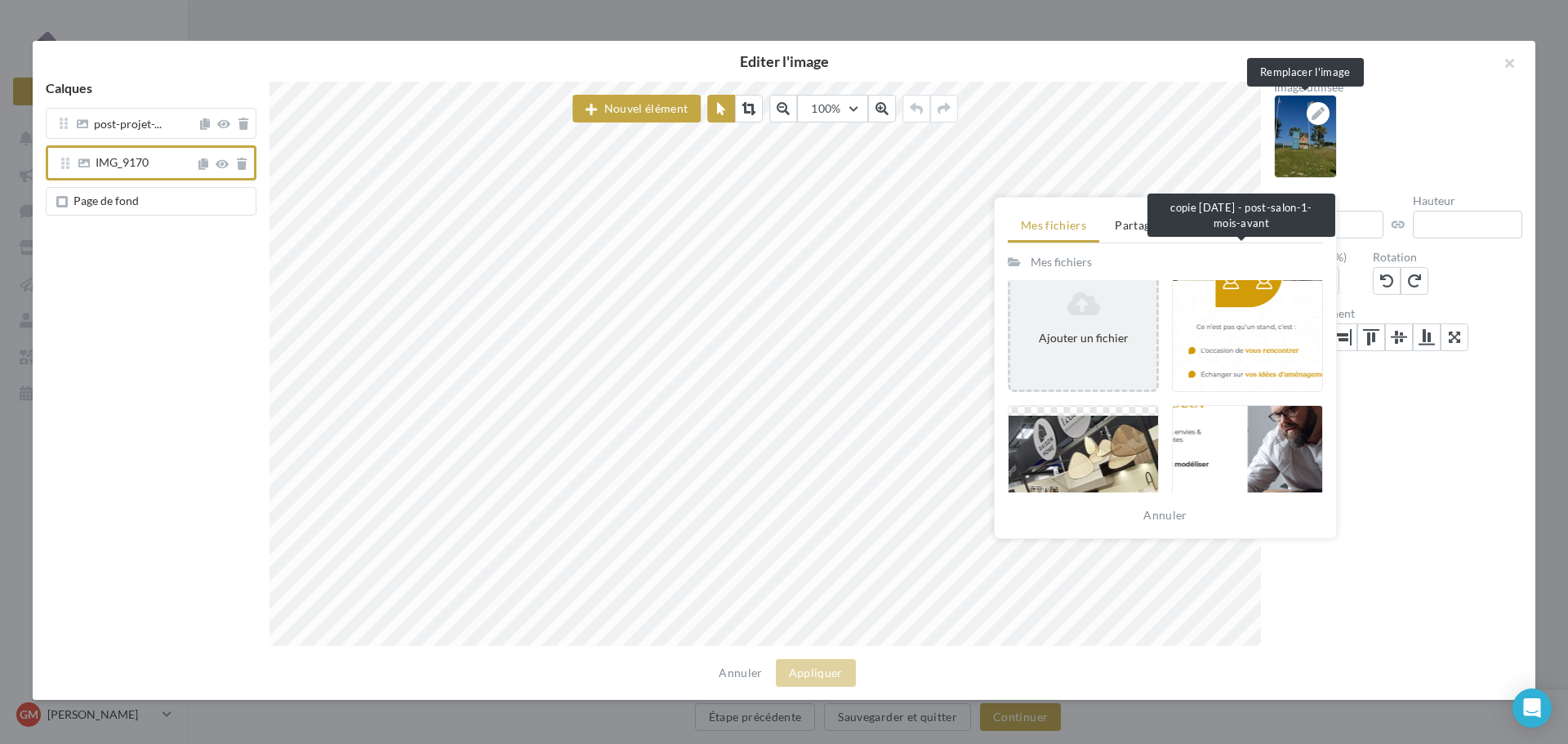
click at [1127, 339] on div "Ajouter un fichier" at bounding box center [1083, 338] width 133 height 17
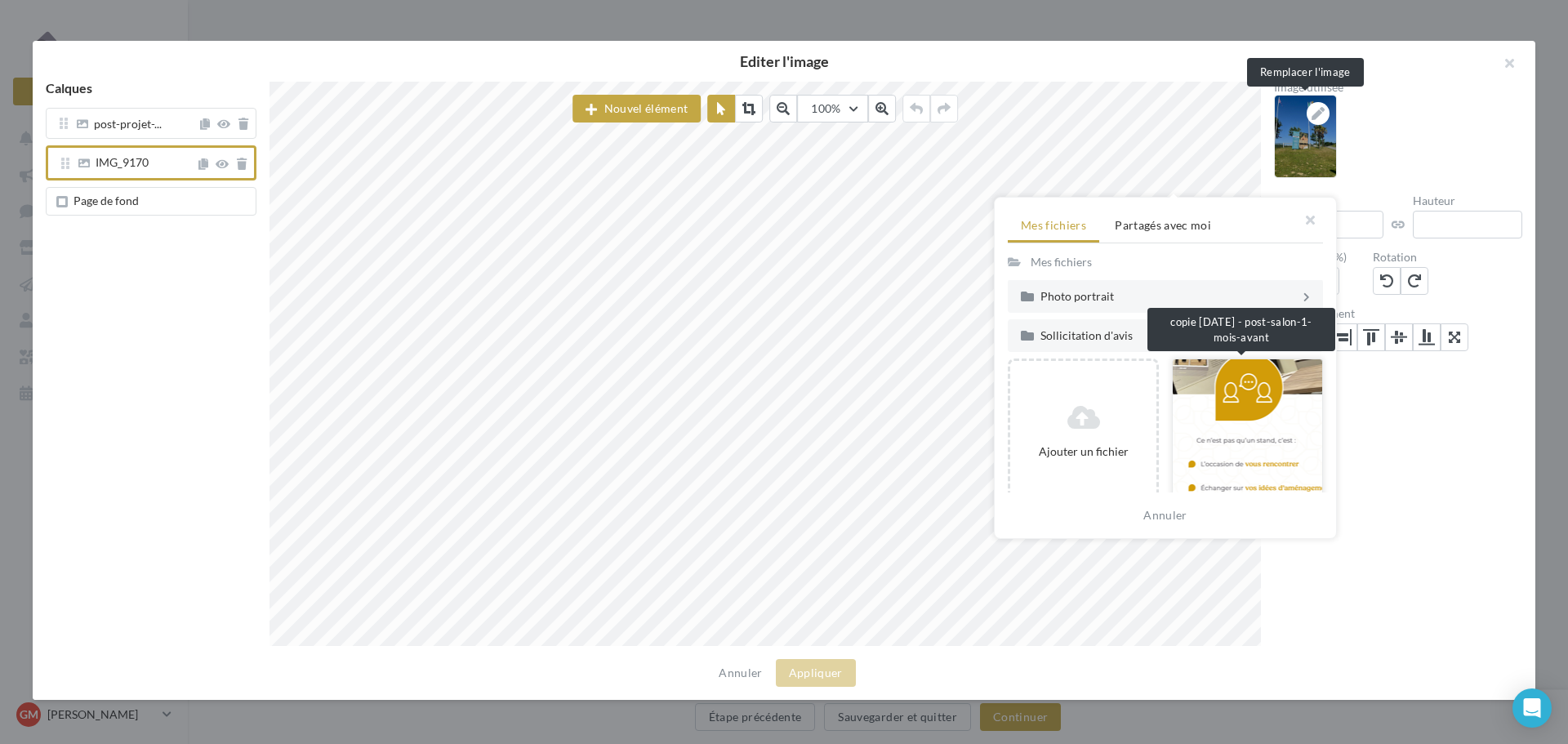
scroll to position [0, 0]
click at [1049, 300] on div "Photo portrait" at bounding box center [1170, 297] width 260 height 12
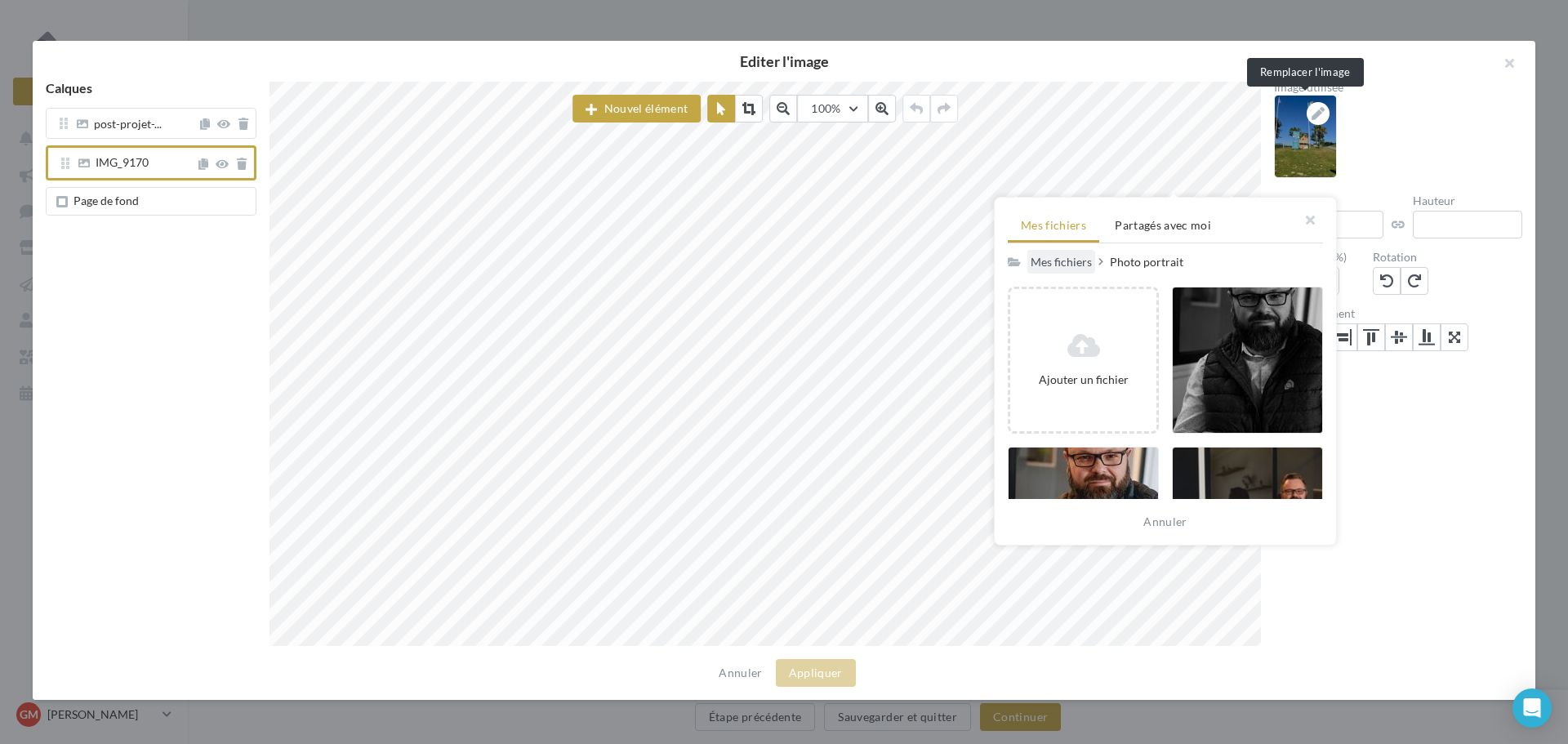
click at [1042, 268] on div "Mes fichiers" at bounding box center [1061, 262] width 61 height 17
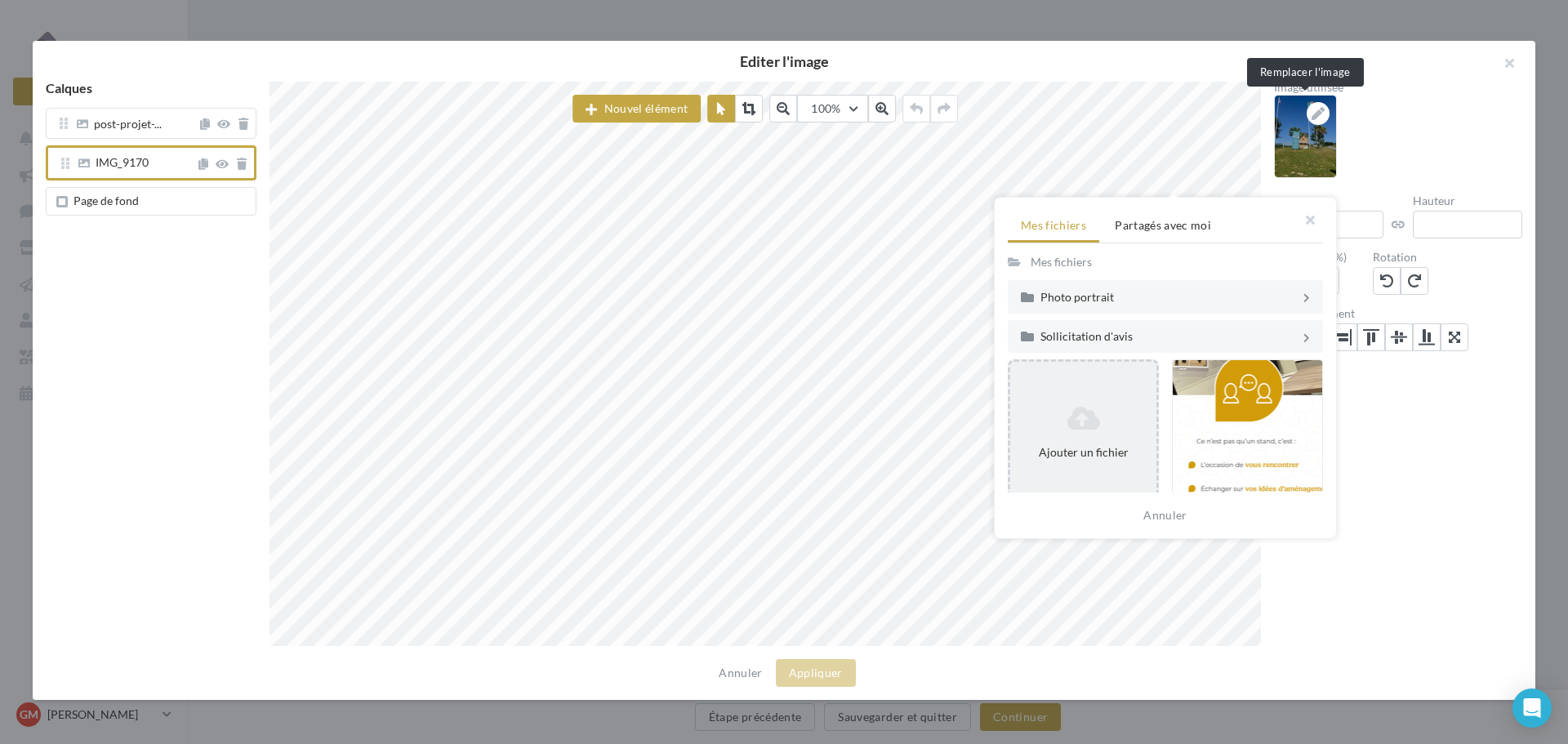
click at [1095, 424] on icon at bounding box center [1083, 418] width 133 height 26
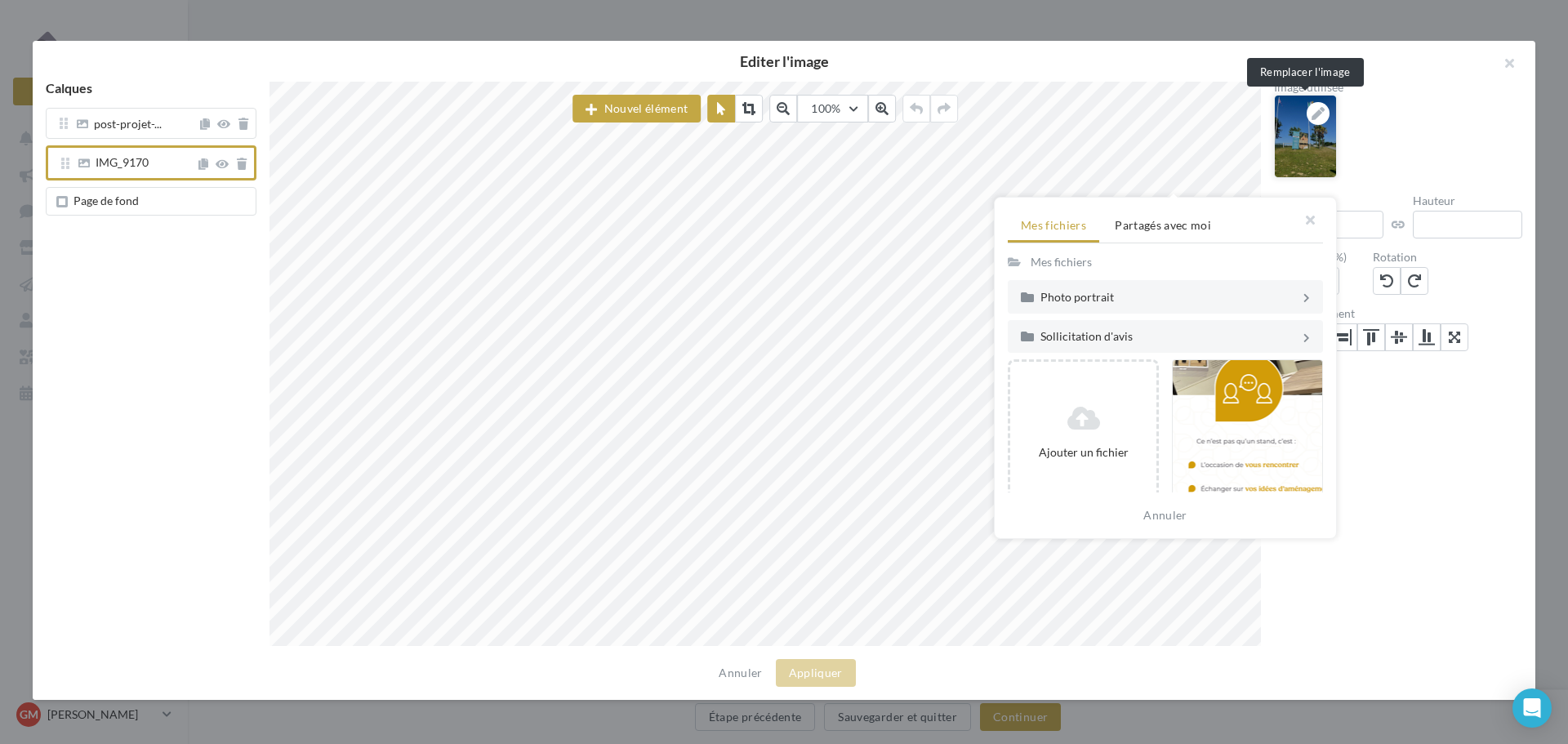
click at [1302, 137] on img at bounding box center [1305, 136] width 61 height 82
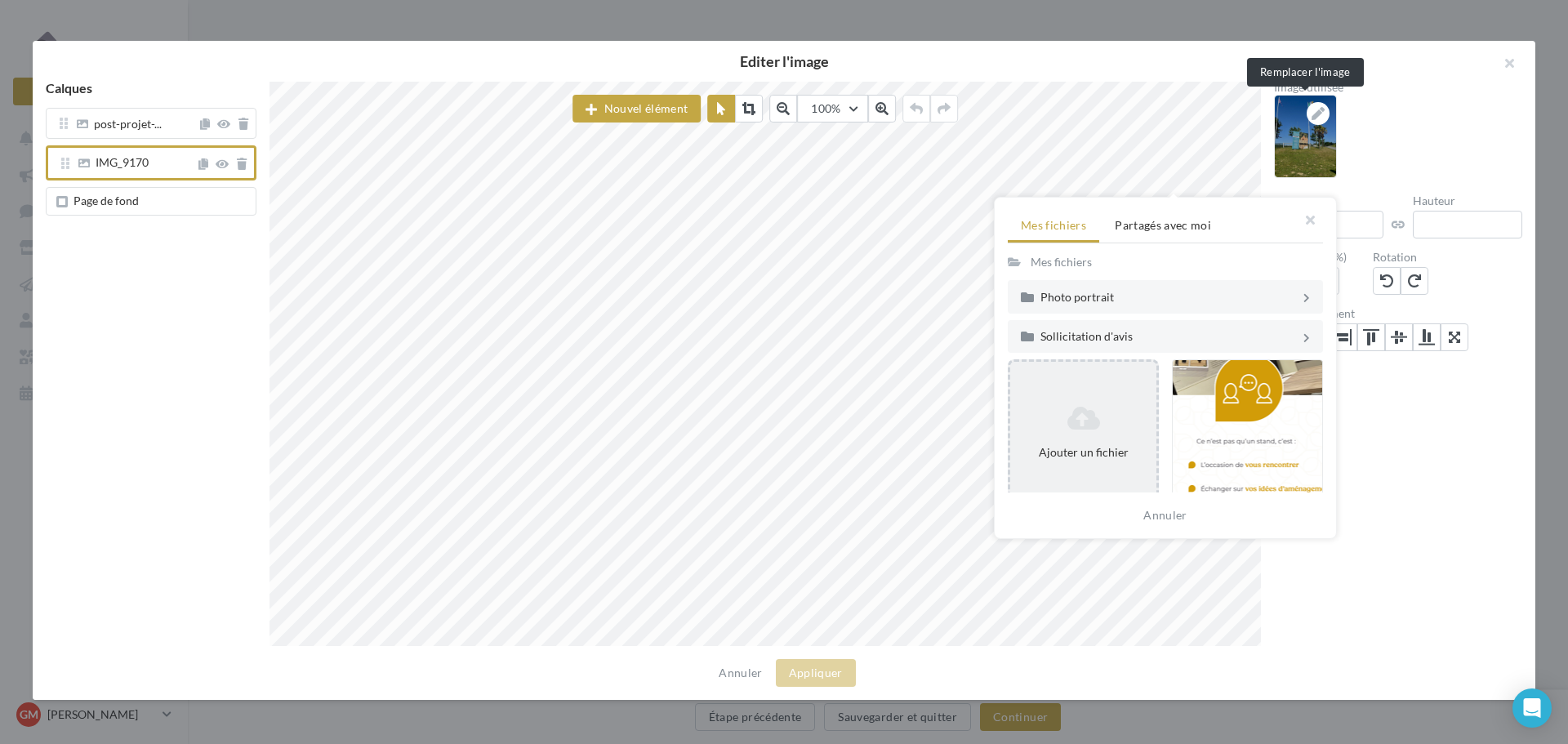
click at [1087, 436] on div "Ajouter un fichier" at bounding box center [1083, 433] width 147 height 69
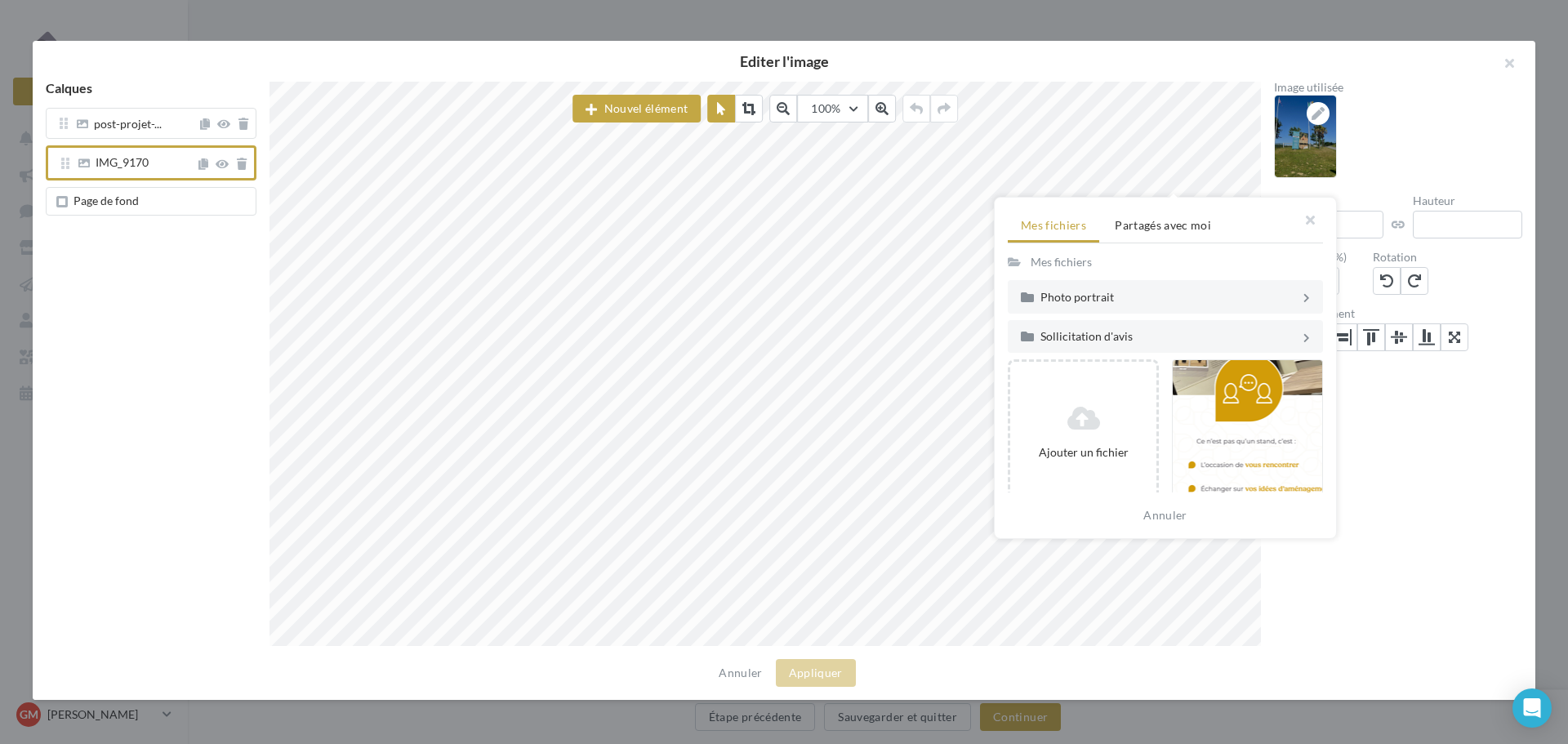
click at [1170, 710] on div at bounding box center [784, 372] width 1568 height 744
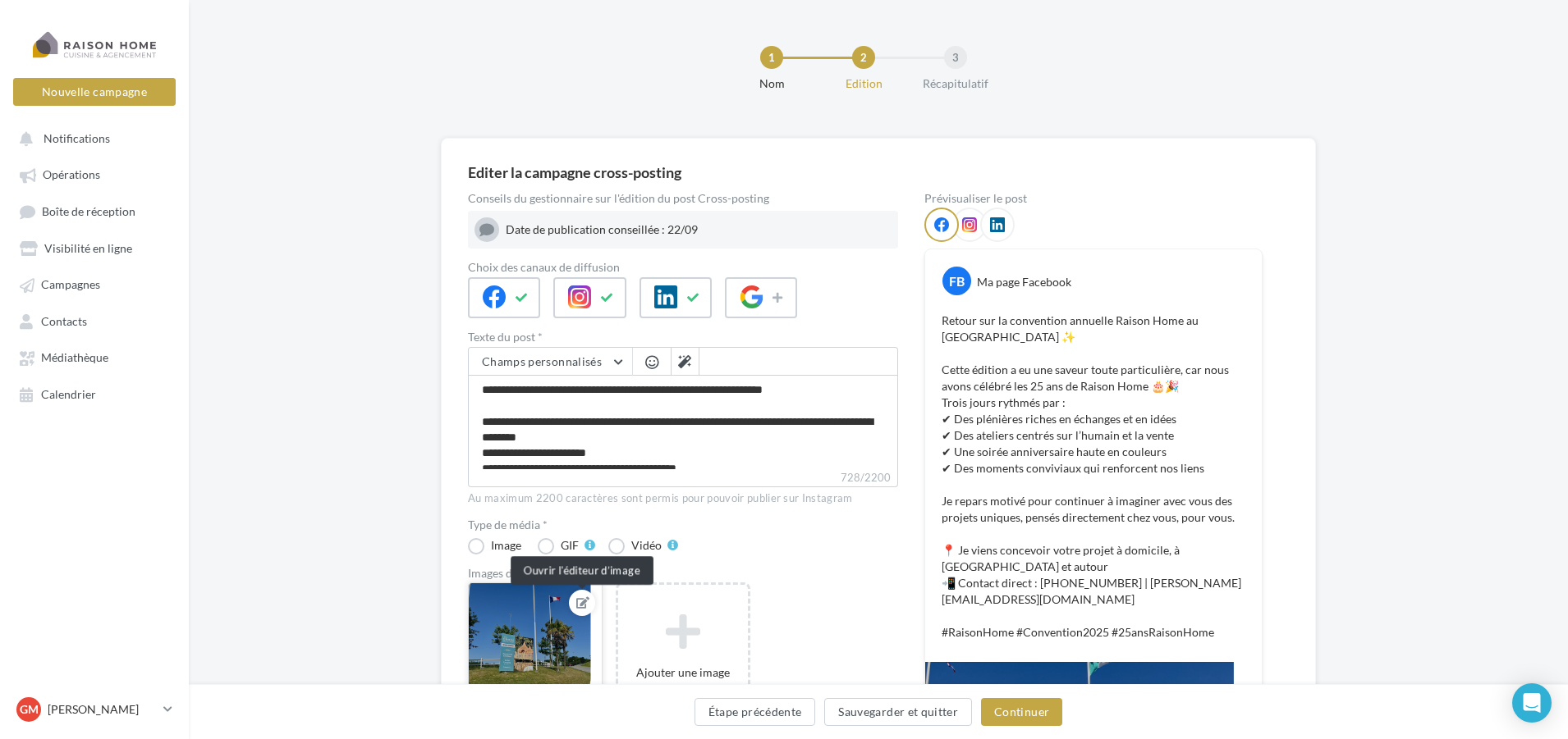
click at [583, 599] on icon at bounding box center [583, 603] width 13 height 12
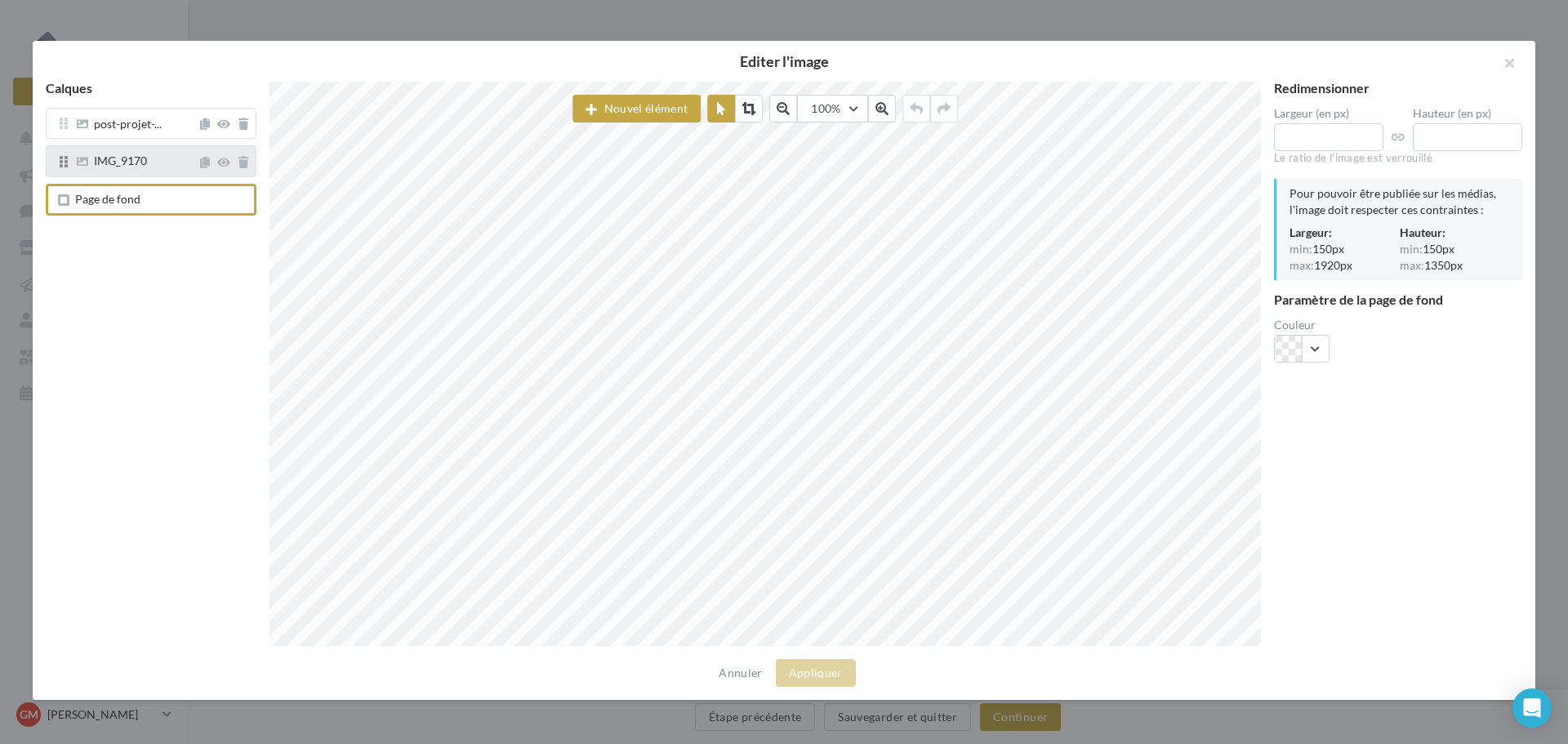
click at [166, 174] on div "IMG_9170" at bounding box center [152, 161] width 211 height 31
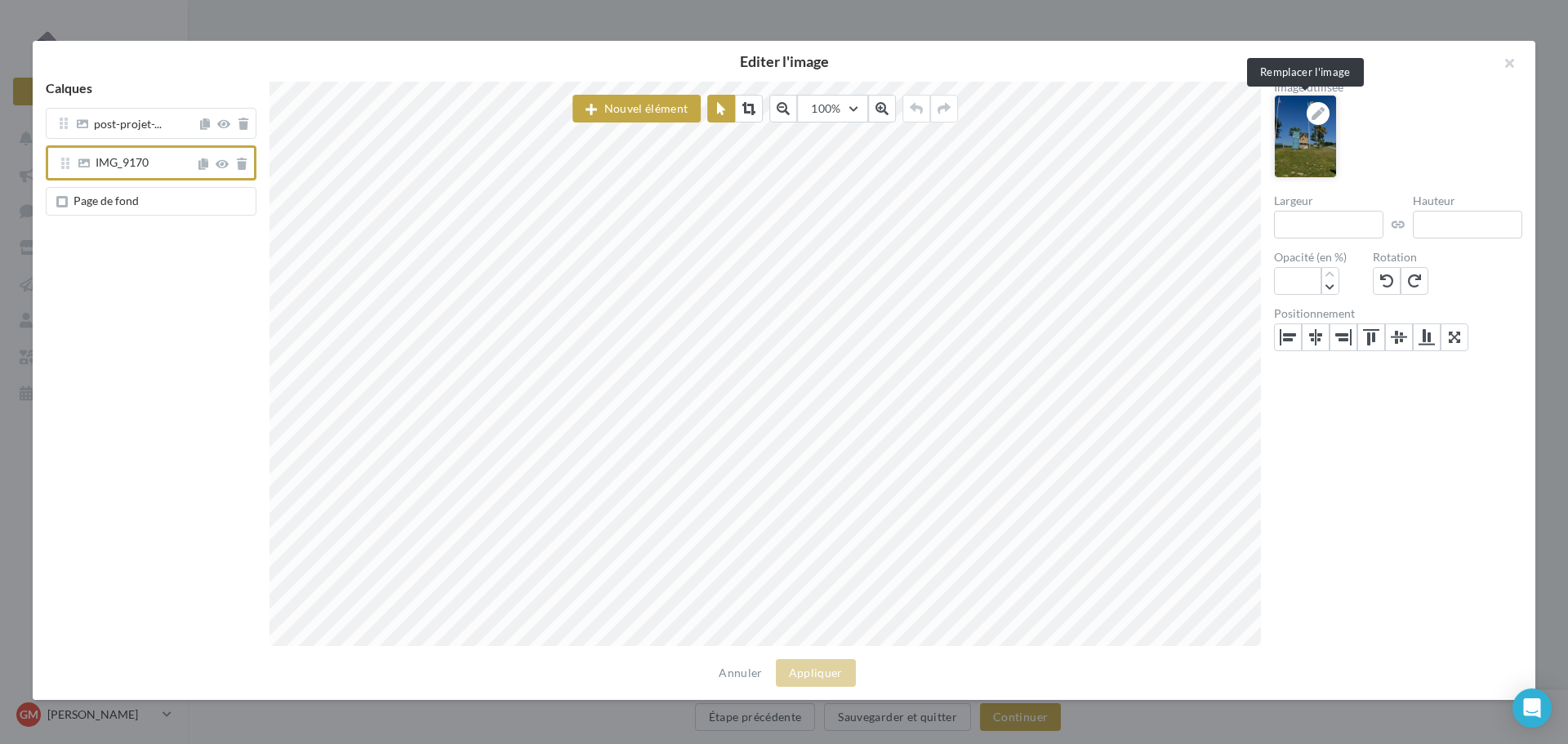
click at [1319, 109] on icon at bounding box center [1319, 114] width 13 height 13
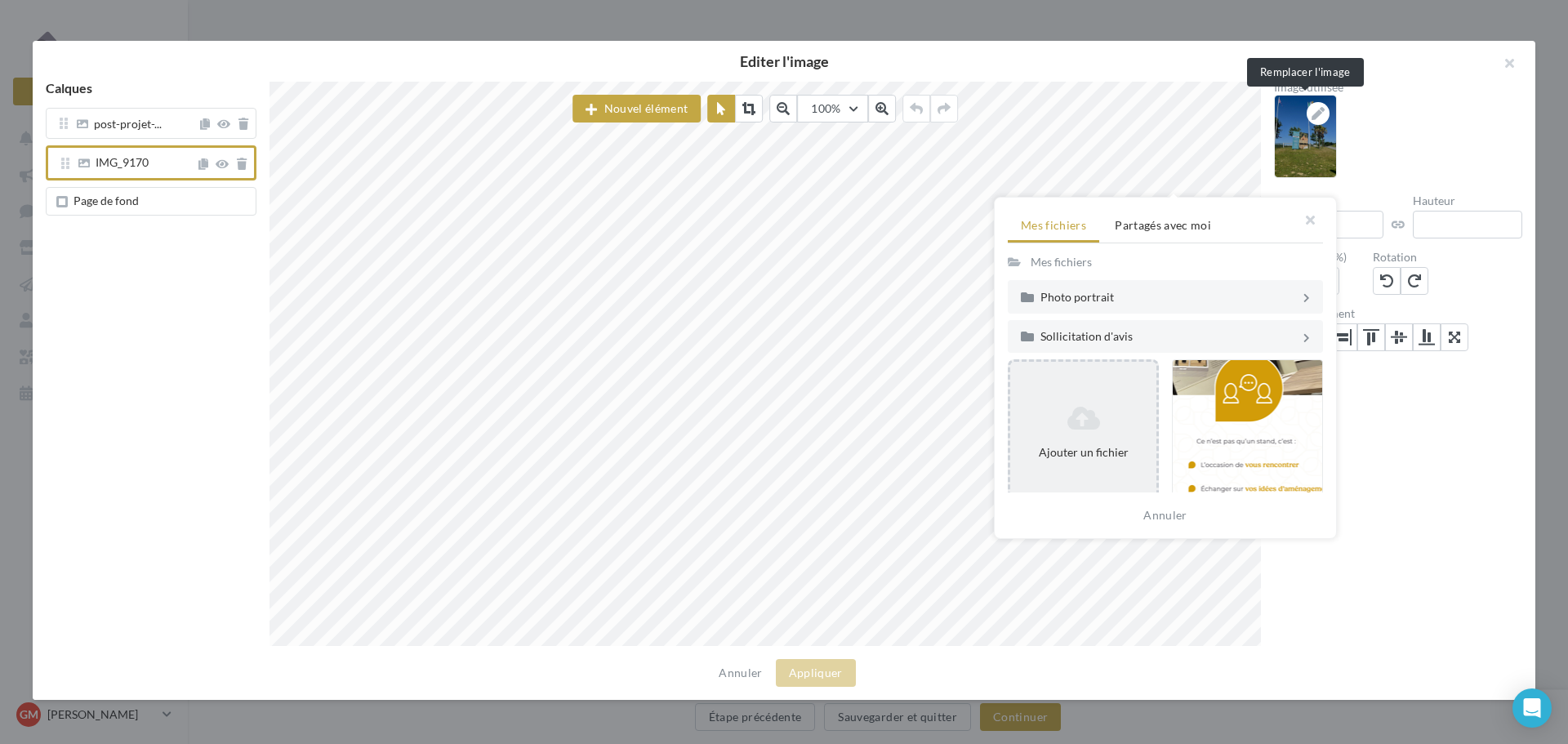
click at [1092, 403] on div "Ajouter un fichier" at bounding box center [1083, 433] width 147 height 69
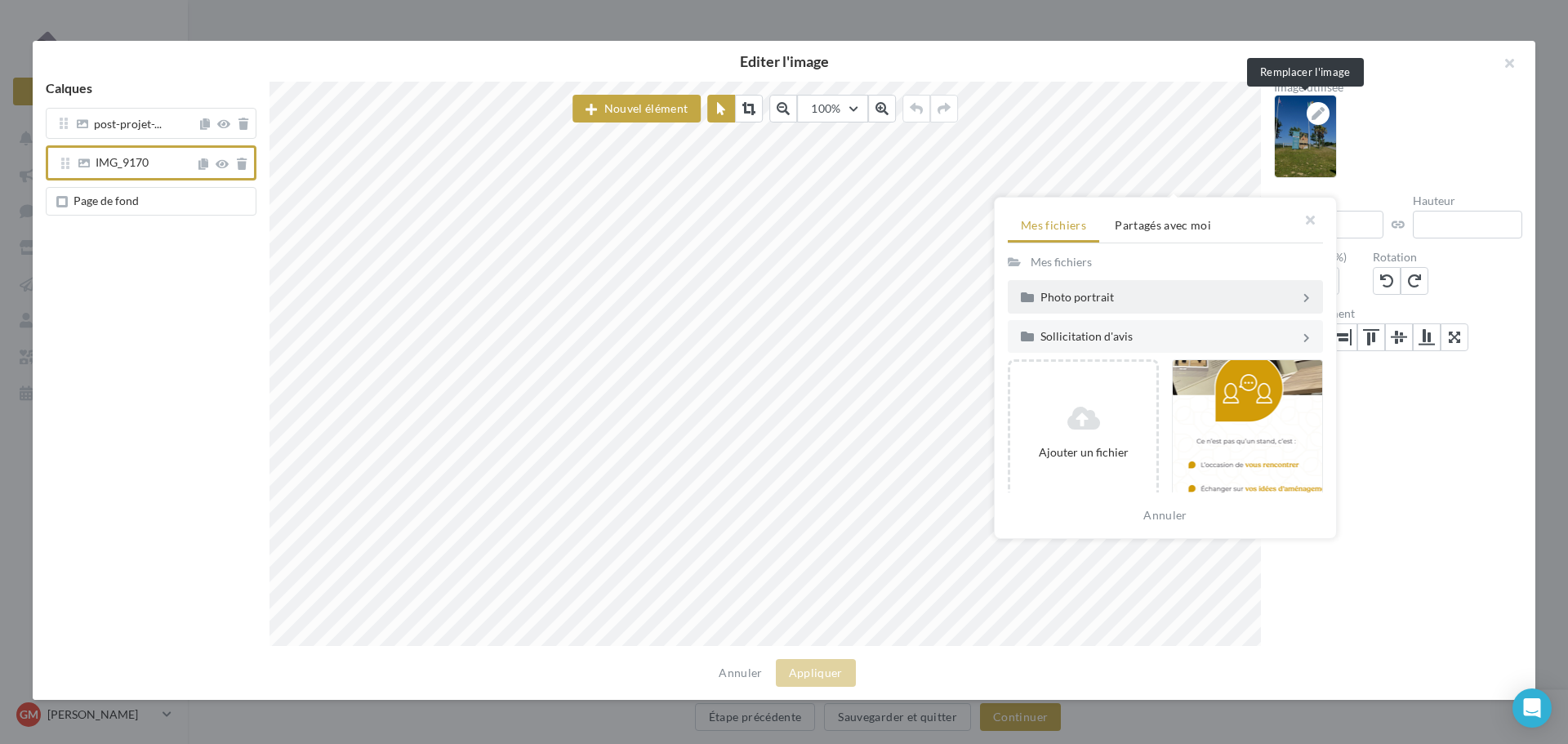
click at [1098, 302] on div "Photo portrait" at bounding box center [1170, 297] width 260 height 12
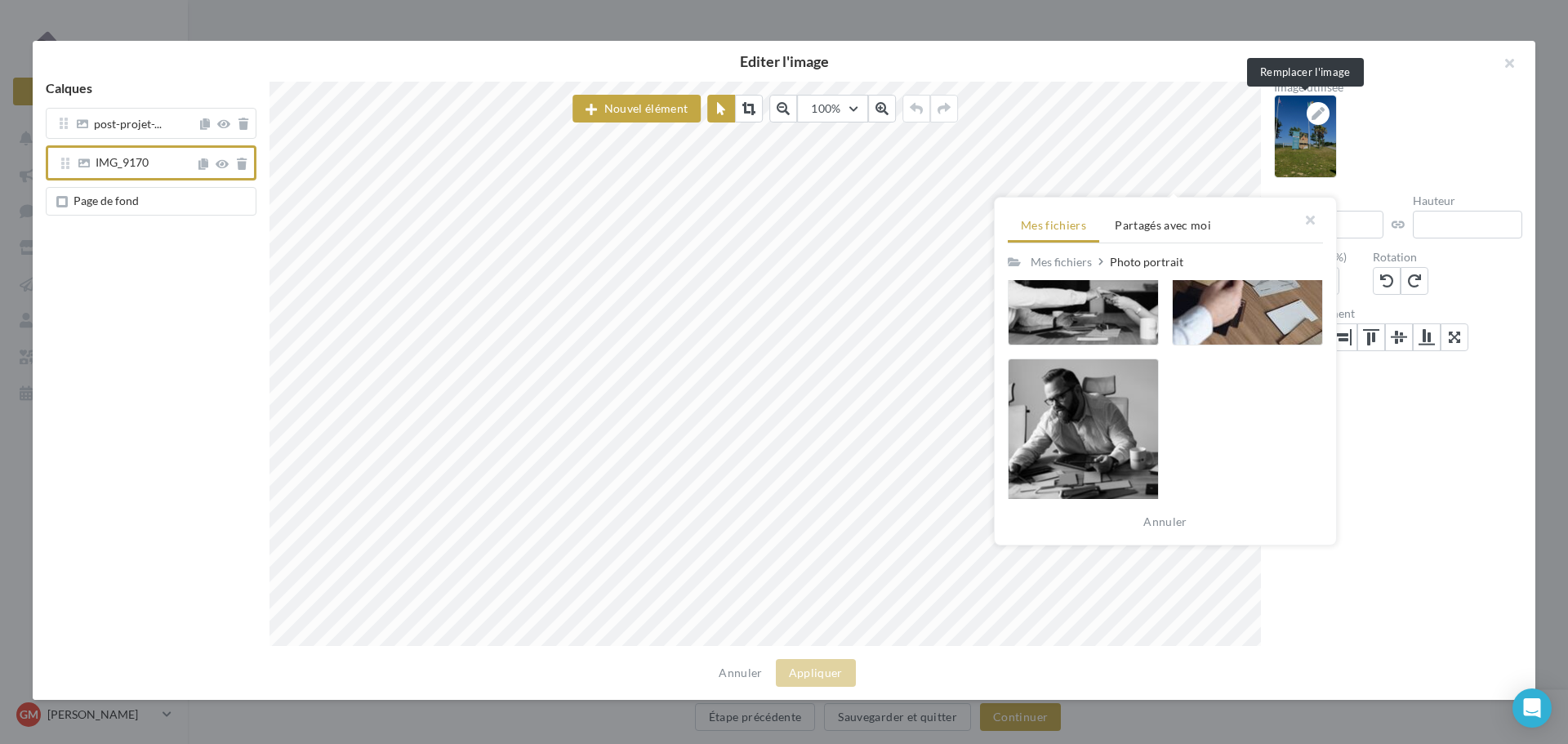
scroll to position [4429, 0]
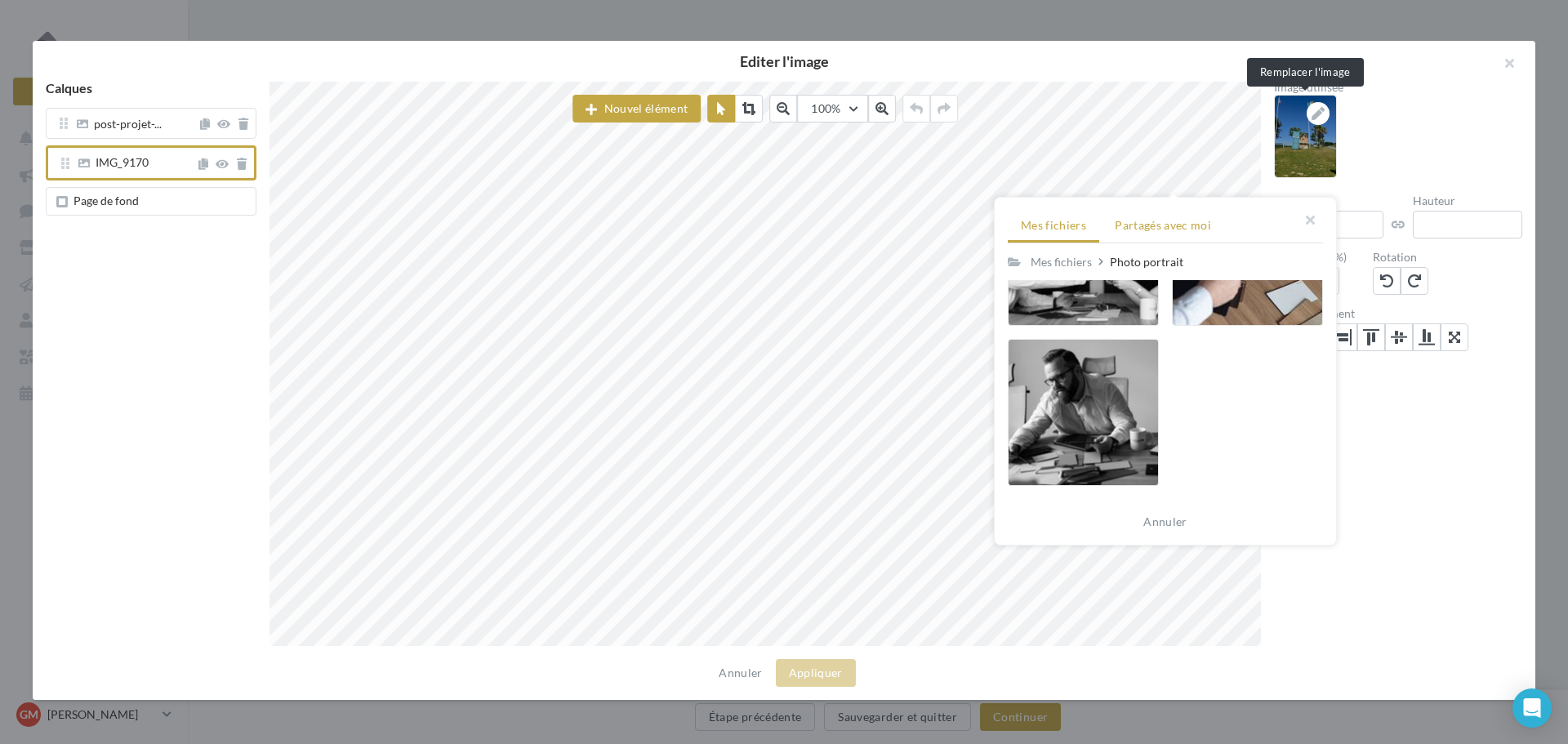
click at [1134, 228] on span "Partagés avec moi" at bounding box center [1163, 225] width 96 height 14
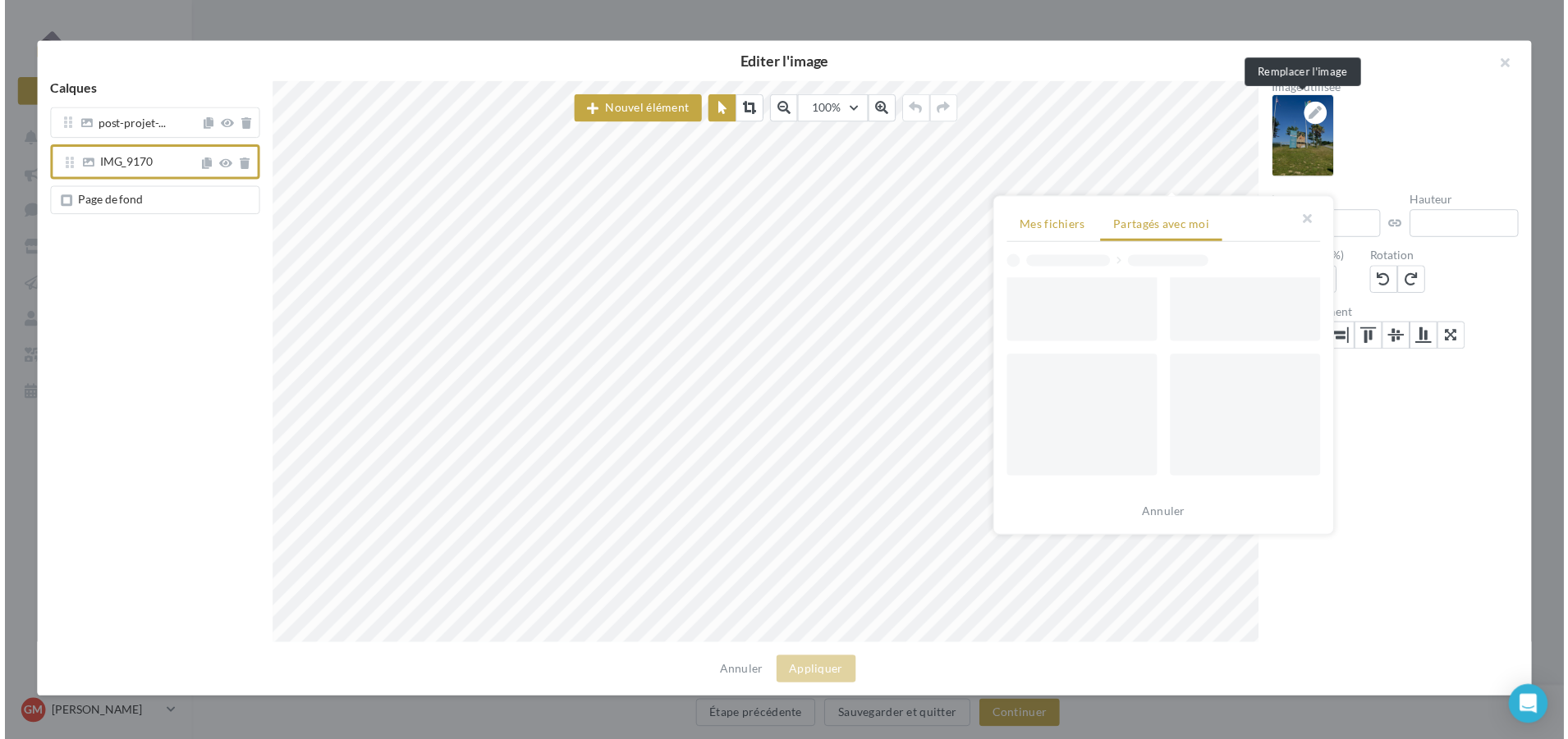
scroll to position [0, 0]
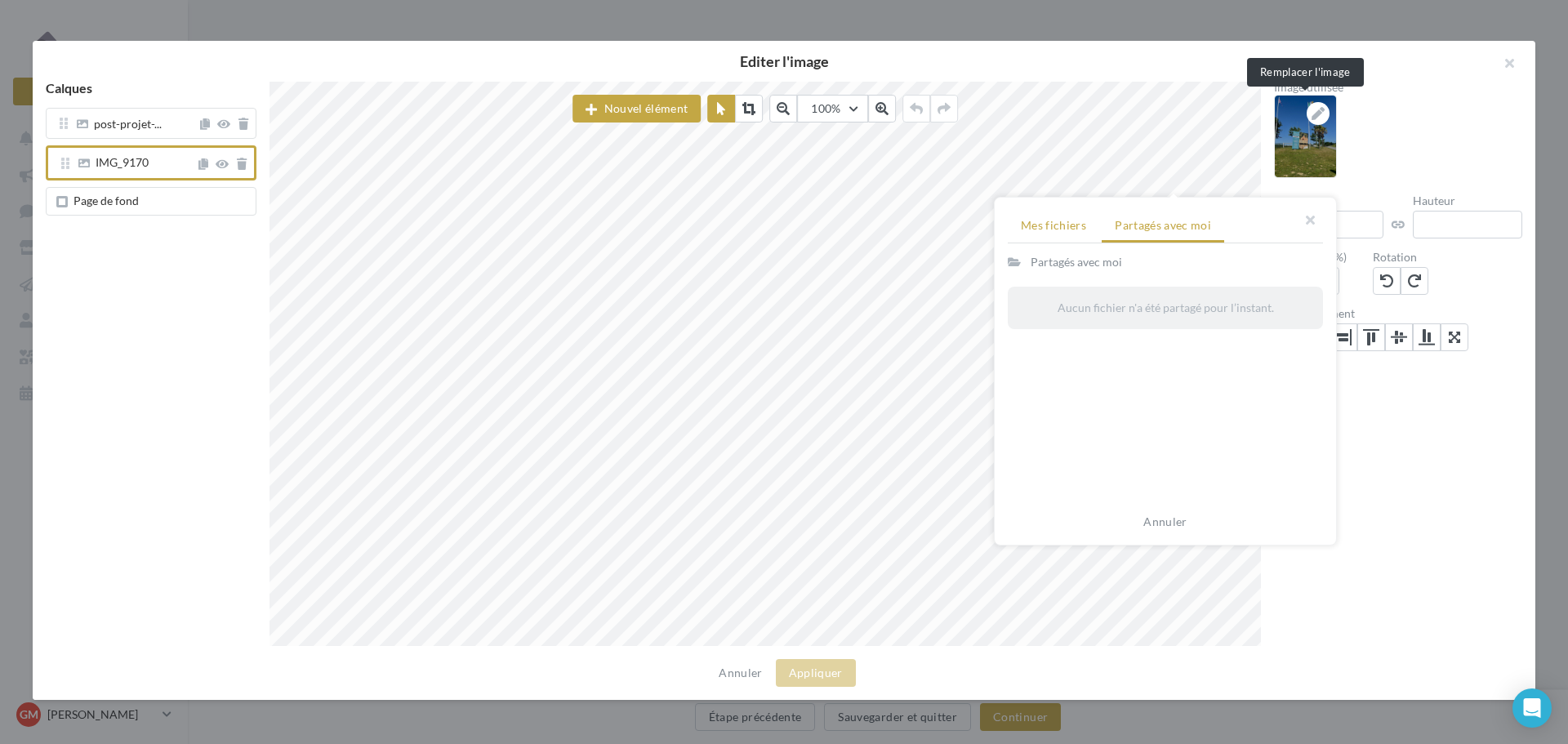
click at [1061, 229] on span "Mes fichiers" at bounding box center [1054, 225] width 65 height 14
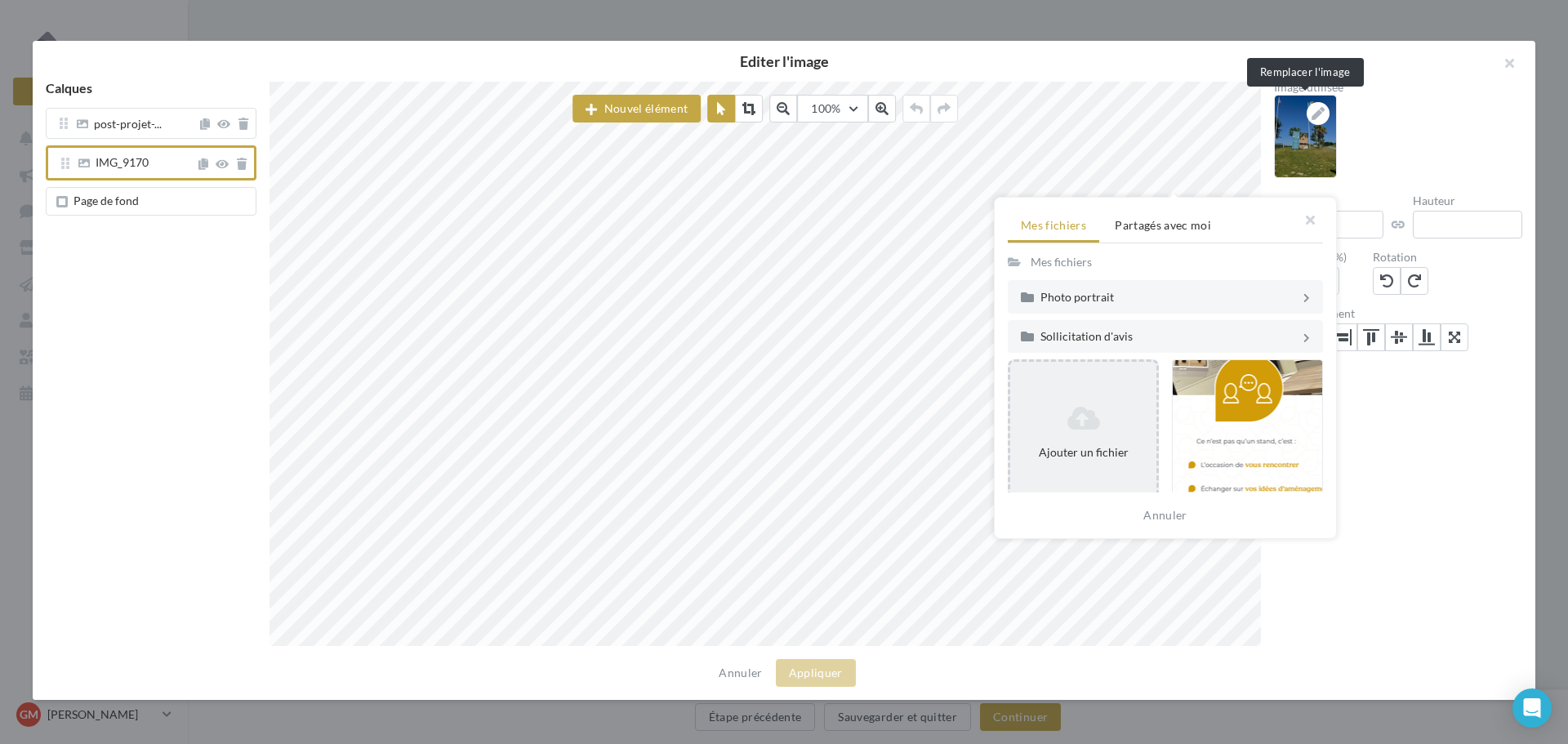
click at [1081, 429] on icon at bounding box center [1083, 418] width 133 height 26
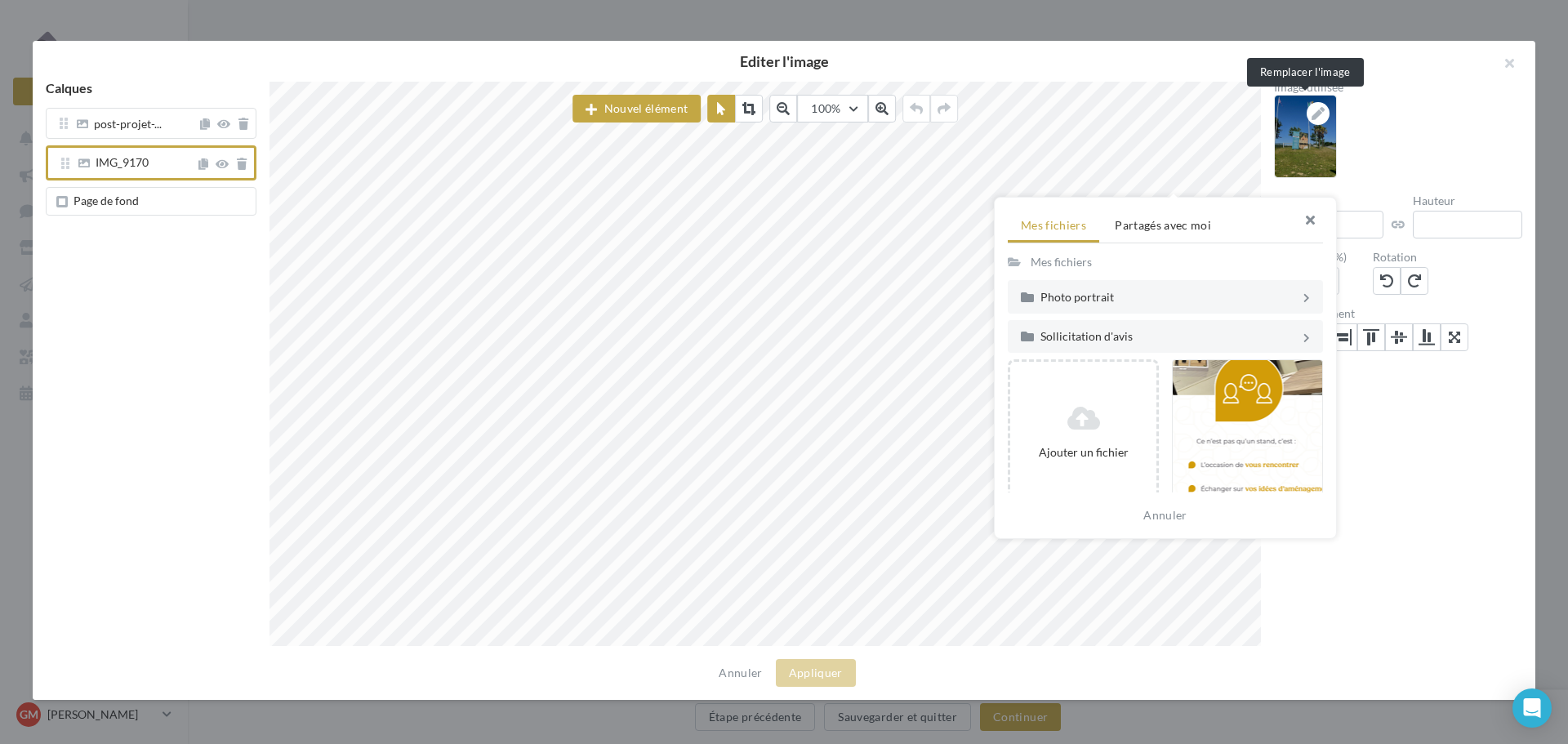
click at [1319, 218] on button "button" at bounding box center [1303, 222] width 65 height 49
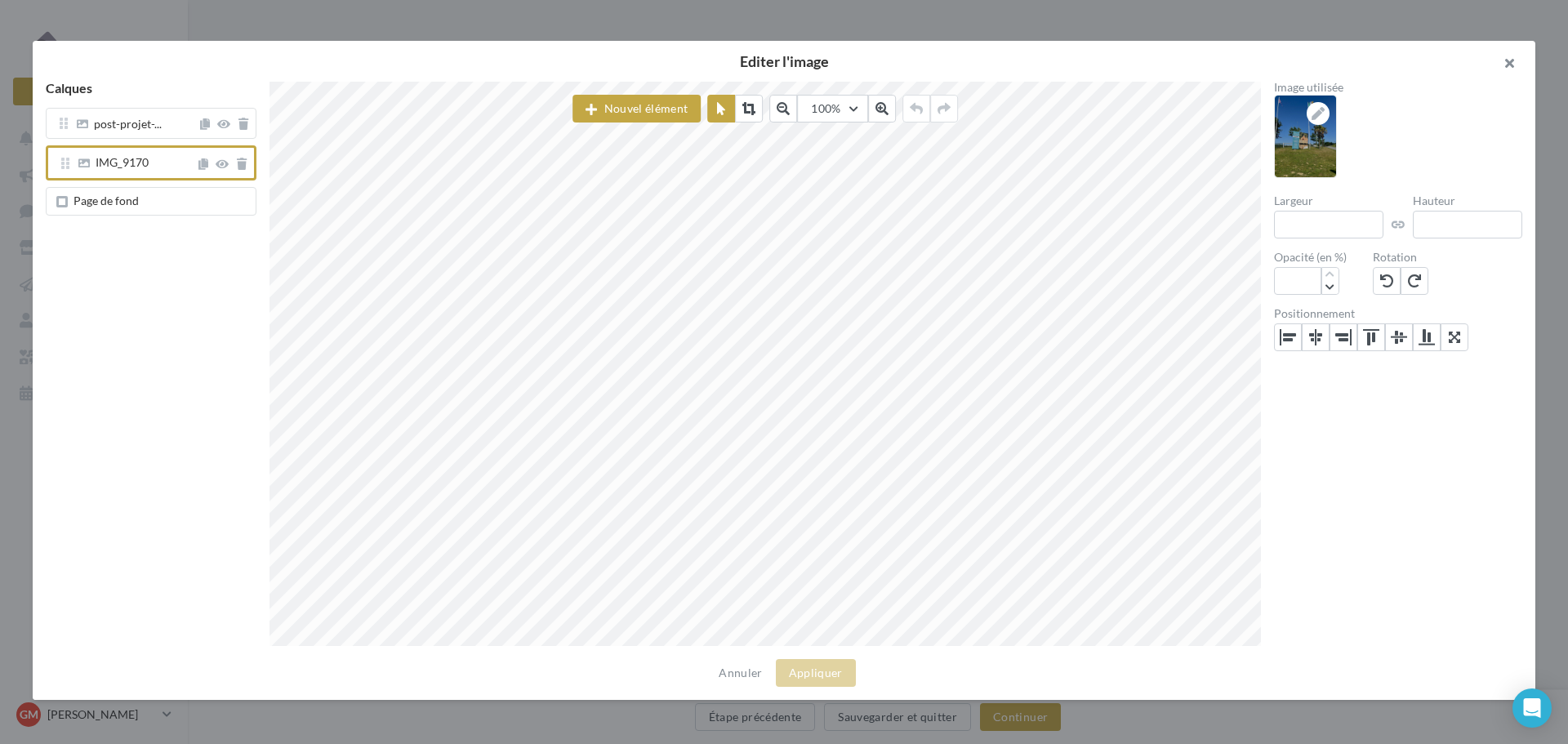
click at [1509, 61] on button "button" at bounding box center [1503, 65] width 65 height 49
